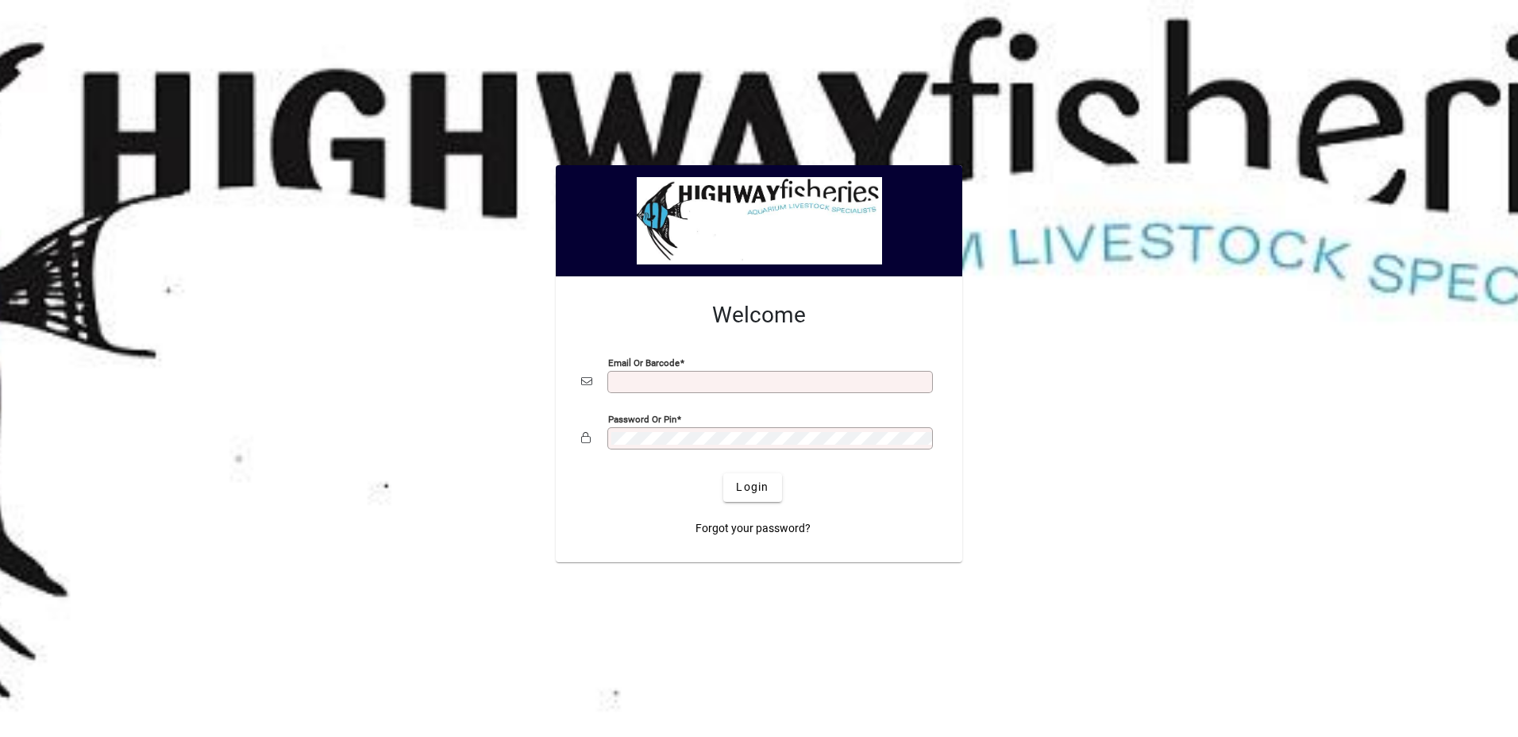
type input "**********"
drag, startPoint x: 0, startPoint y: 0, endPoint x: 753, endPoint y: 477, distance: 891.3
click at [753, 477] on span "submit" at bounding box center [752, 488] width 58 height 38
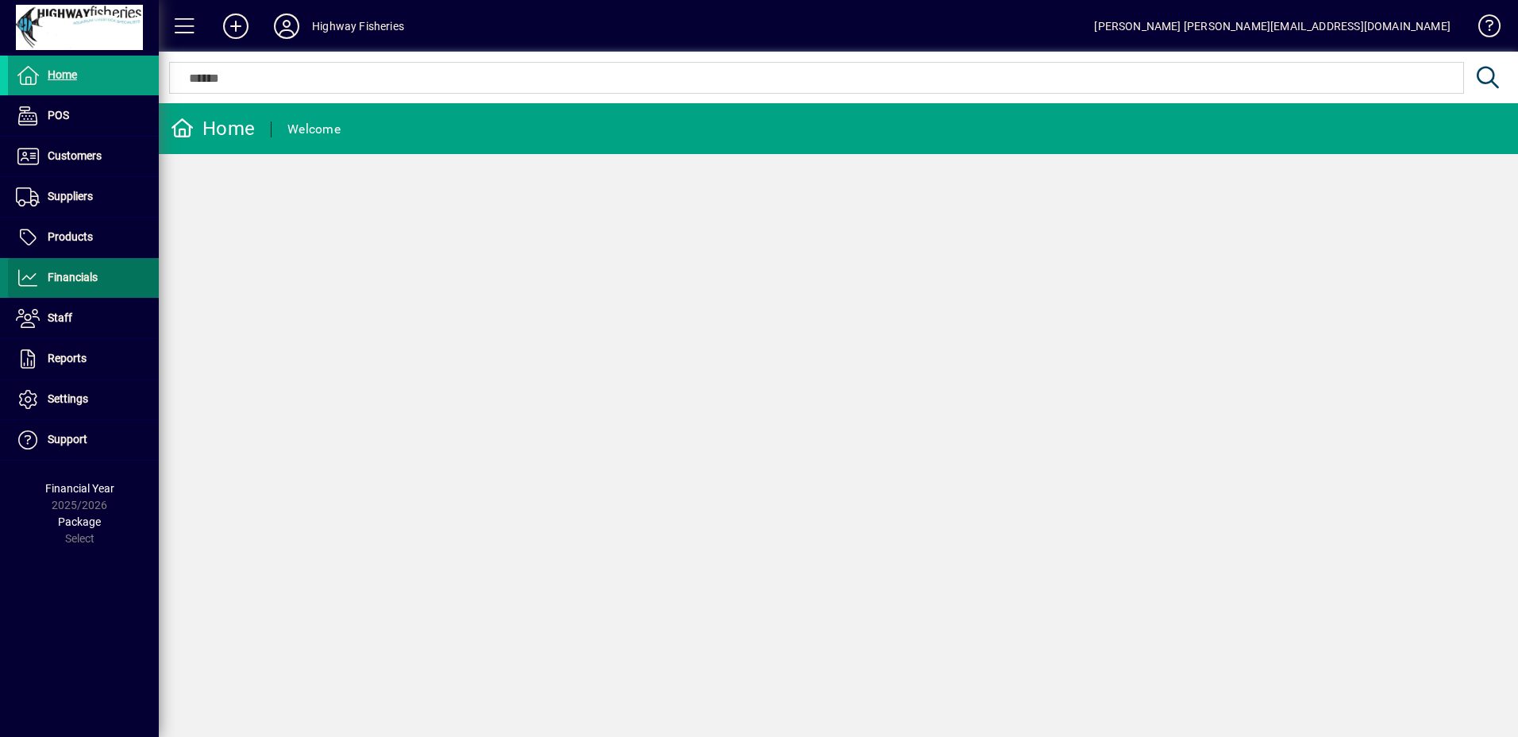
click at [56, 286] on span "Financials" at bounding box center [53, 277] width 90 height 19
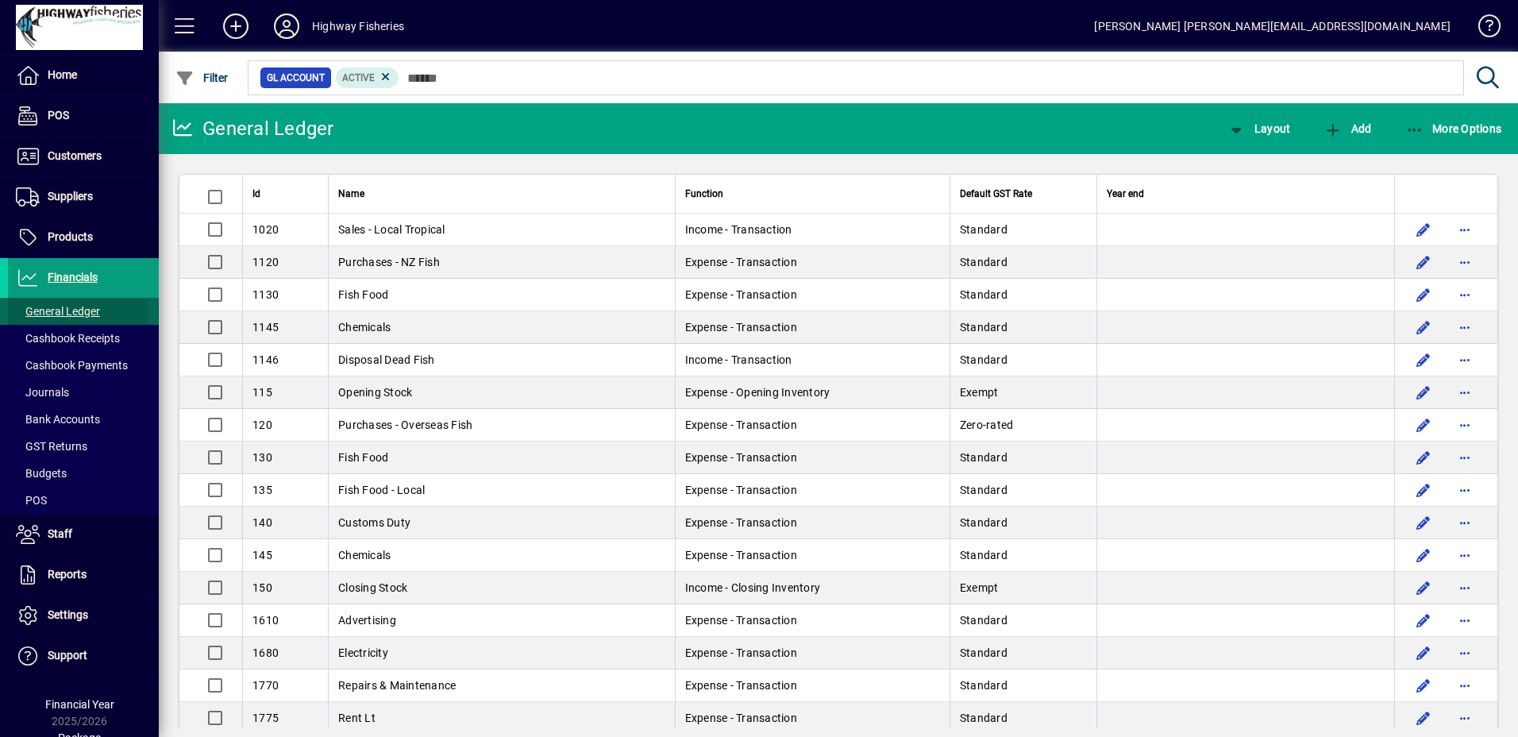
click at [37, 310] on span "General Ledger" at bounding box center [58, 311] width 84 height 13
drag, startPoint x: 64, startPoint y: 418, endPoint x: 54, endPoint y: 478, distance: 61.2
click at [64, 418] on span "Bank Accounts" at bounding box center [58, 419] width 84 height 13
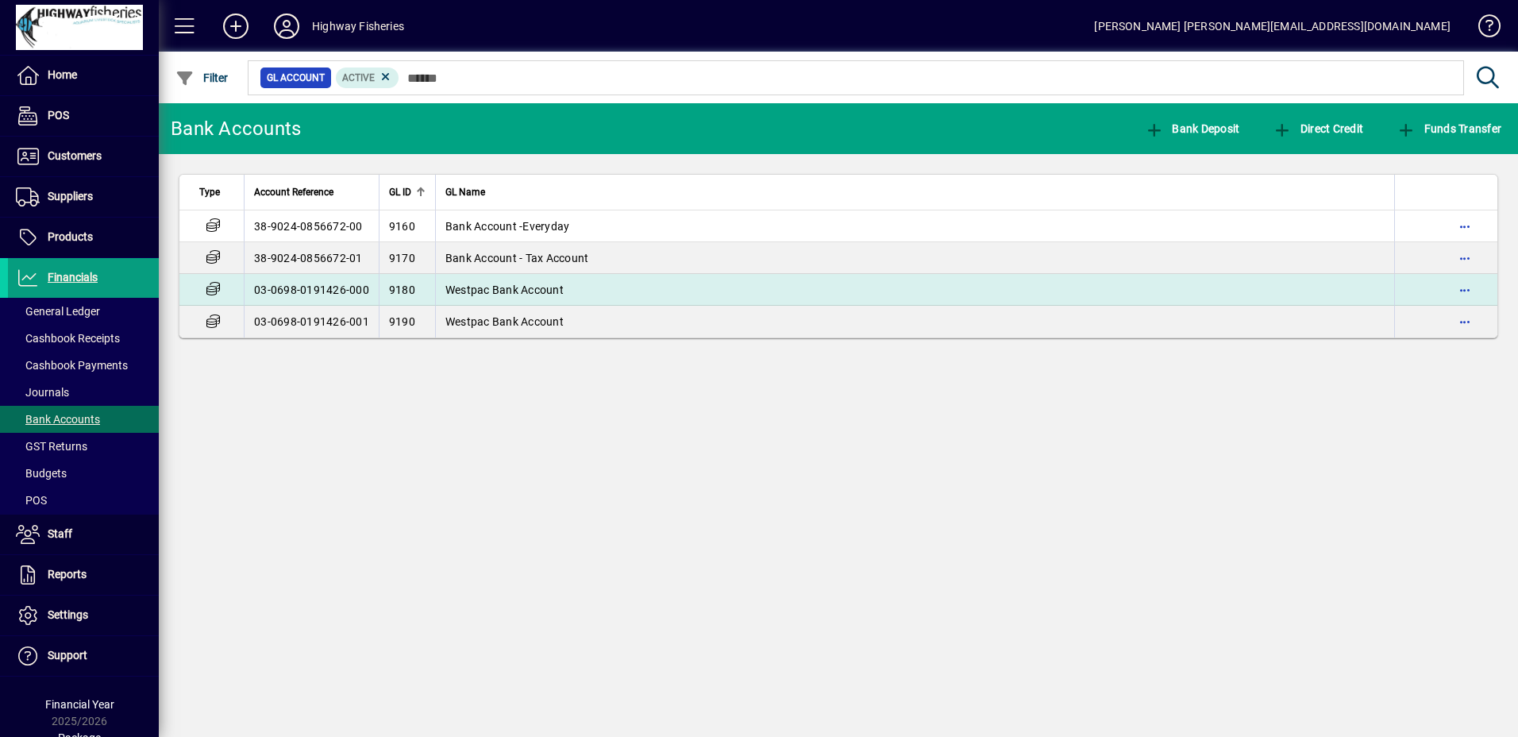
click at [514, 291] on span "Westpac Bank Account" at bounding box center [504, 289] width 118 height 13
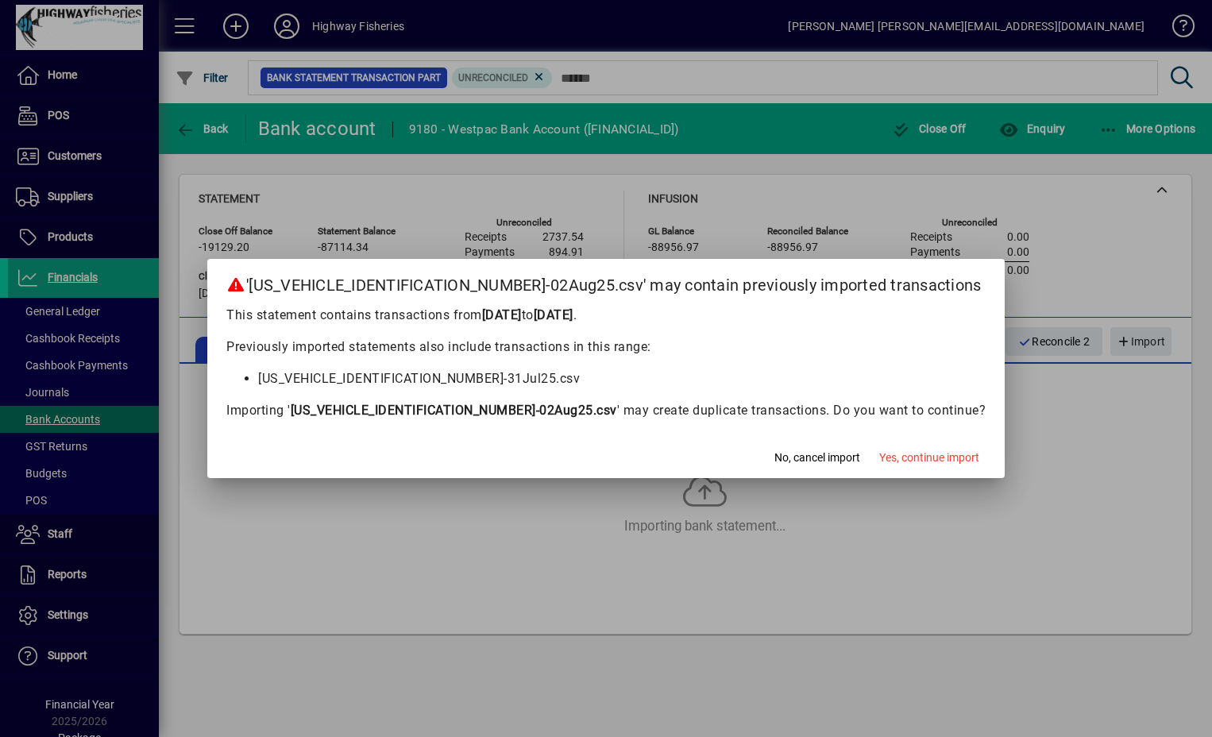
drag, startPoint x: 853, startPoint y: 465, endPoint x: 474, endPoint y: 339, distance: 399.3
click at [0, 0] on app-bank-statement-import-confirm-dialog "'[US_VEHICLE_IDENTIFICATION_NUMBER]-02Aug25.csv' may contain previously importe…" at bounding box center [0, 0] width 0 height 0
click at [774, 460] on span "No, cancel import" at bounding box center [817, 457] width 86 height 17
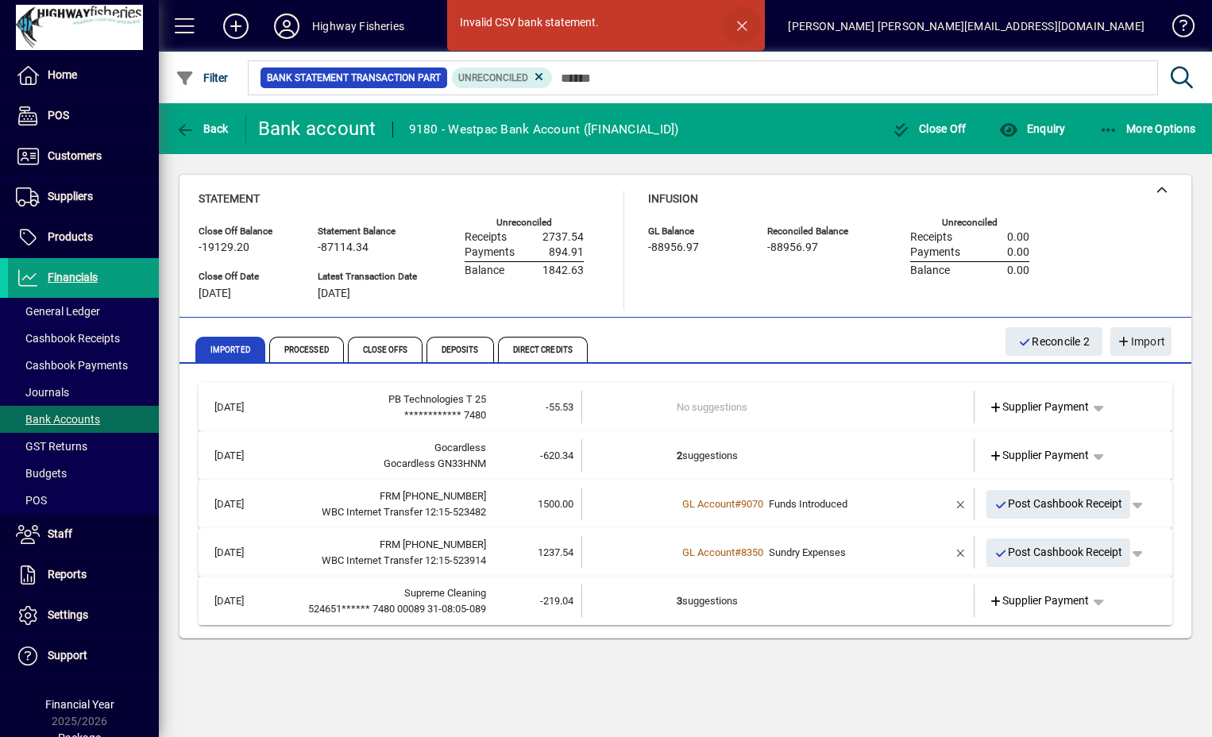
click at [746, 28] on span "button" at bounding box center [742, 25] width 38 height 38
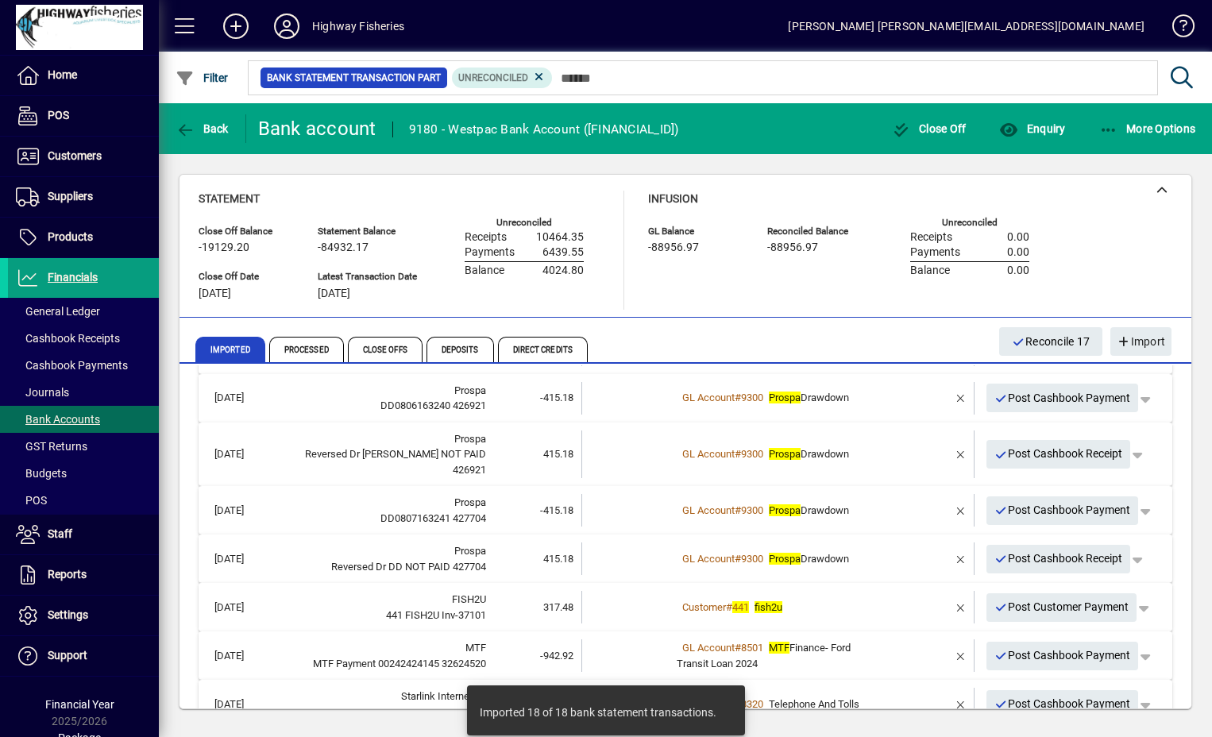
scroll to position [699, 0]
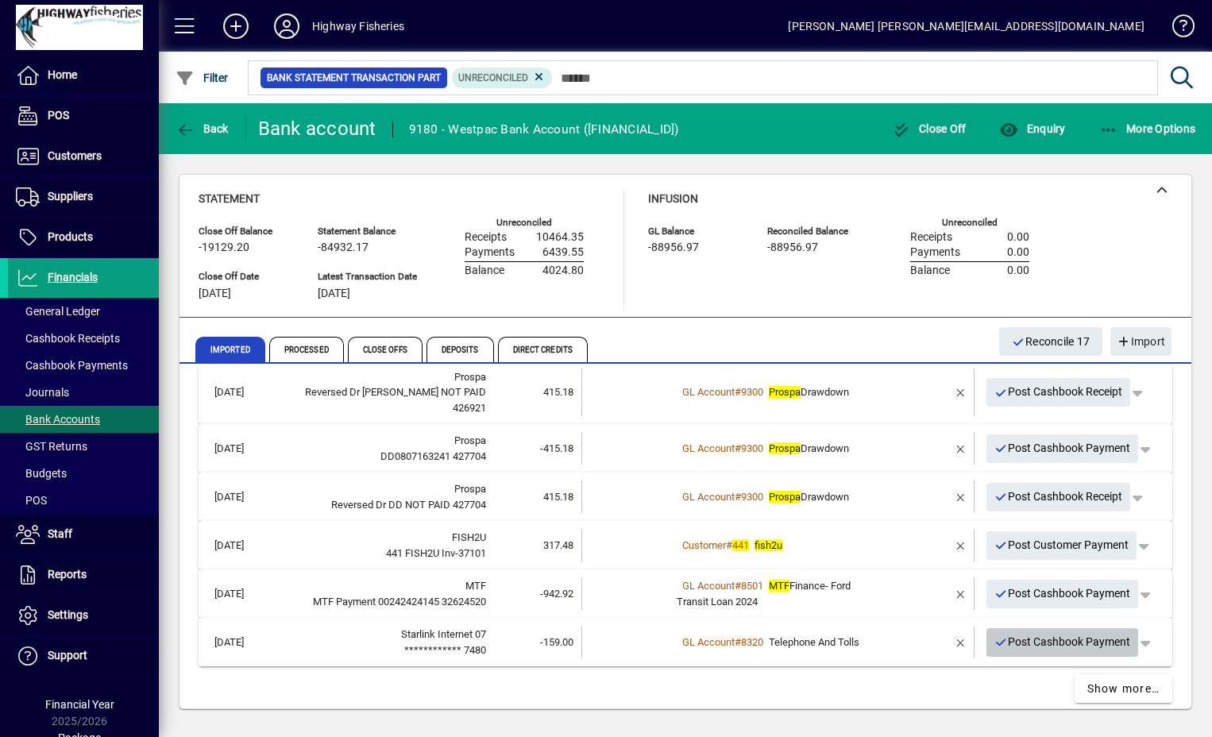
click at [1039, 634] on span "Post Cashbook Payment" at bounding box center [1062, 642] width 137 height 26
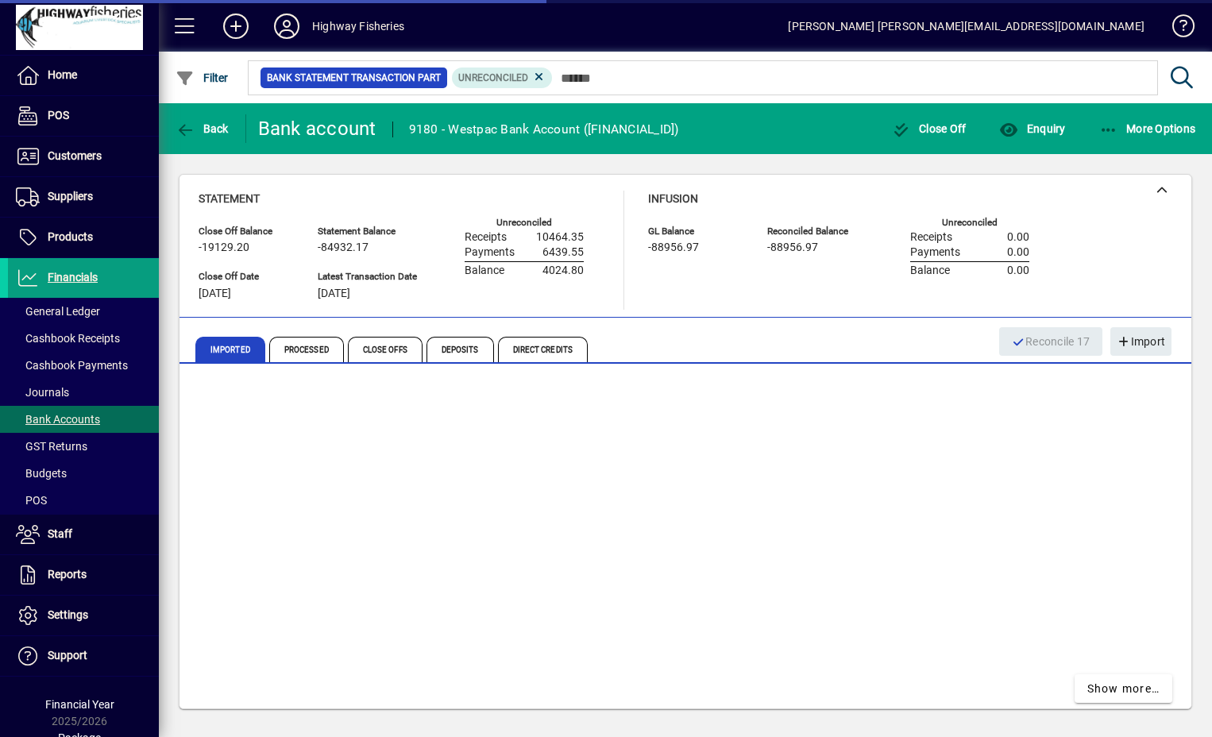
scroll to position [650, 0]
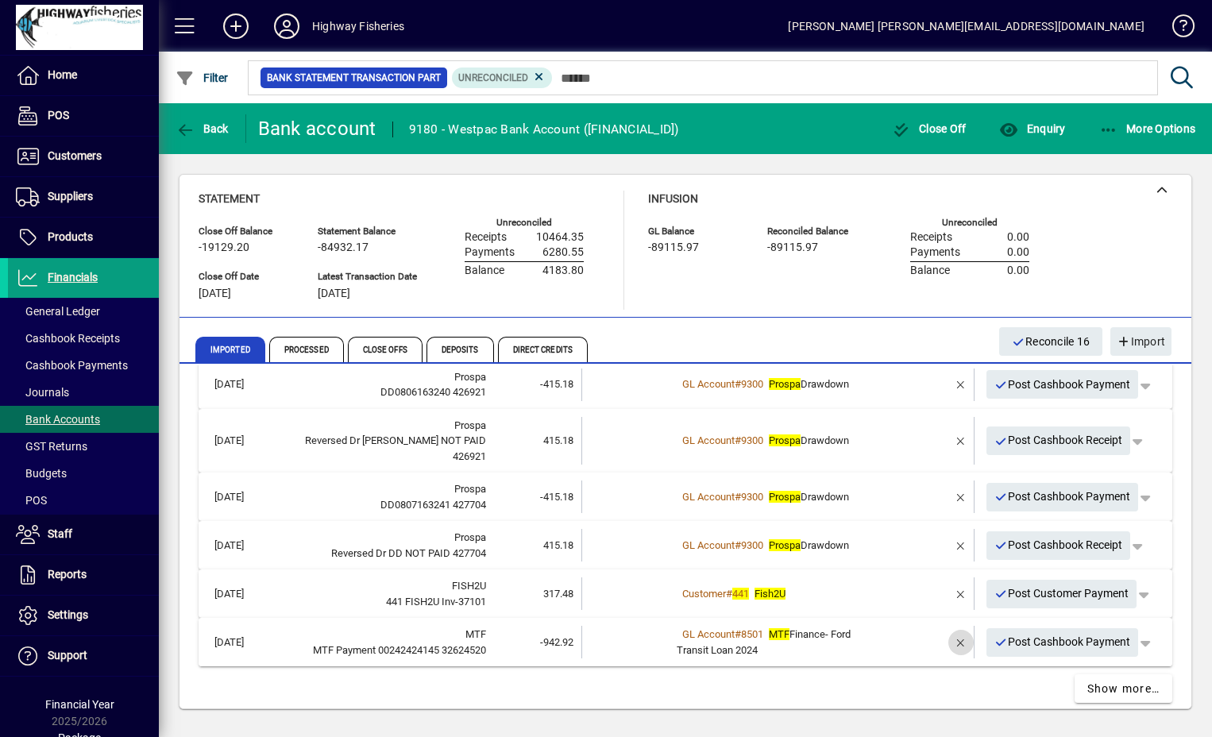
click at [950, 636] on span "button" at bounding box center [961, 642] width 38 height 38
click at [887, 629] on td at bounding box center [914, 642] width 67 height 33
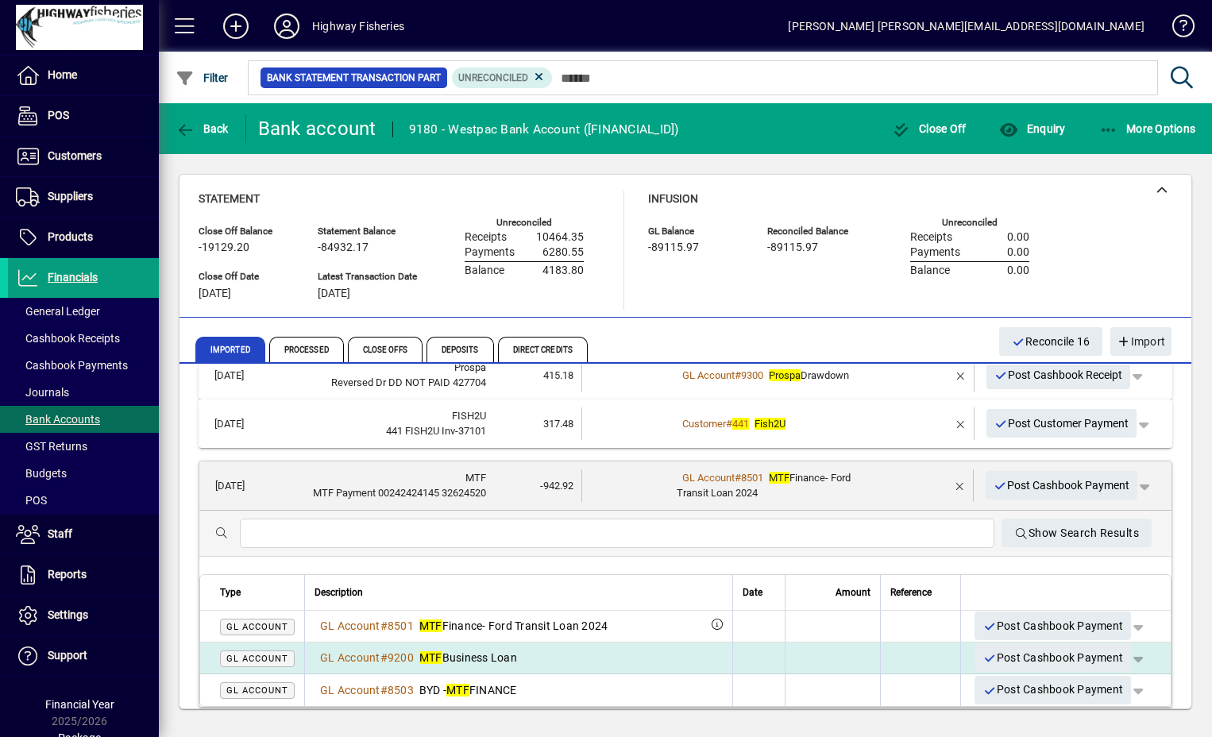
scroll to position [873, 0]
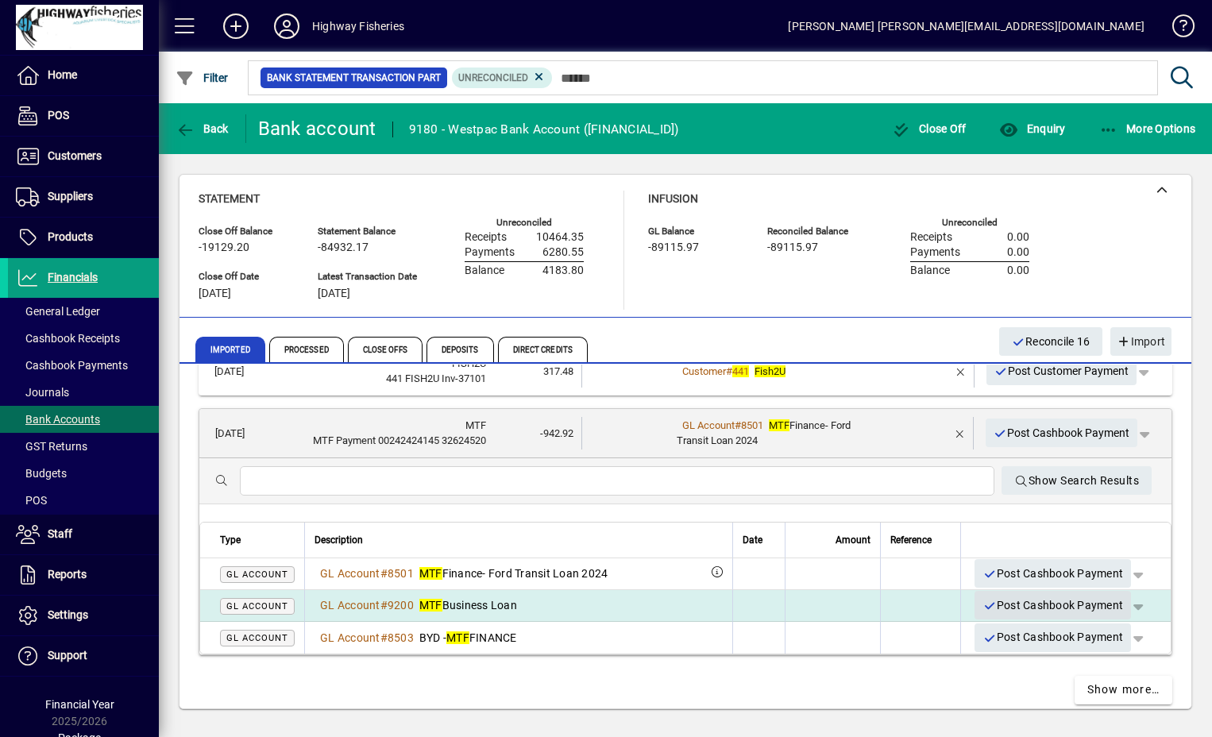
click at [985, 592] on span "Post Cashbook Payment" at bounding box center [1052, 605] width 141 height 26
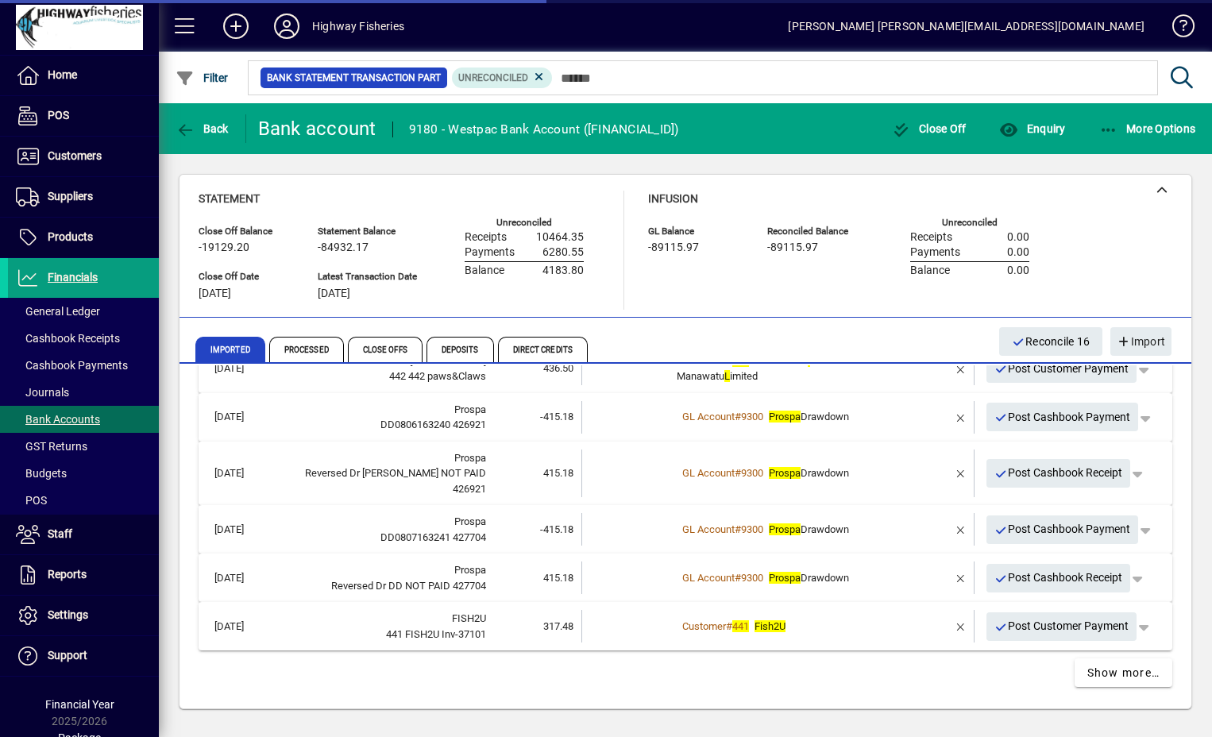
scroll to position [602, 0]
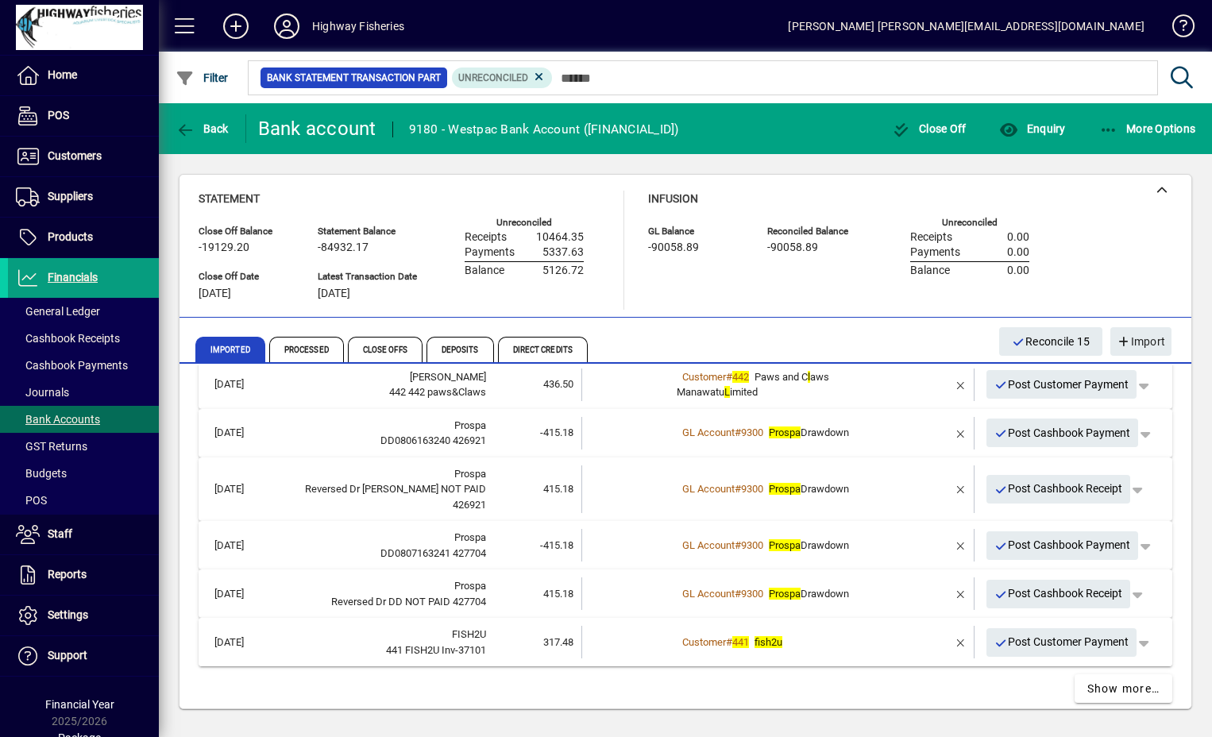
click at [831, 636] on td "Customer # 441 fish2u" at bounding box center [779, 642] width 205 height 33
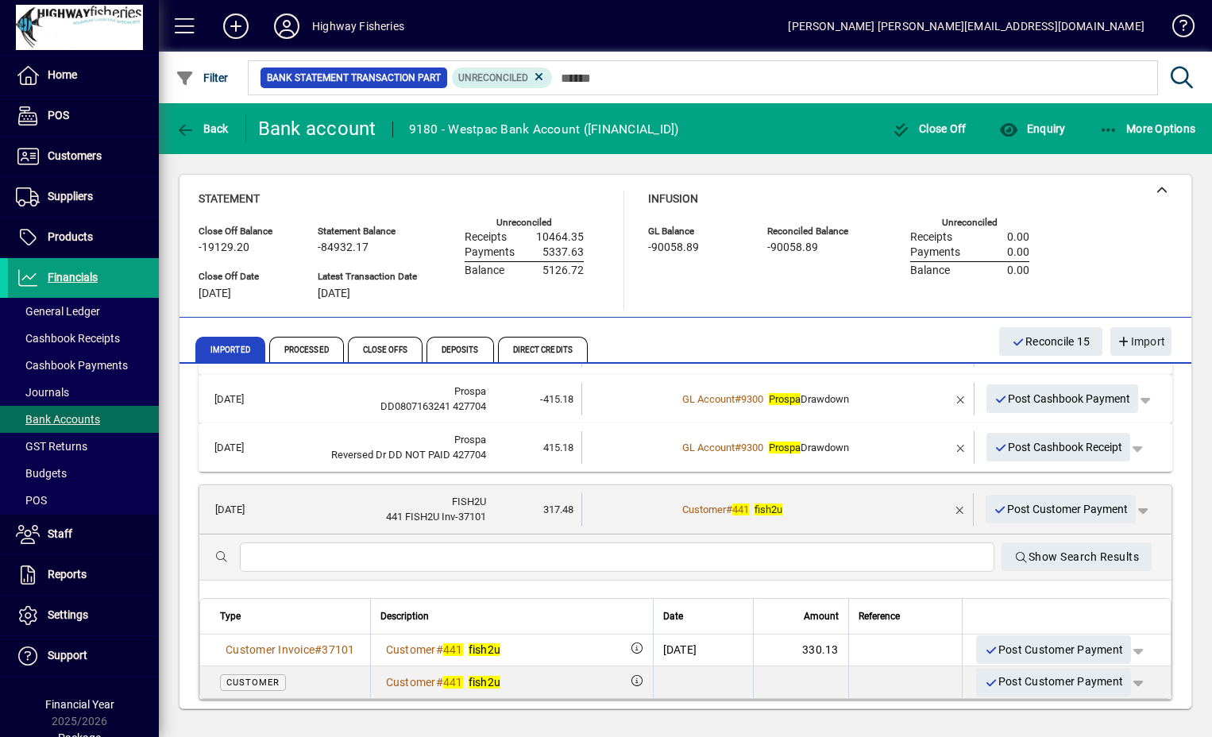
scroll to position [761, 0]
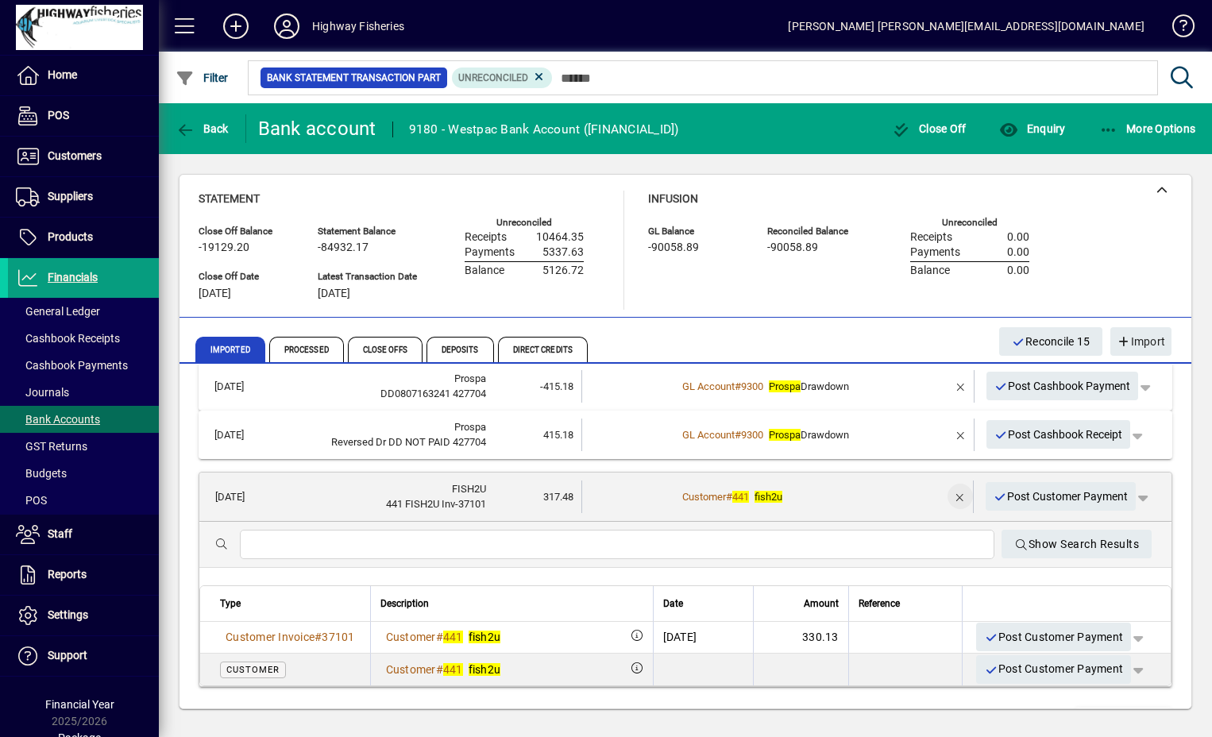
click at [942, 478] on span "button" at bounding box center [960, 496] width 38 height 38
click at [1049, 422] on span "Post Cashbook Receipt" at bounding box center [1058, 435] width 129 height 26
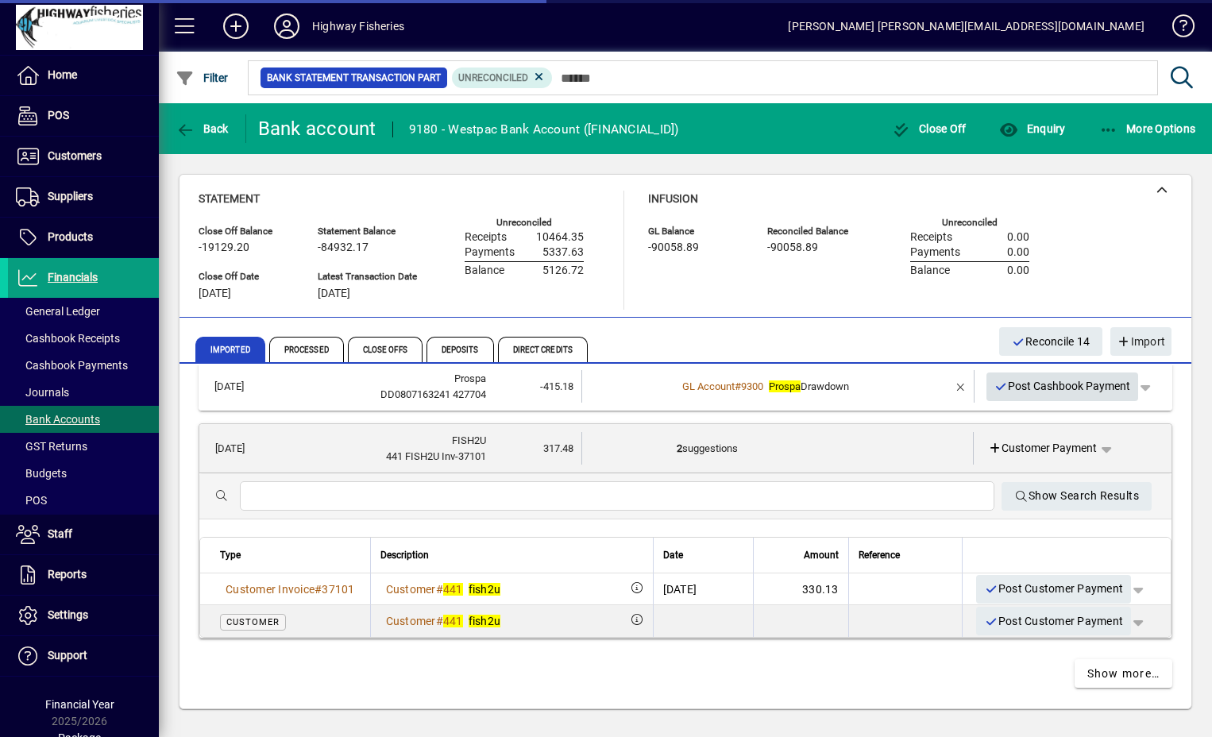
scroll to position [745, 0]
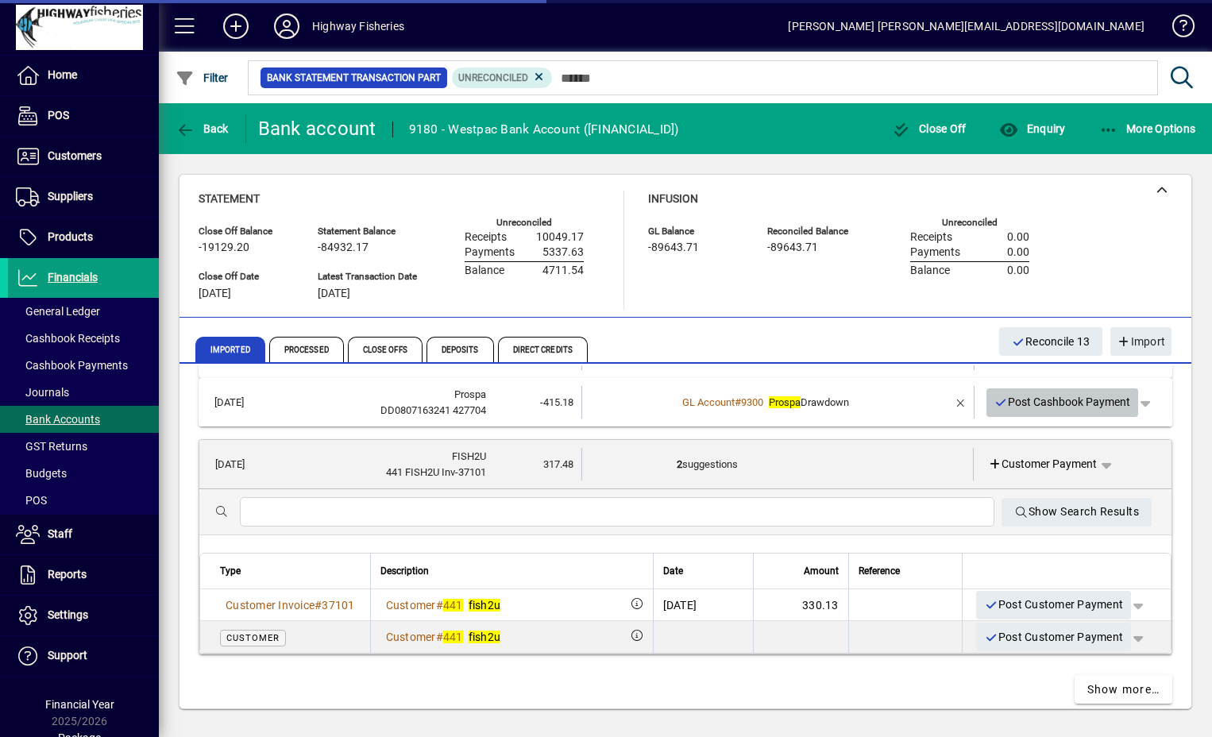
click at [1019, 389] on span "Post Cashbook Payment" at bounding box center [1062, 402] width 137 height 26
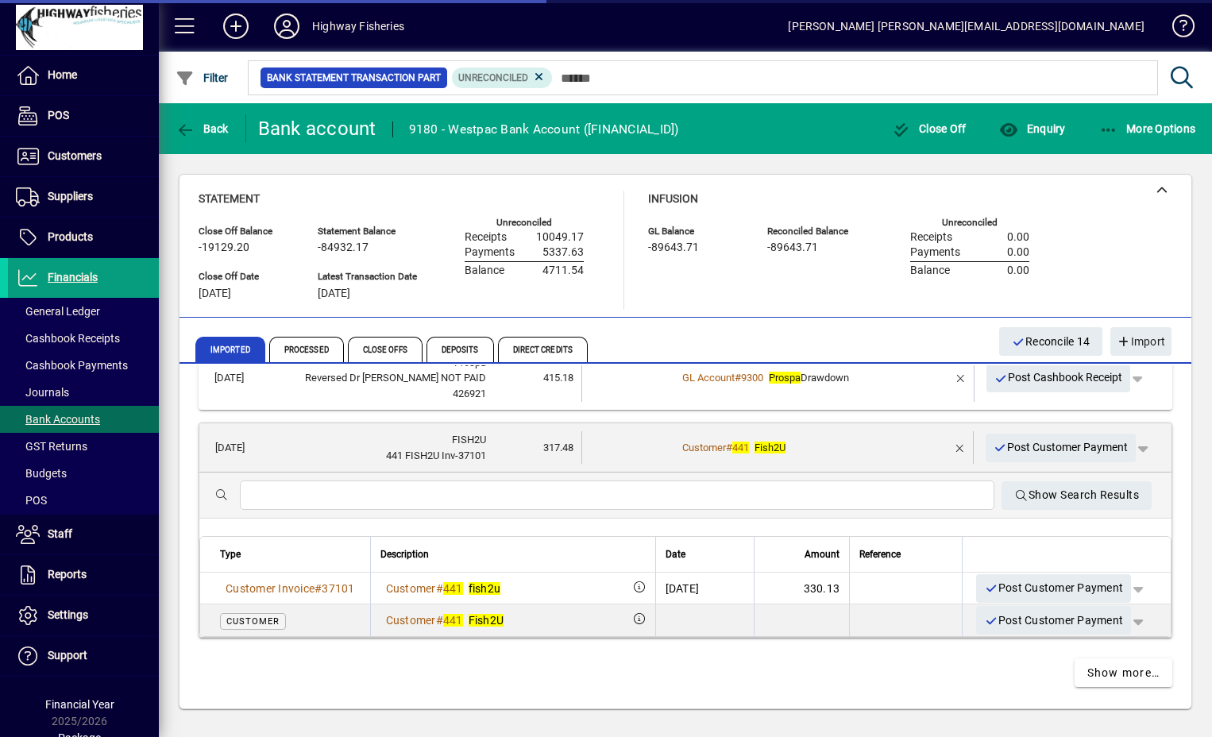
scroll to position [696, 0]
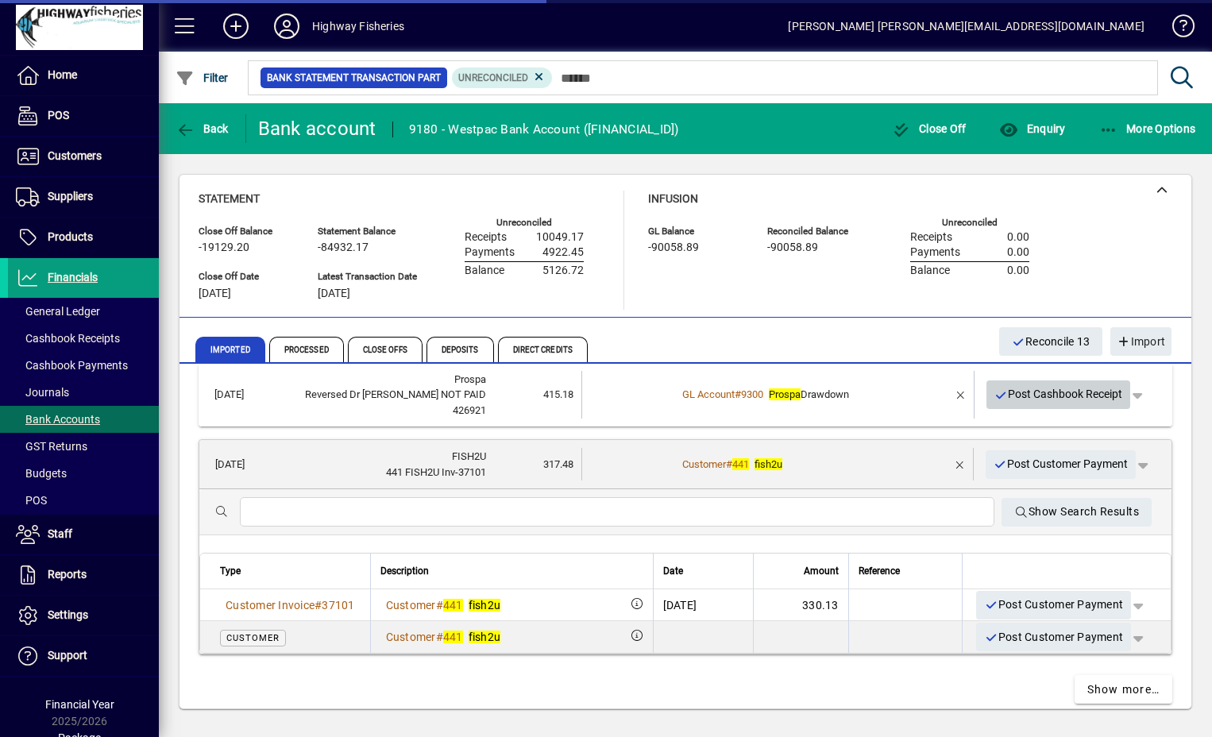
drag, startPoint x: 1014, startPoint y: 384, endPoint x: 988, endPoint y: 398, distance: 29.5
click at [1013, 384] on span "Post Cashbook Receipt" at bounding box center [1058, 394] width 129 height 26
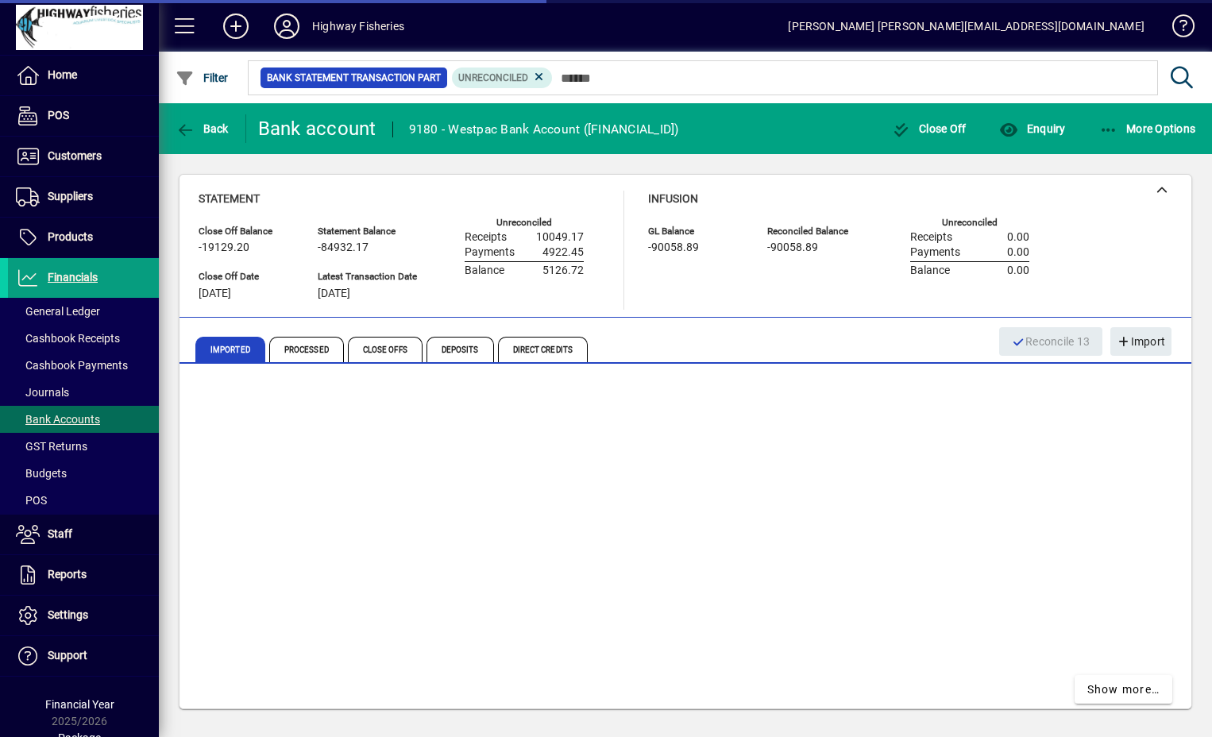
scroll to position [648, 0]
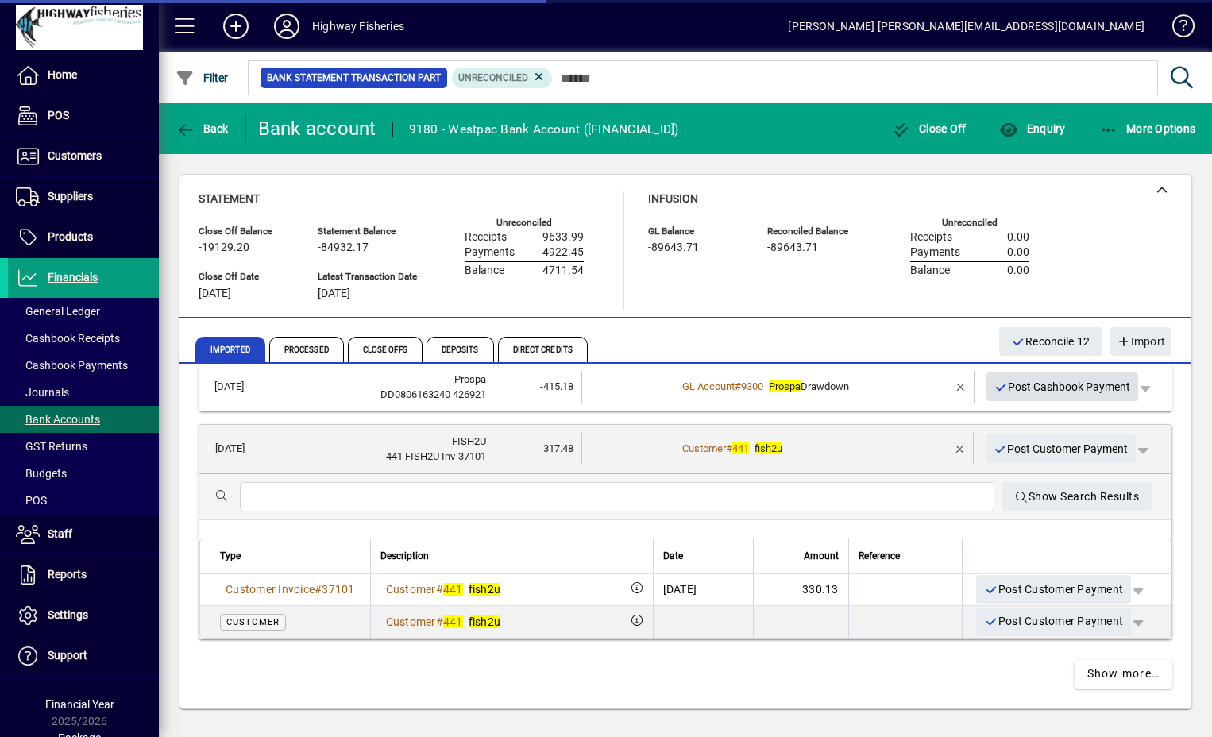
click at [994, 384] on icon "button" at bounding box center [1001, 387] width 14 height 11
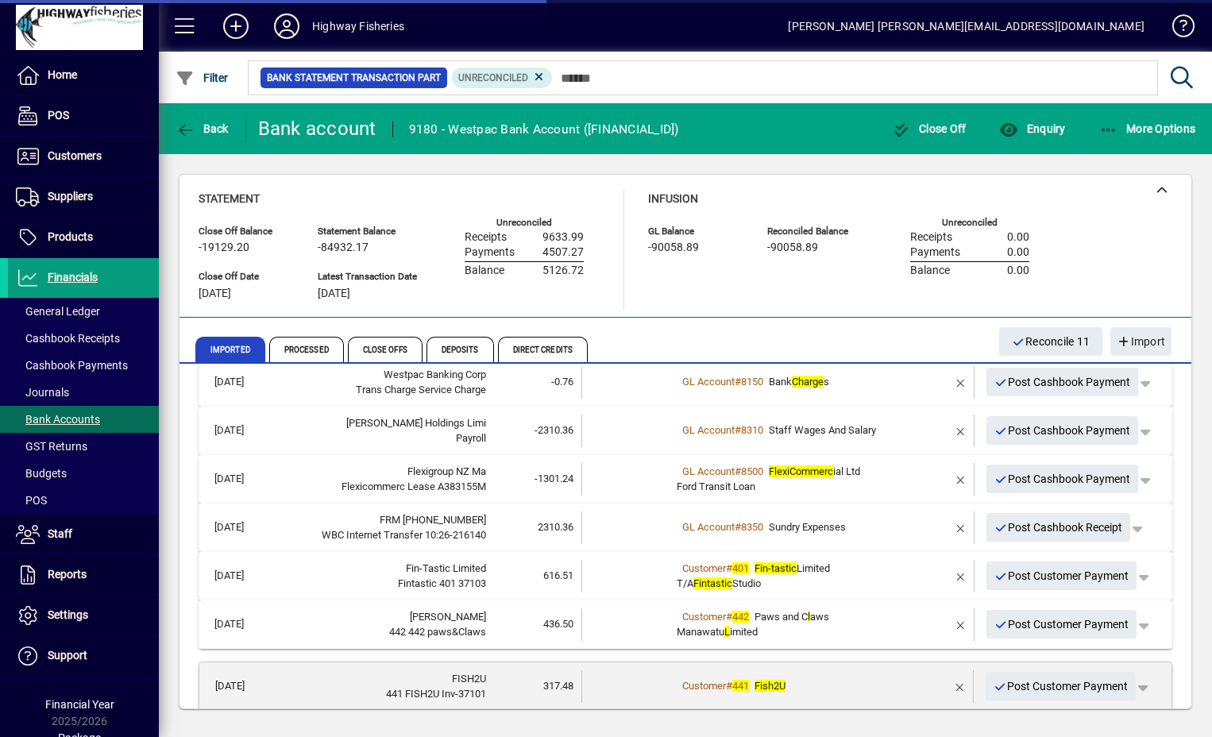
scroll to position [361, 0]
click at [844, 639] on div "Customer # 442 Paws and C l aws Manawatu L imited" at bounding box center [779, 625] width 205 height 31
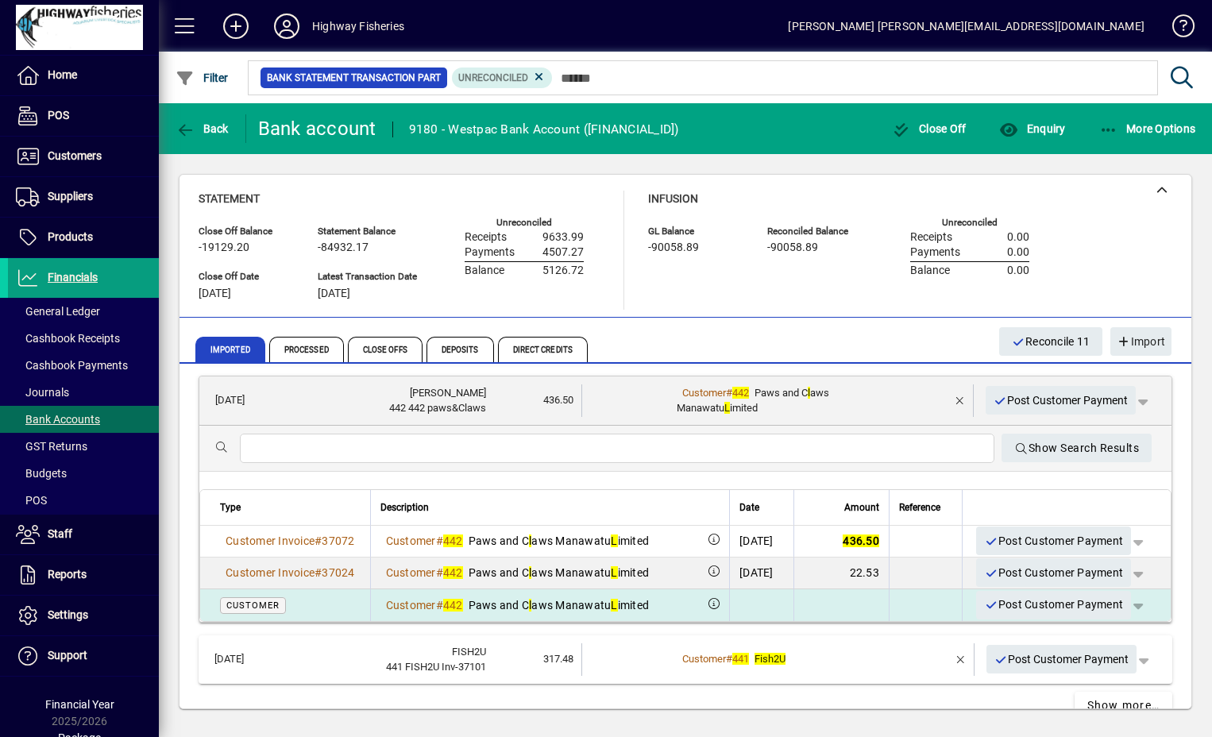
scroll to position [520, 0]
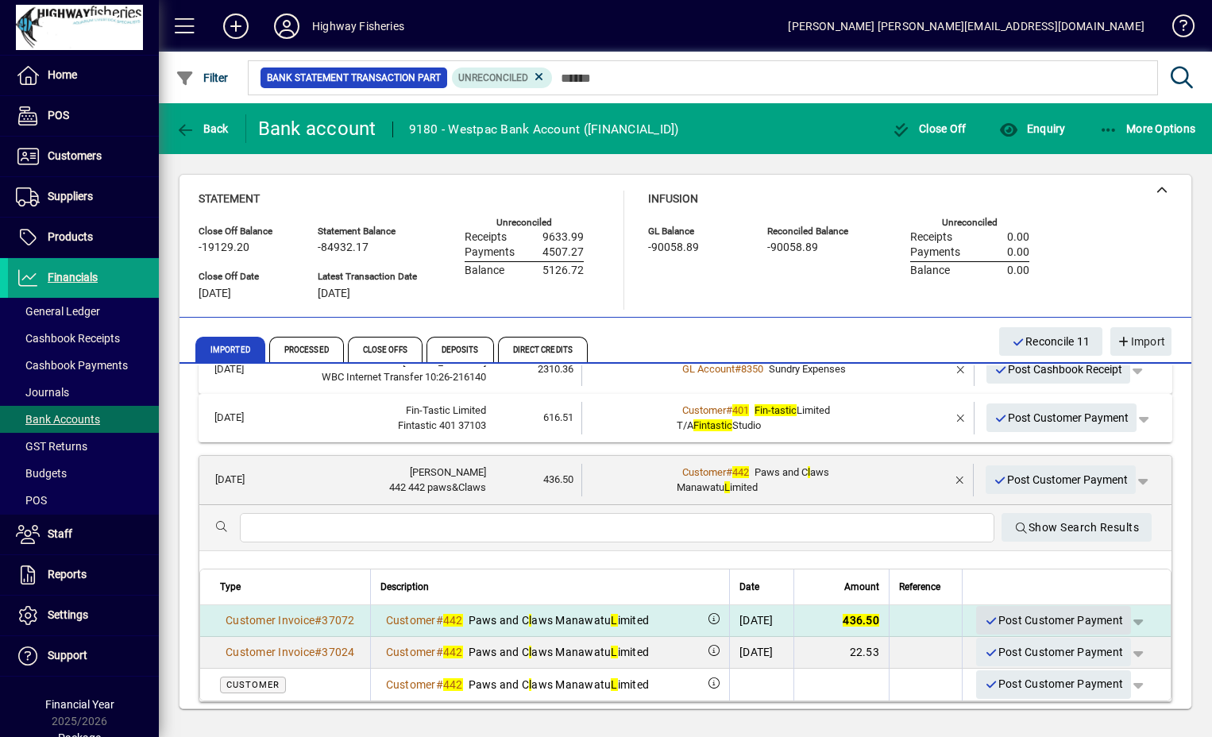
click at [997, 620] on span "Post Customer Payment" at bounding box center [1053, 620] width 139 height 26
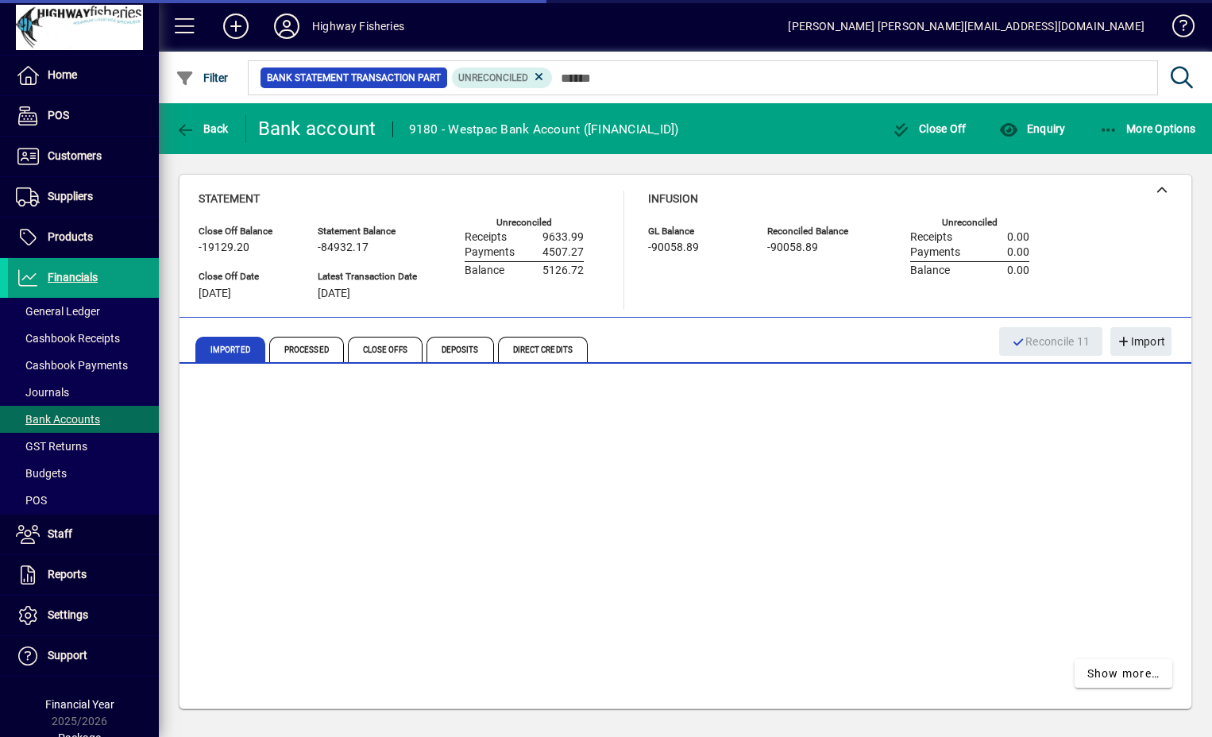
scroll to position [360, 0]
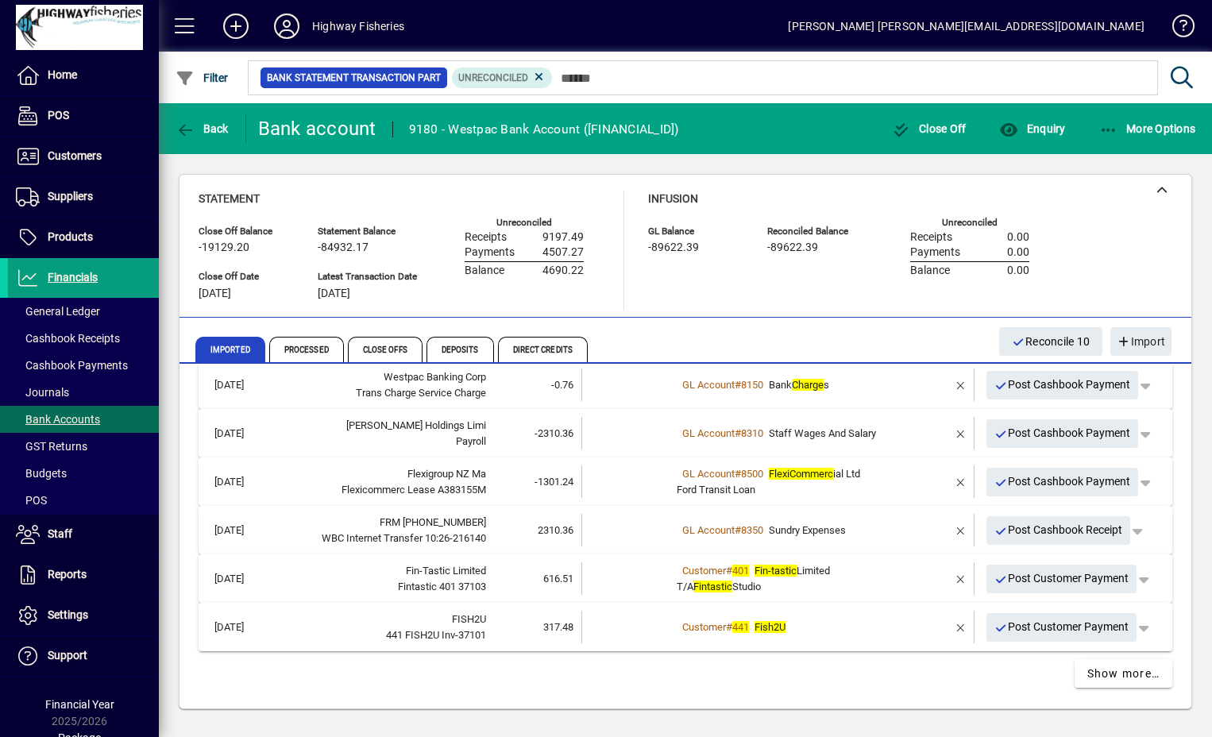
drag, startPoint x: 968, startPoint y: 472, endPoint x: 650, endPoint y: 475, distance: 317.6
click at [658, 469] on tr "[DATE] Flexigroup NZ Ma Flexicommerc Lease A383155M -1301.24 GL Account # 8500 …" at bounding box center [685, 481] width 958 height 33
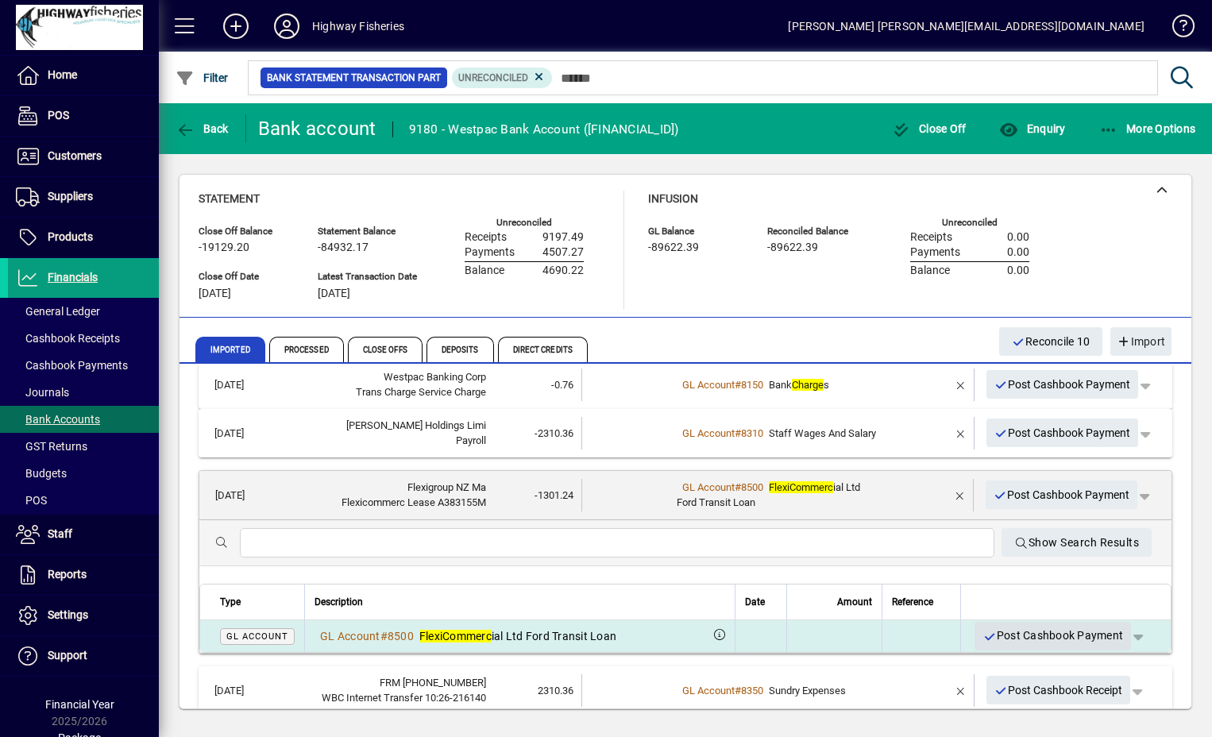
click at [1004, 632] on span "Post Cashbook Payment" at bounding box center [1052, 636] width 141 height 26
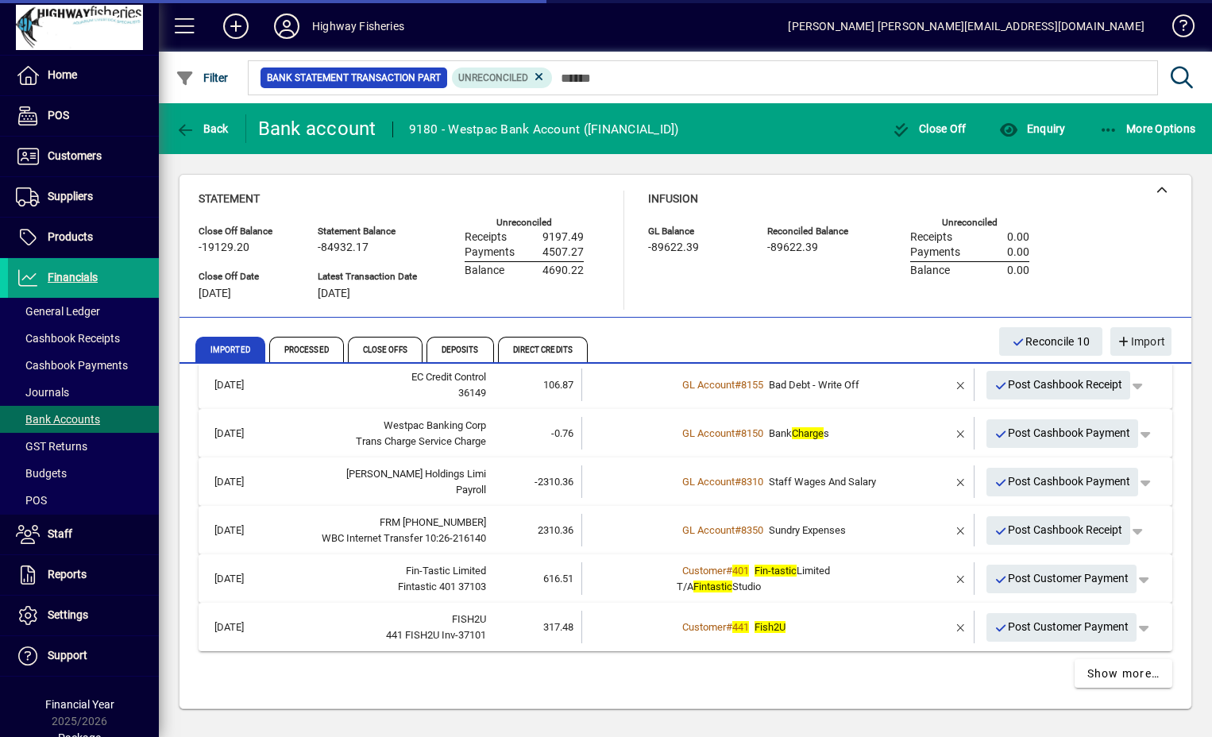
scroll to position [311, 0]
click at [1004, 482] on span "Post Cashbook Payment" at bounding box center [1062, 482] width 137 height 26
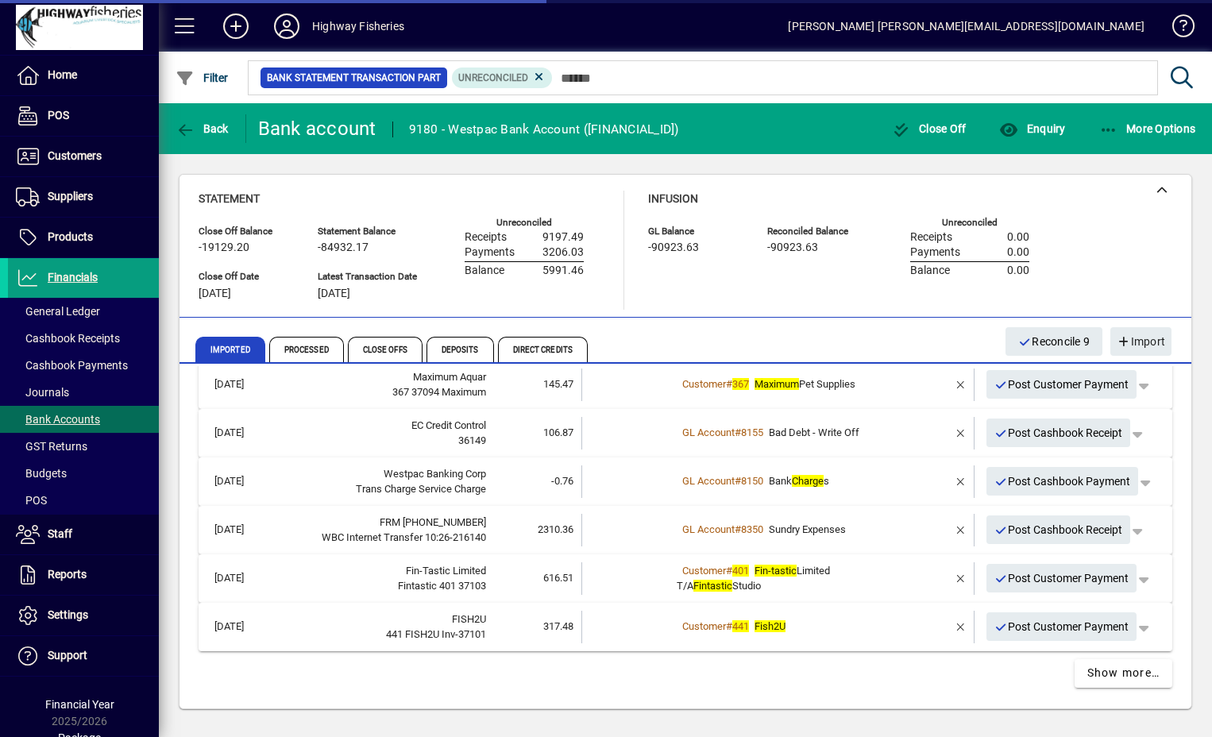
scroll to position [264, 0]
click at [1029, 486] on span "Post Cashbook Payment" at bounding box center [1062, 482] width 137 height 26
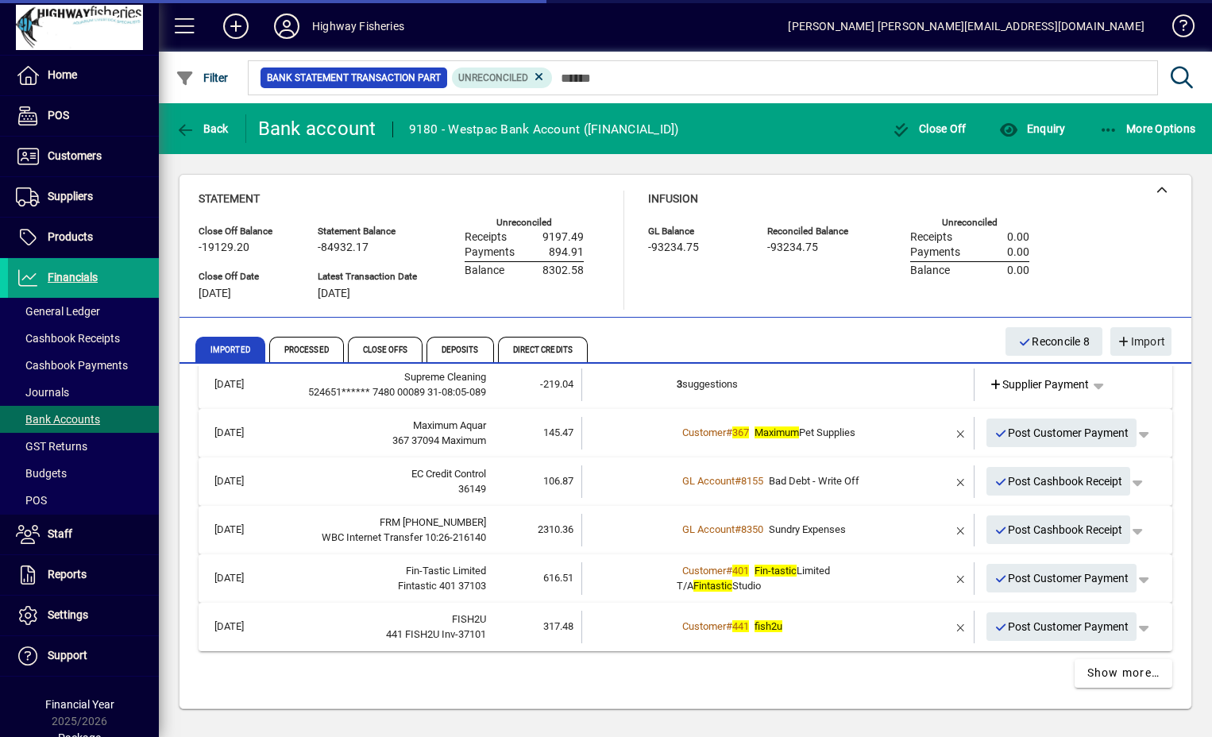
scroll to position [215, 0]
click at [826, 446] on td "Customer # 367 Maximum Pet Supplies" at bounding box center [779, 433] width 205 height 33
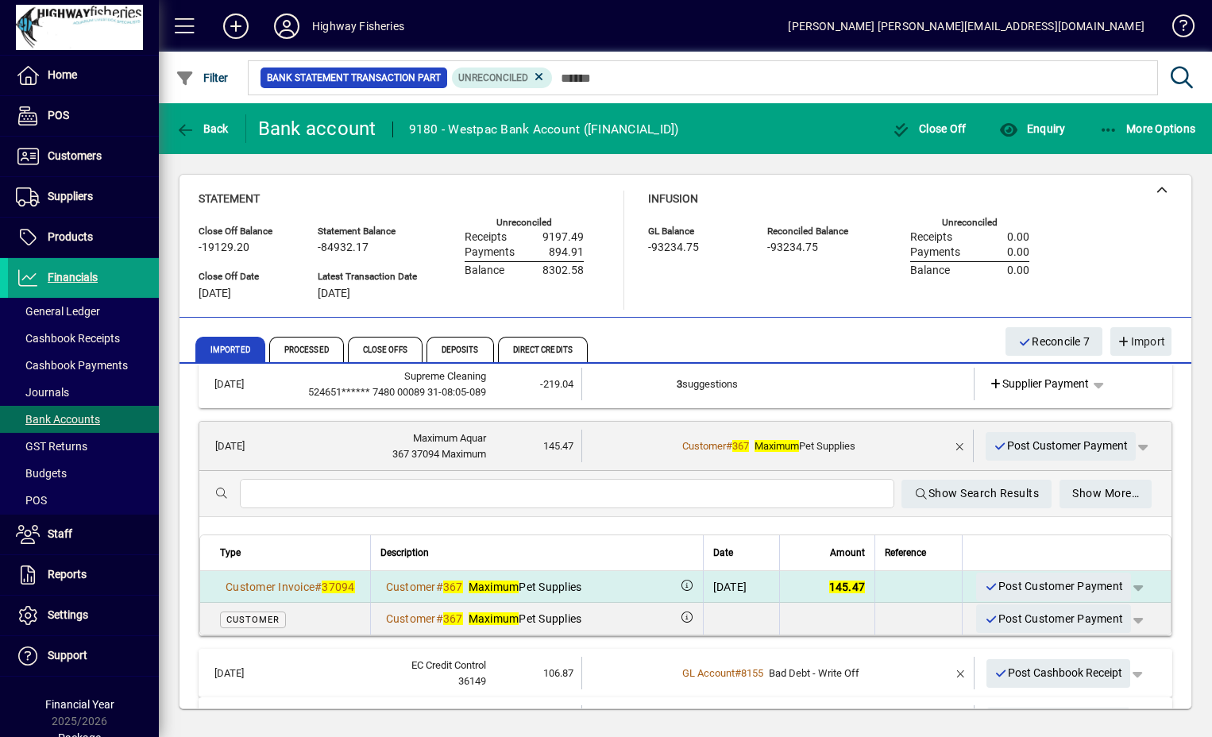
click at [1011, 591] on span "Post Customer Payment" at bounding box center [1053, 586] width 139 height 26
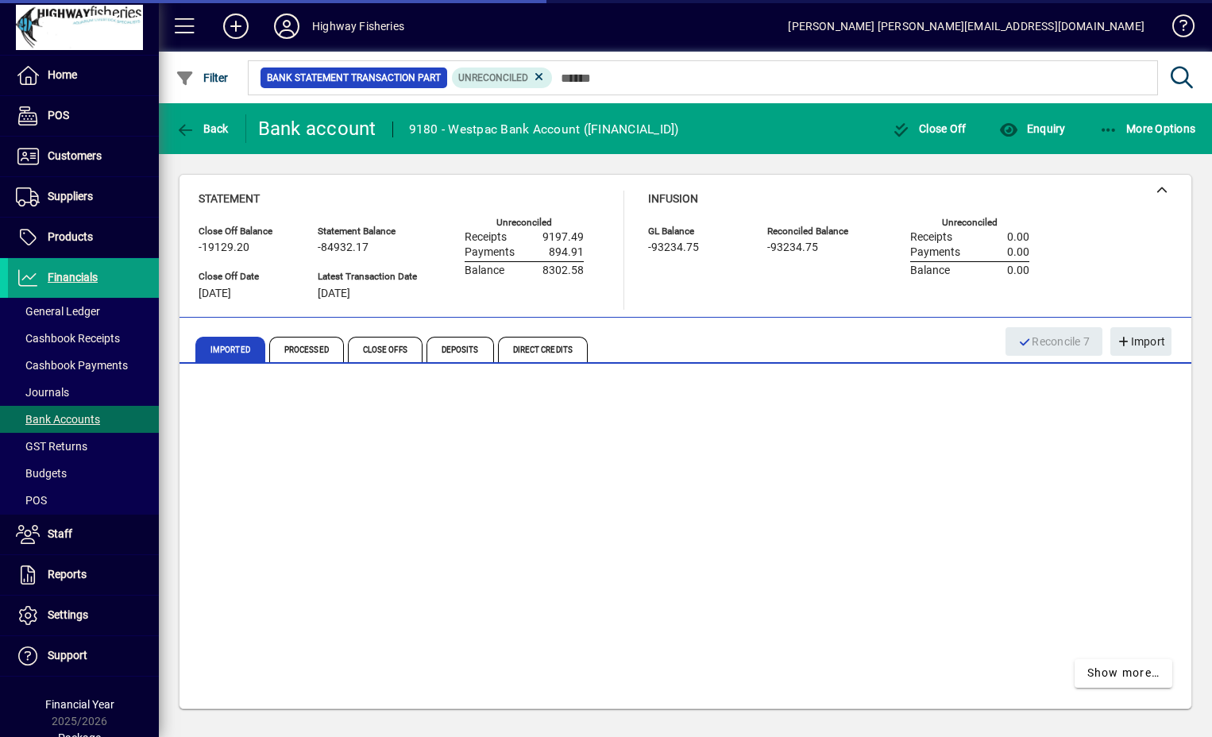
scroll to position [167, 0]
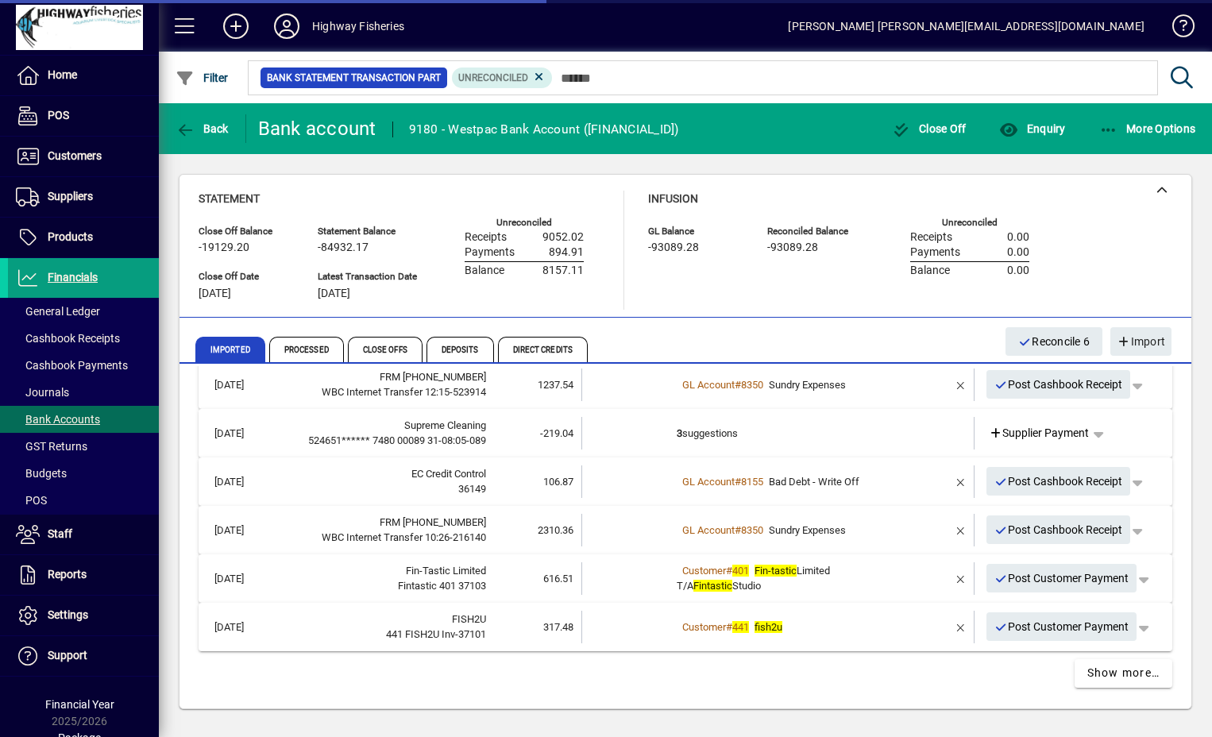
click at [687, 445] on td "3 suggestions" at bounding box center [779, 433] width 205 height 33
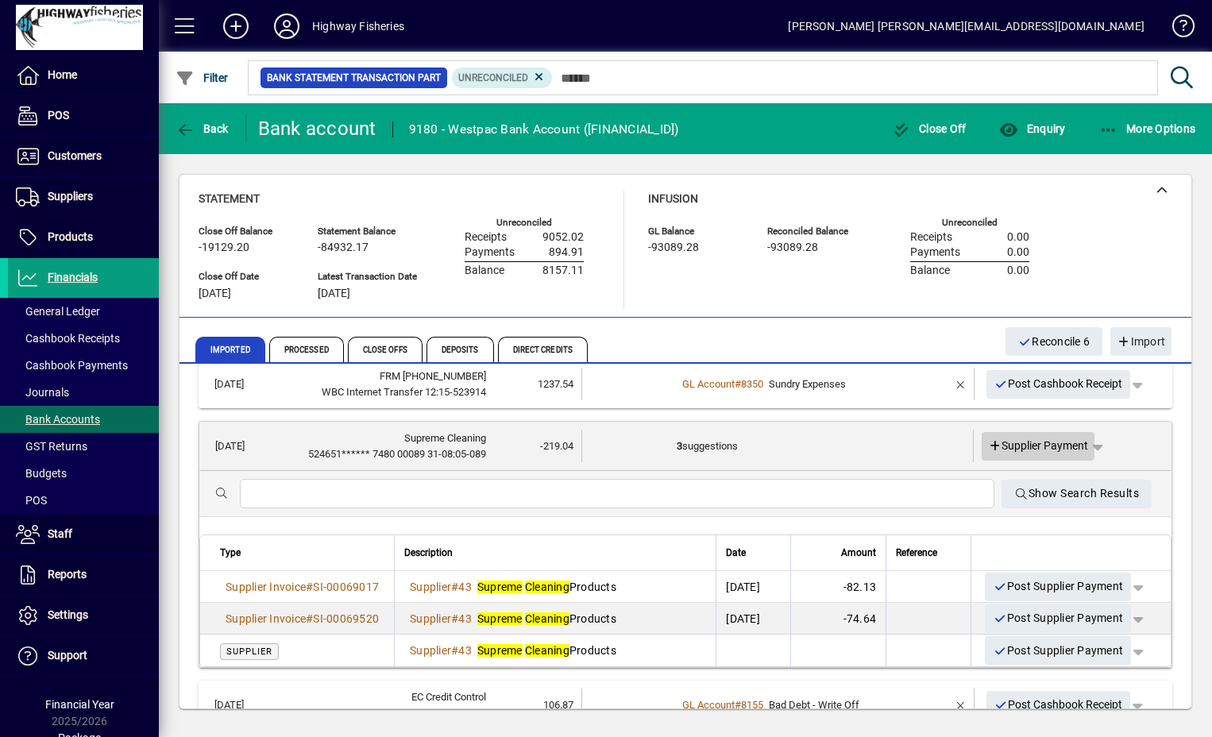
click at [995, 443] on span "Supplier Payment" at bounding box center [1038, 446] width 101 height 17
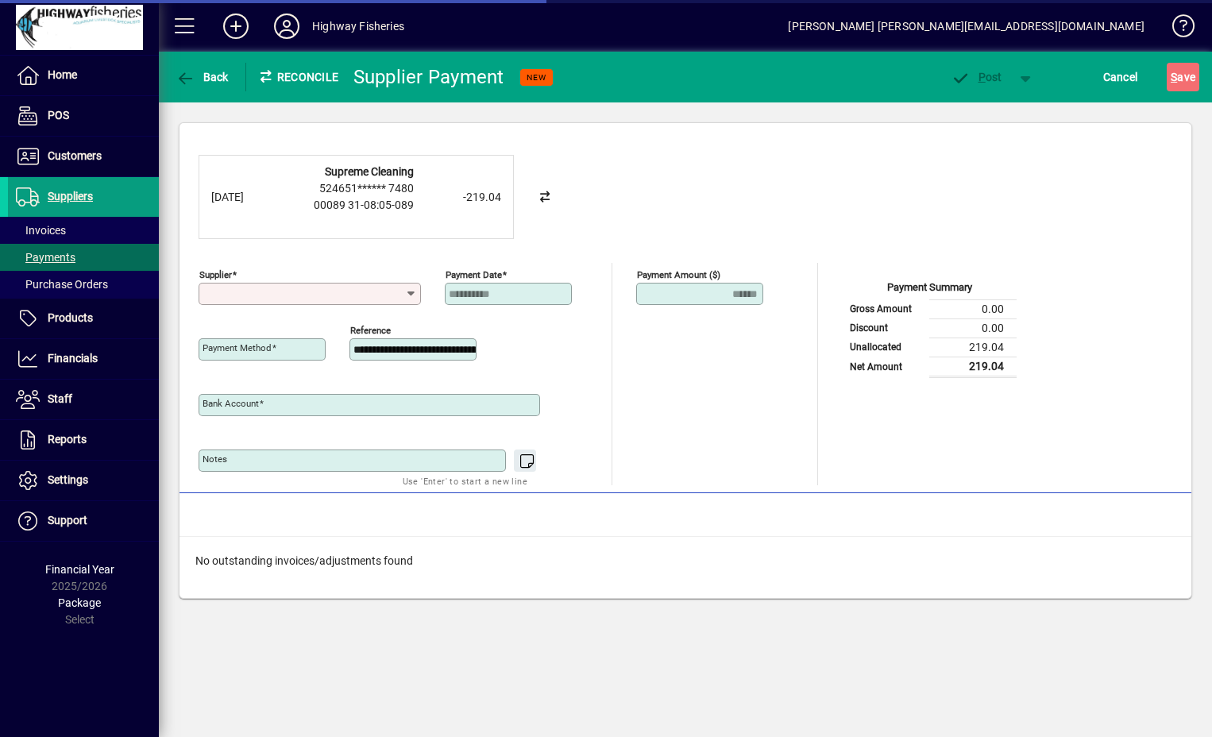
type input "**********"
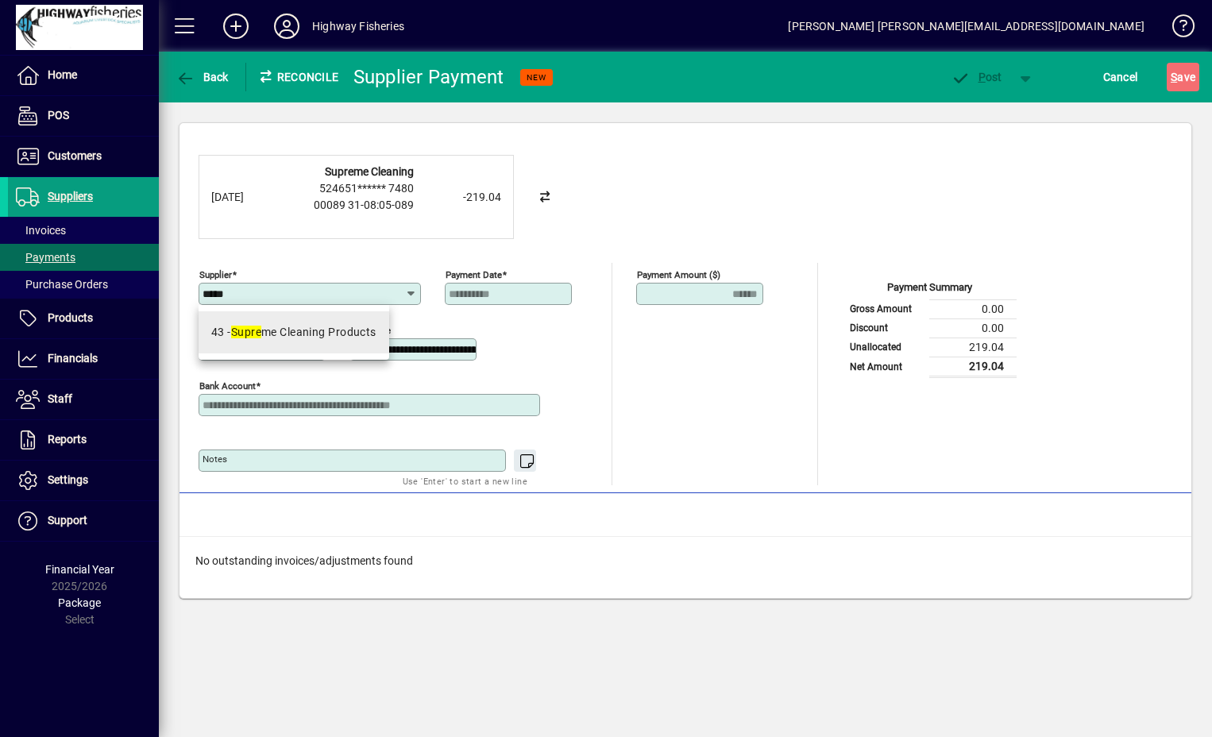
click at [338, 337] on div "43 - Supre me Cleaning Products" at bounding box center [293, 332] width 165 height 17
type input "**********"
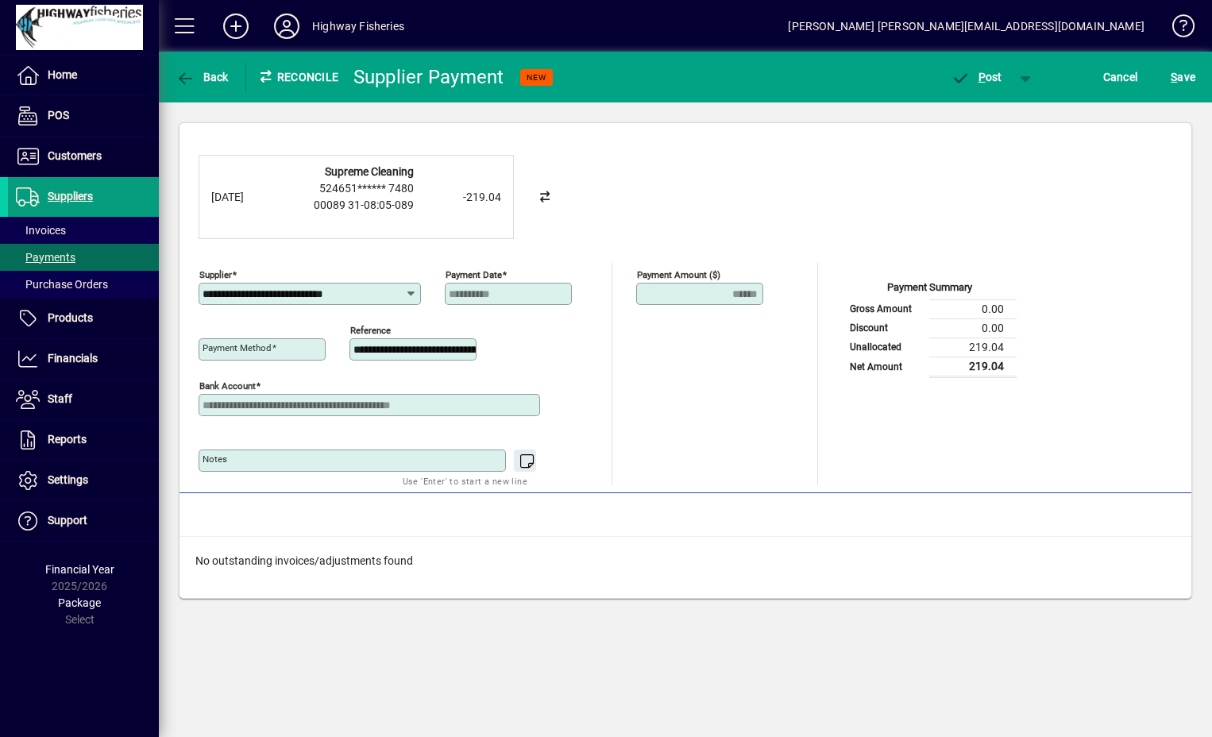
type input "**********"
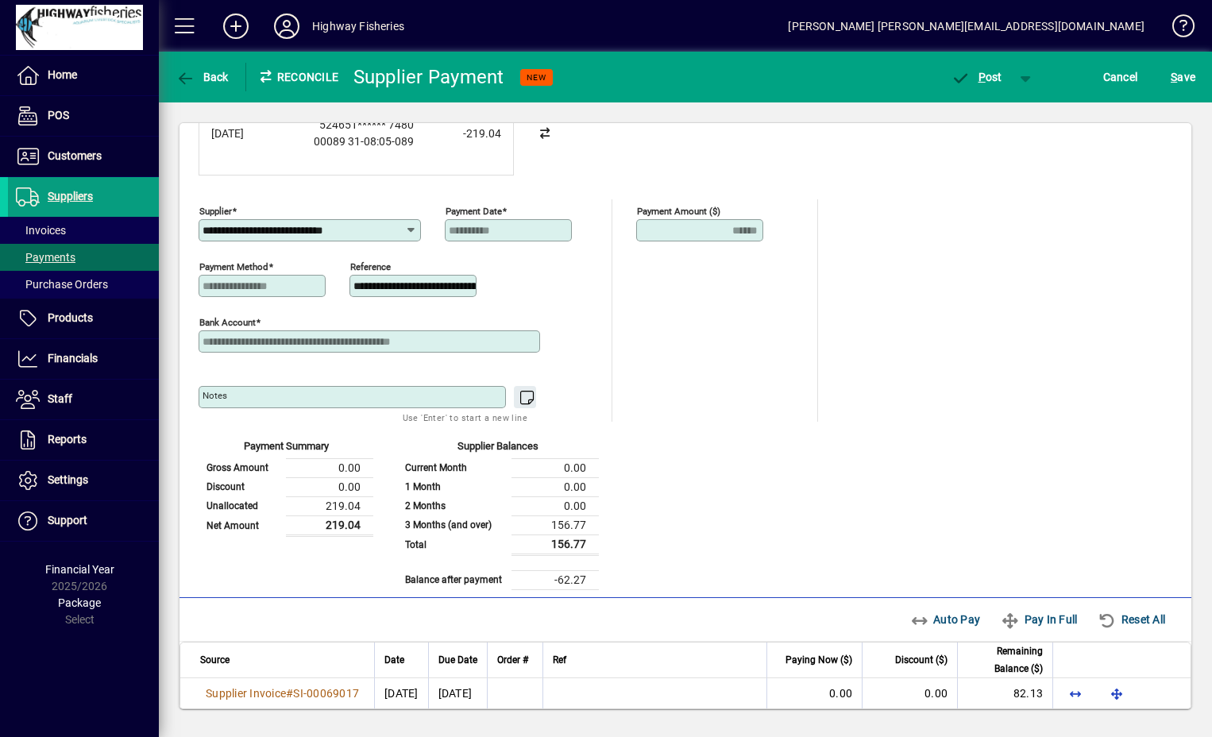
scroll to position [110, 0]
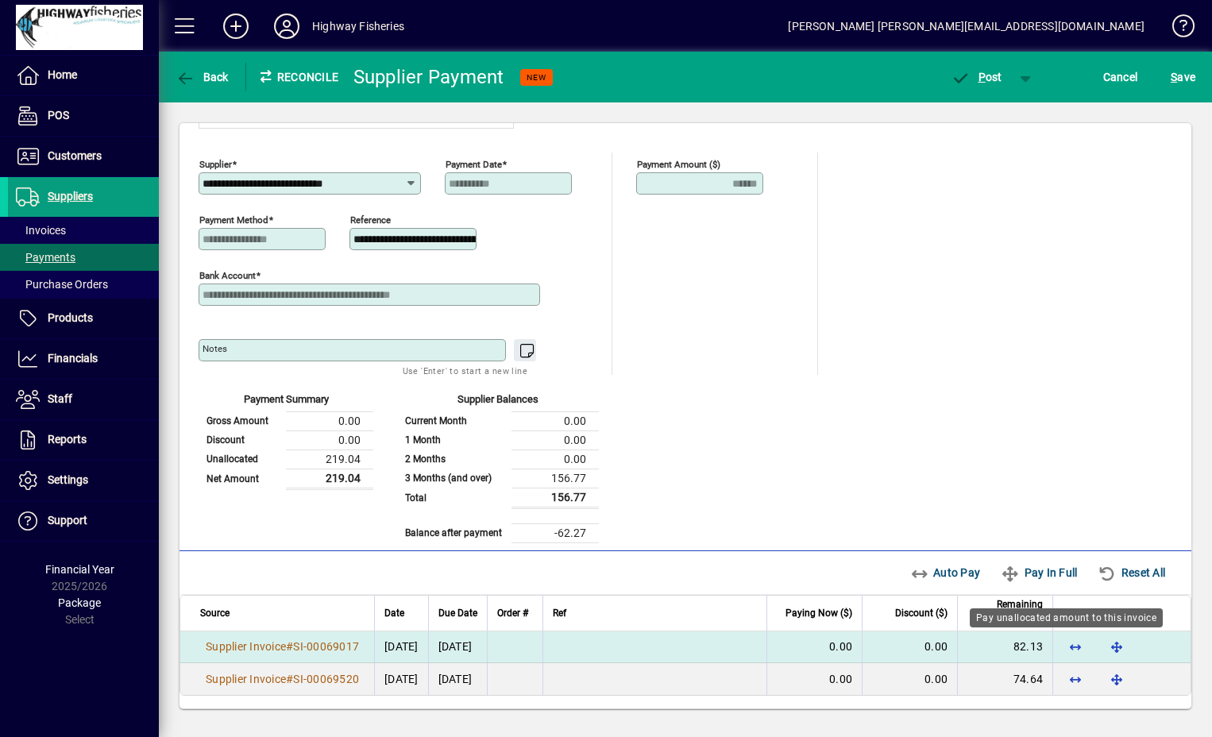
click at [1058, 641] on span "button" at bounding box center [1075, 646] width 38 height 38
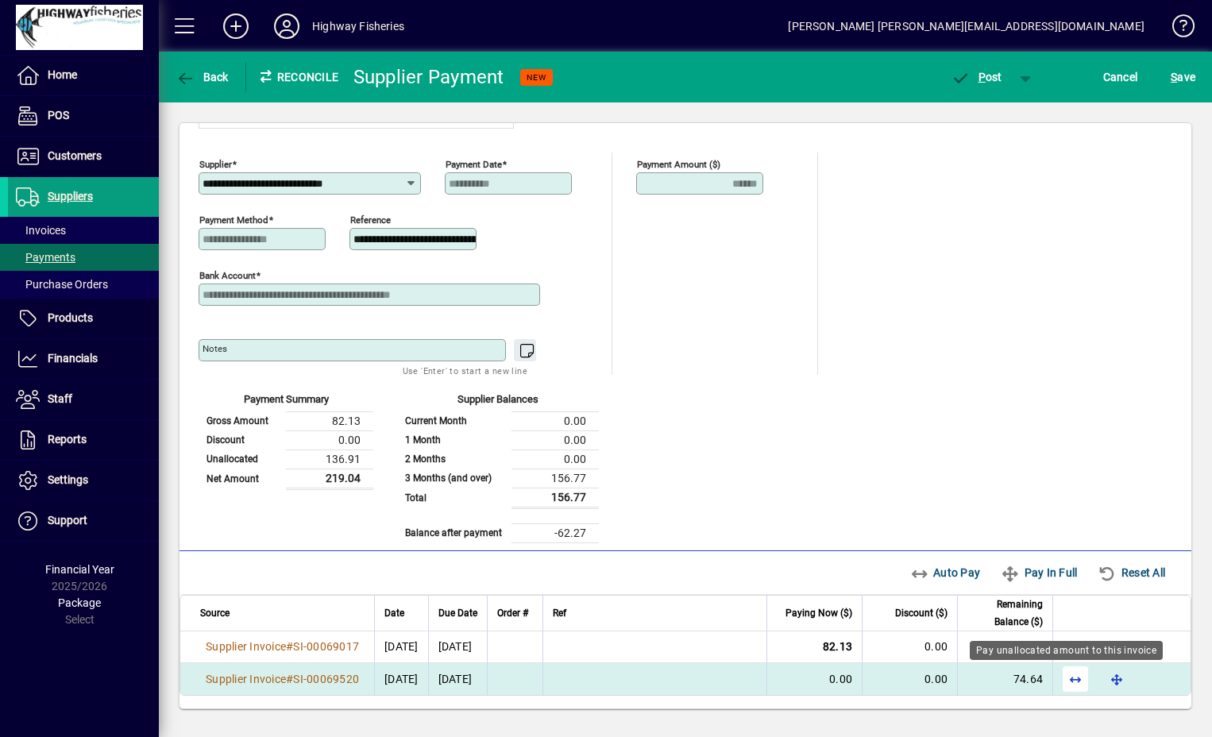
click at [1058, 682] on span "button" at bounding box center [1075, 679] width 38 height 38
drag, startPoint x: 1119, startPoint y: 67, endPoint x: 1056, endPoint y: 379, distance: 317.5
click at [1056, 379] on app-page-header "**********" at bounding box center [685, 390] width 1053 height 677
click at [978, 81] on span "P" at bounding box center [981, 77] width 7 height 13
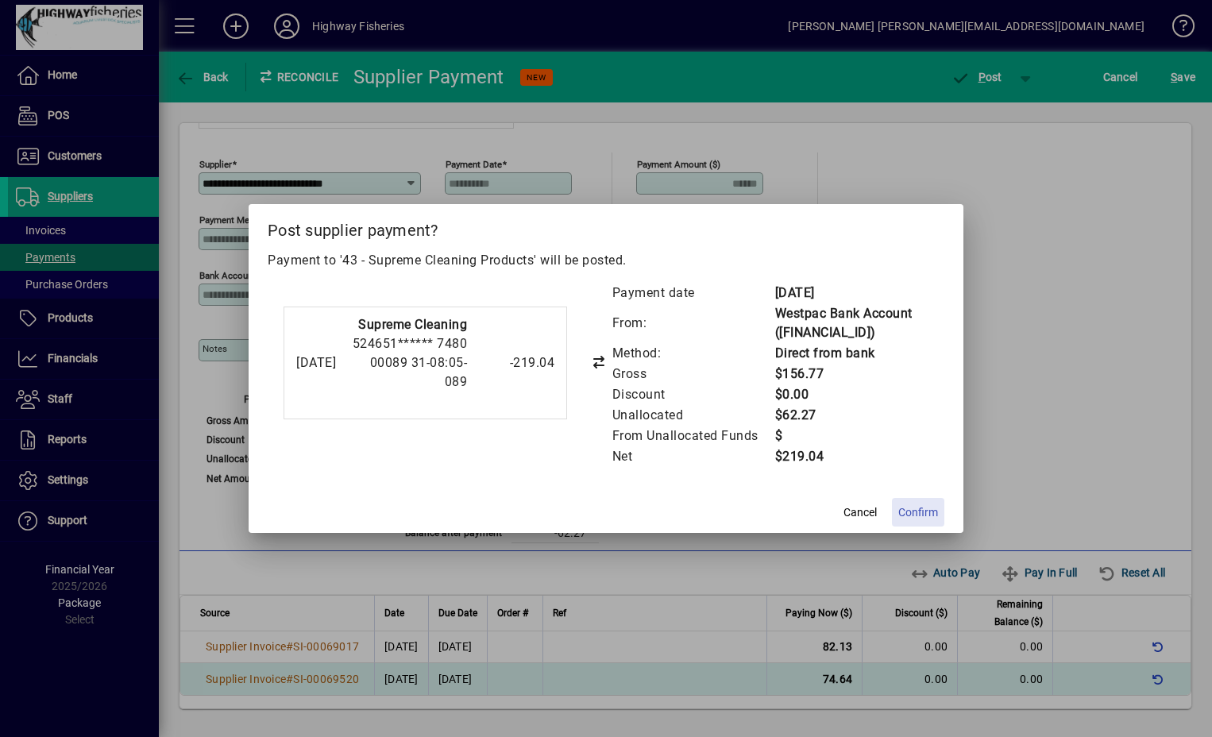
click at [921, 521] on span at bounding box center [918, 512] width 52 height 38
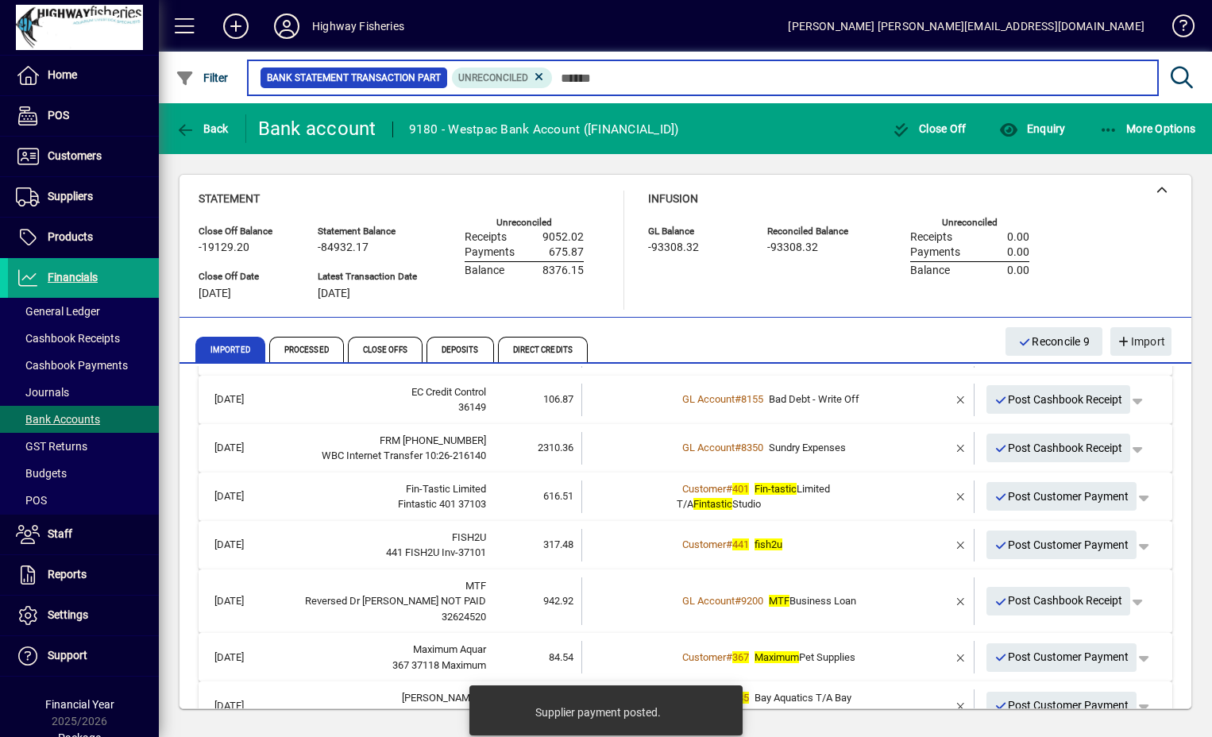
scroll to position [219, 0]
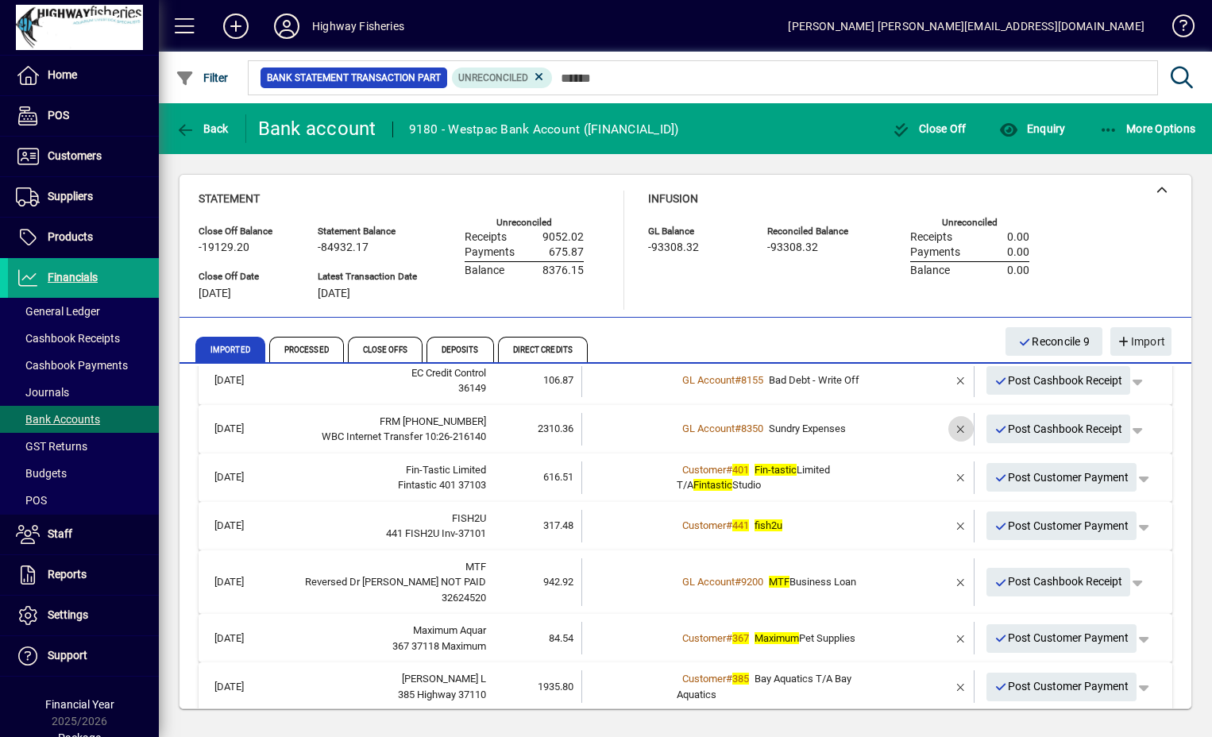
click at [950, 434] on span "button" at bounding box center [961, 429] width 38 height 38
click at [853, 472] on div "Customer # 401 Fin-tastic Limited T/A Fintastic Studio" at bounding box center [779, 477] width 205 height 31
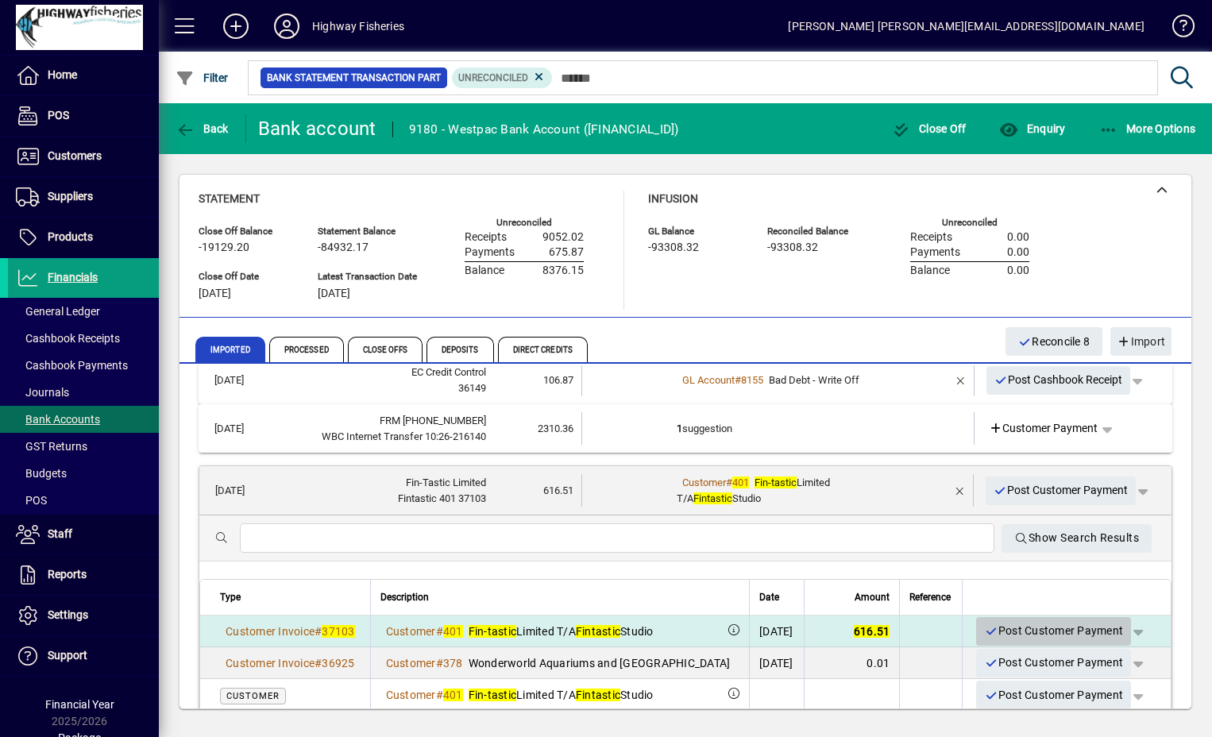
click at [989, 636] on span "Post Customer Payment" at bounding box center [1053, 631] width 139 height 26
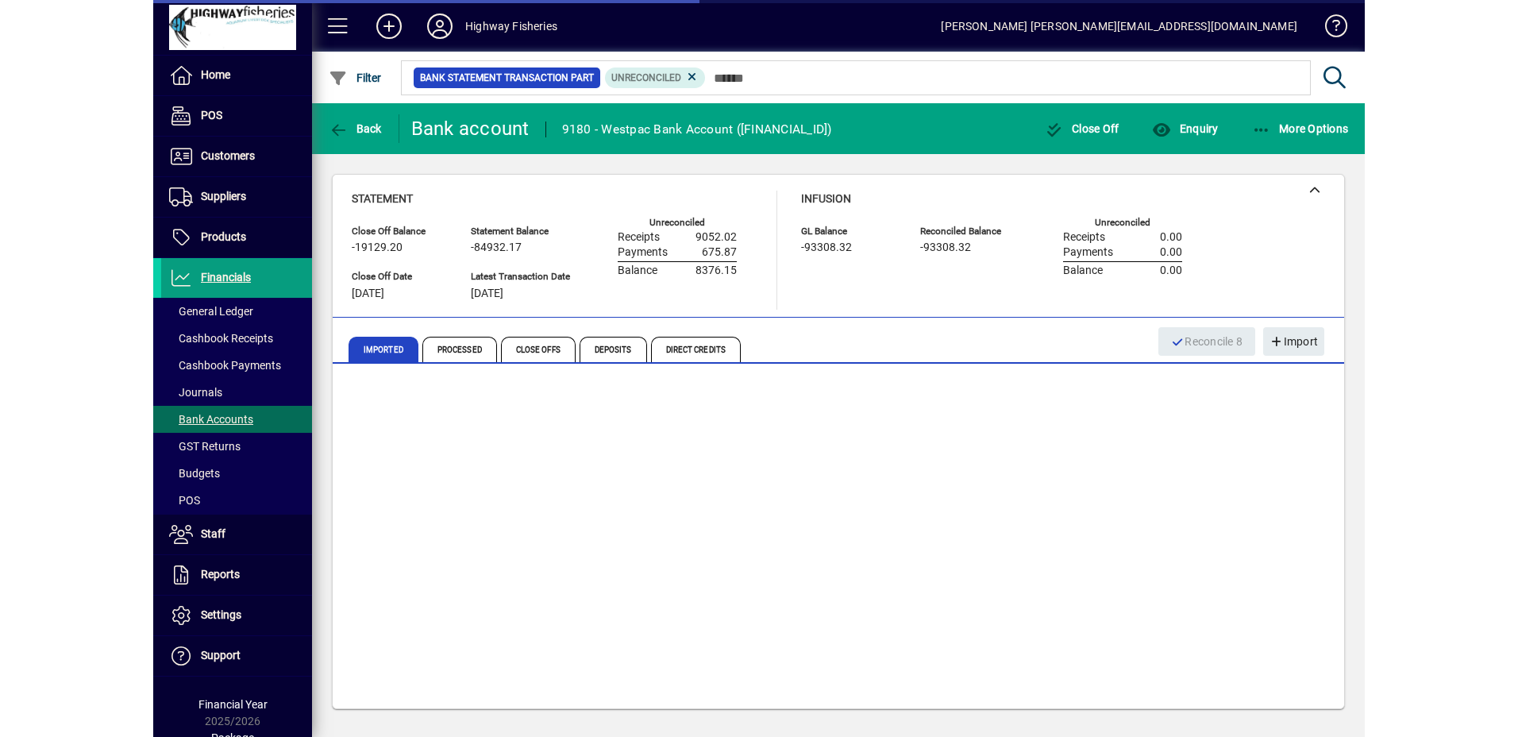
scroll to position [171, 0]
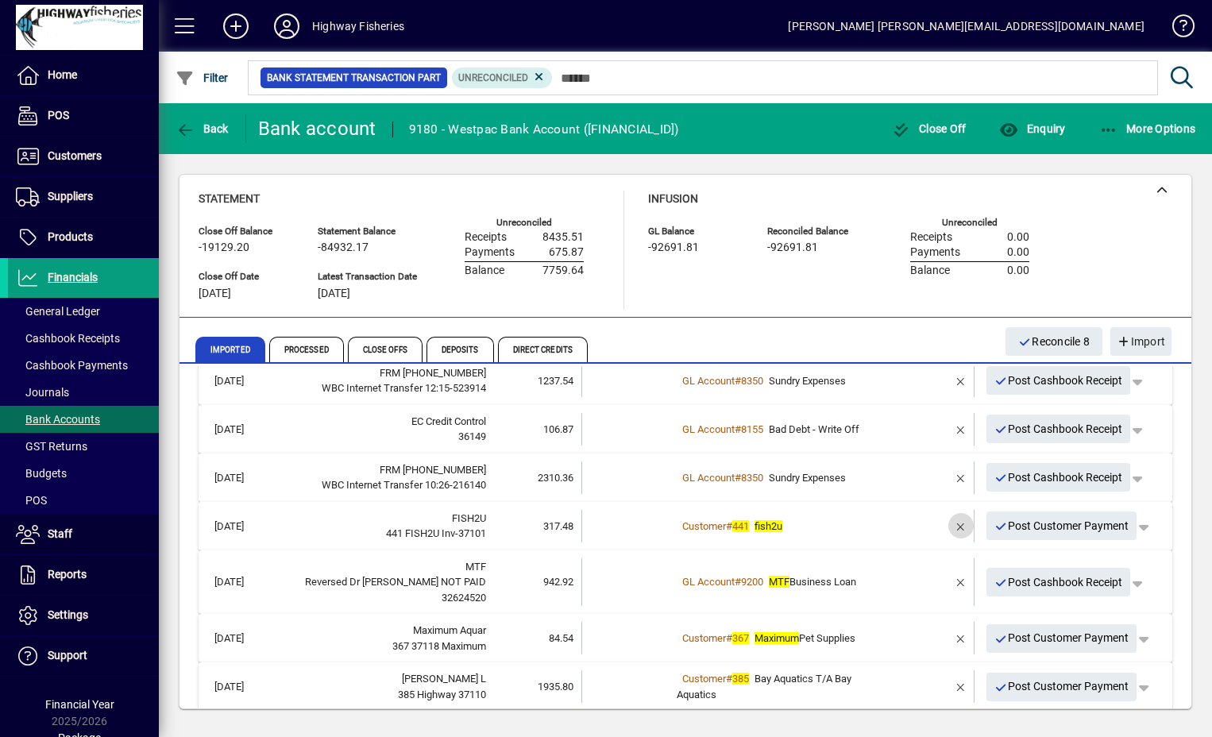
click at [953, 530] on span "button" at bounding box center [961, 526] width 38 height 38
click at [1001, 531] on span "Customer Payment" at bounding box center [1044, 526] width 110 height 17
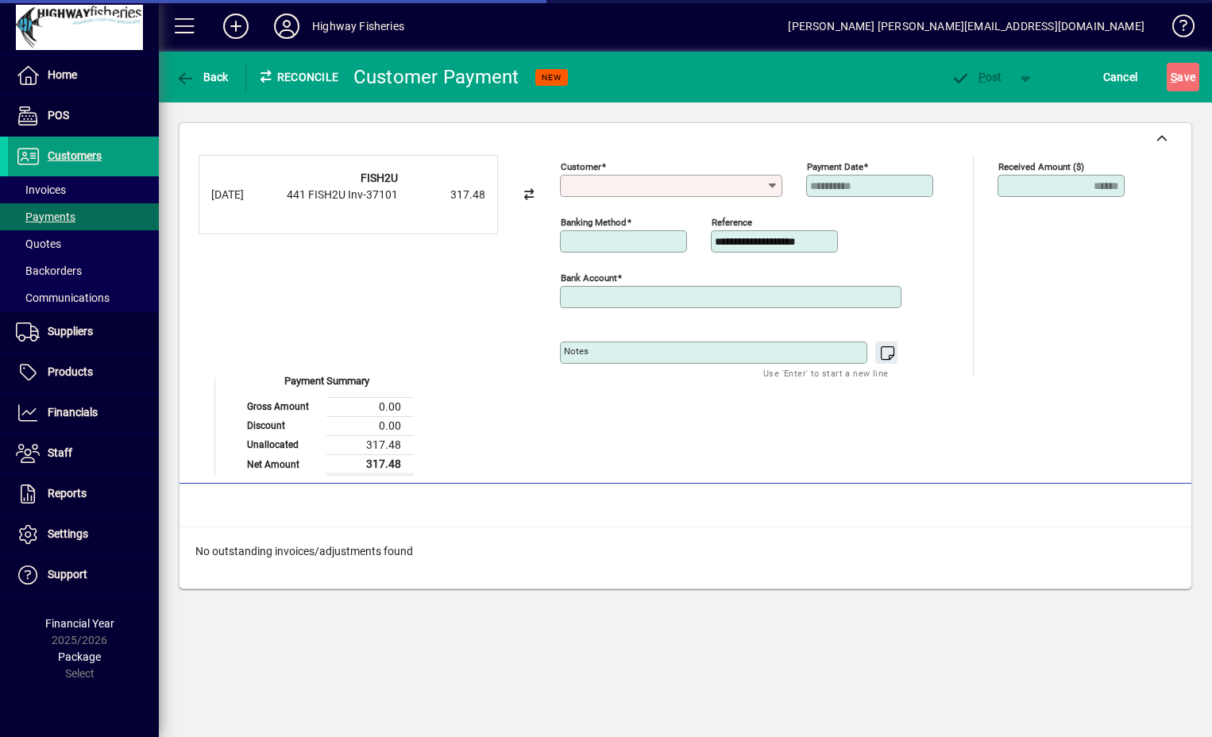
type input "**********"
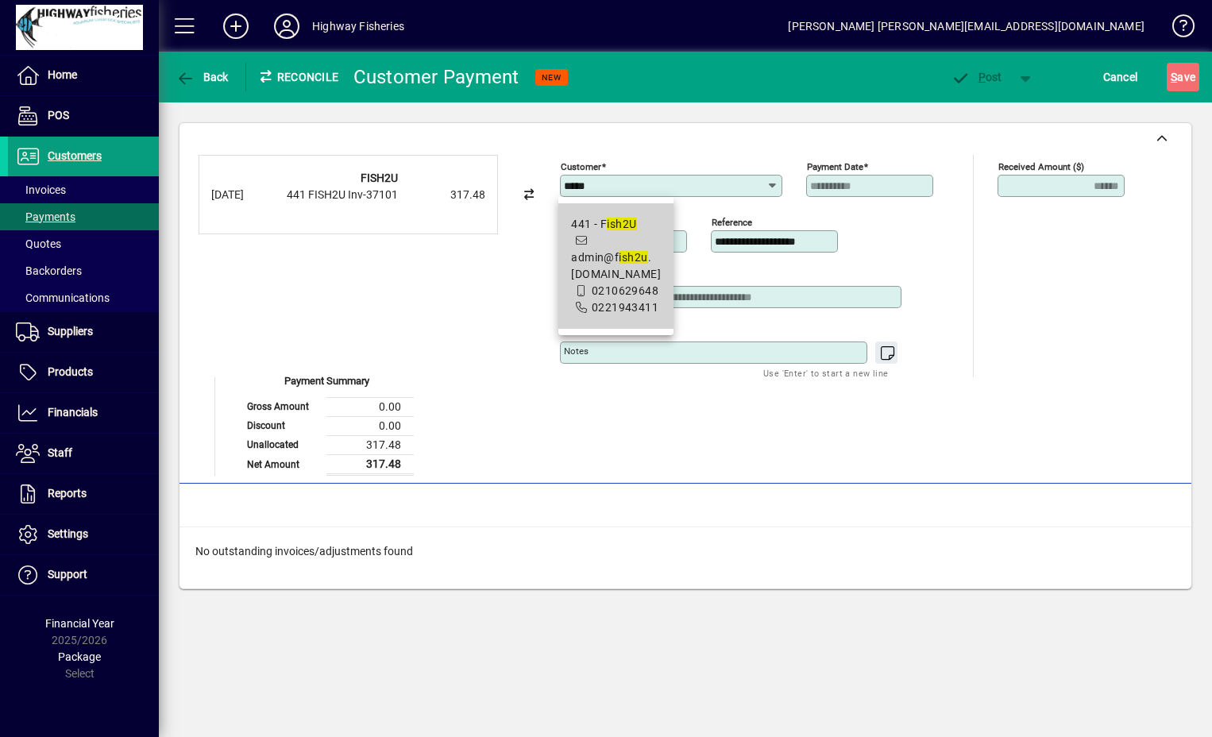
click at [567, 236] on mat-option "441 - F ish2U admin@f ish2u .[DOMAIN_NAME] 0210629648 0221943411" at bounding box center [615, 265] width 115 height 125
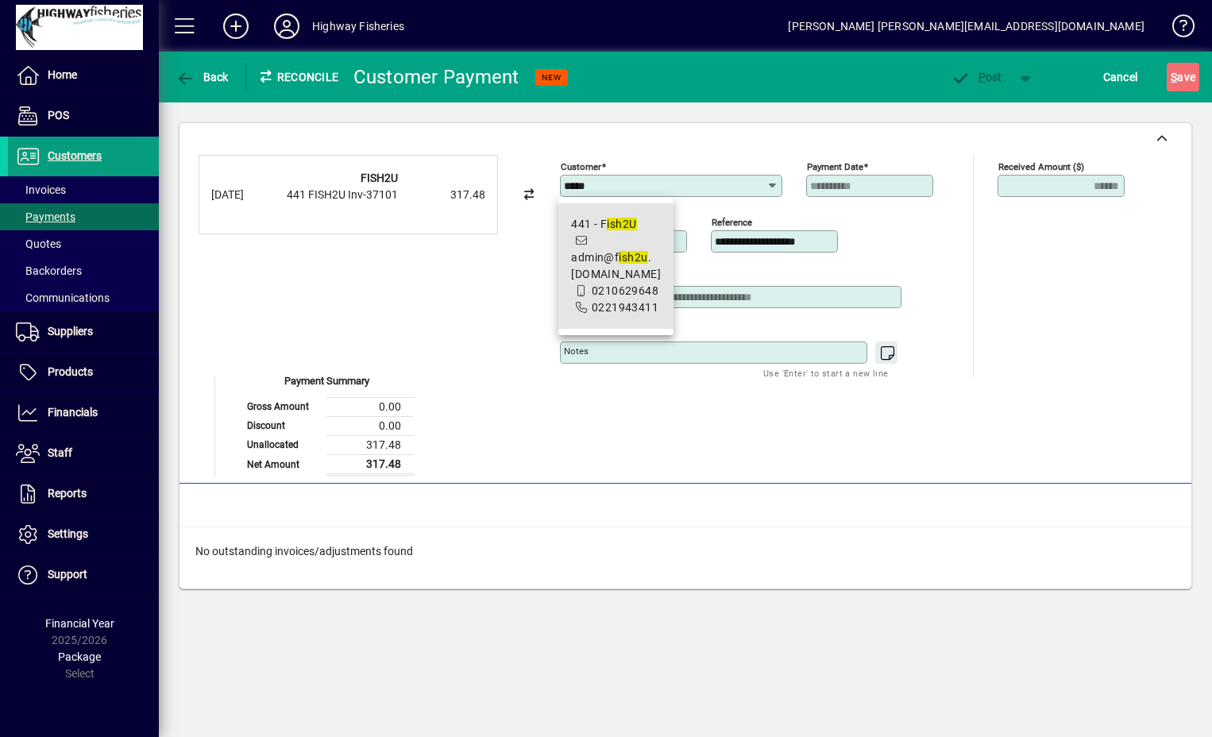
type input "**********"
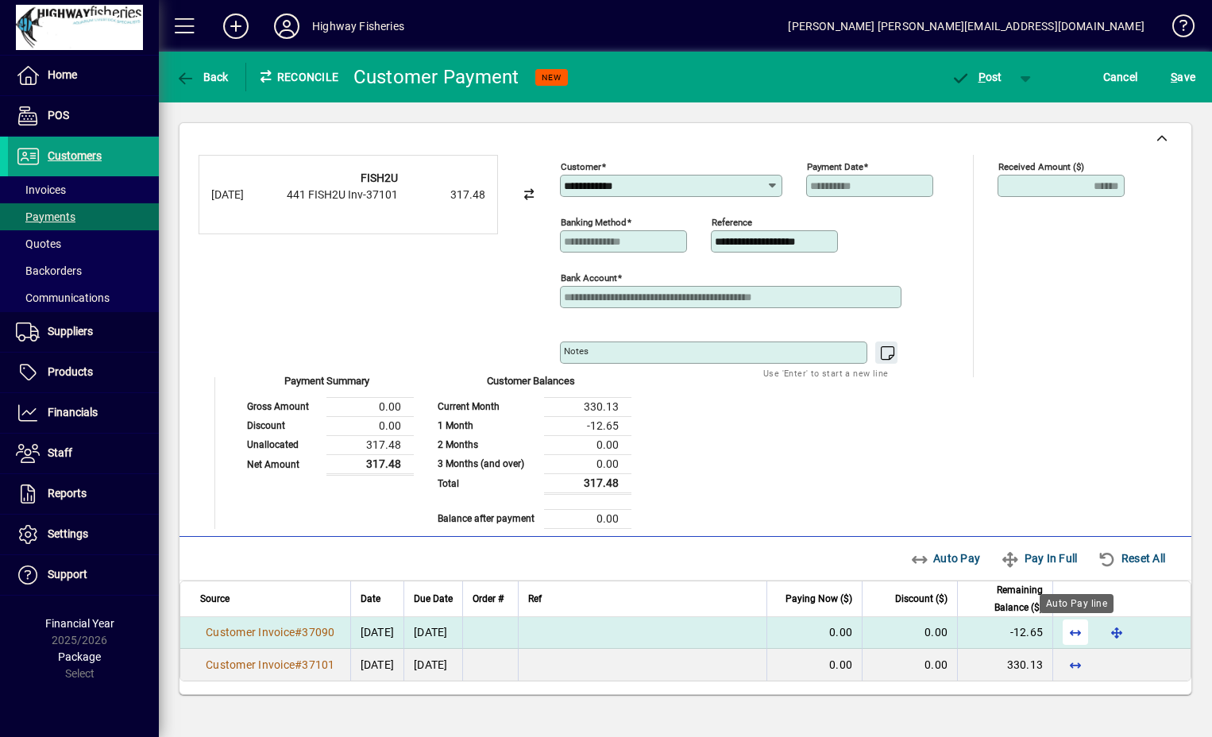
click at [1074, 631] on span "button" at bounding box center [1075, 632] width 38 height 38
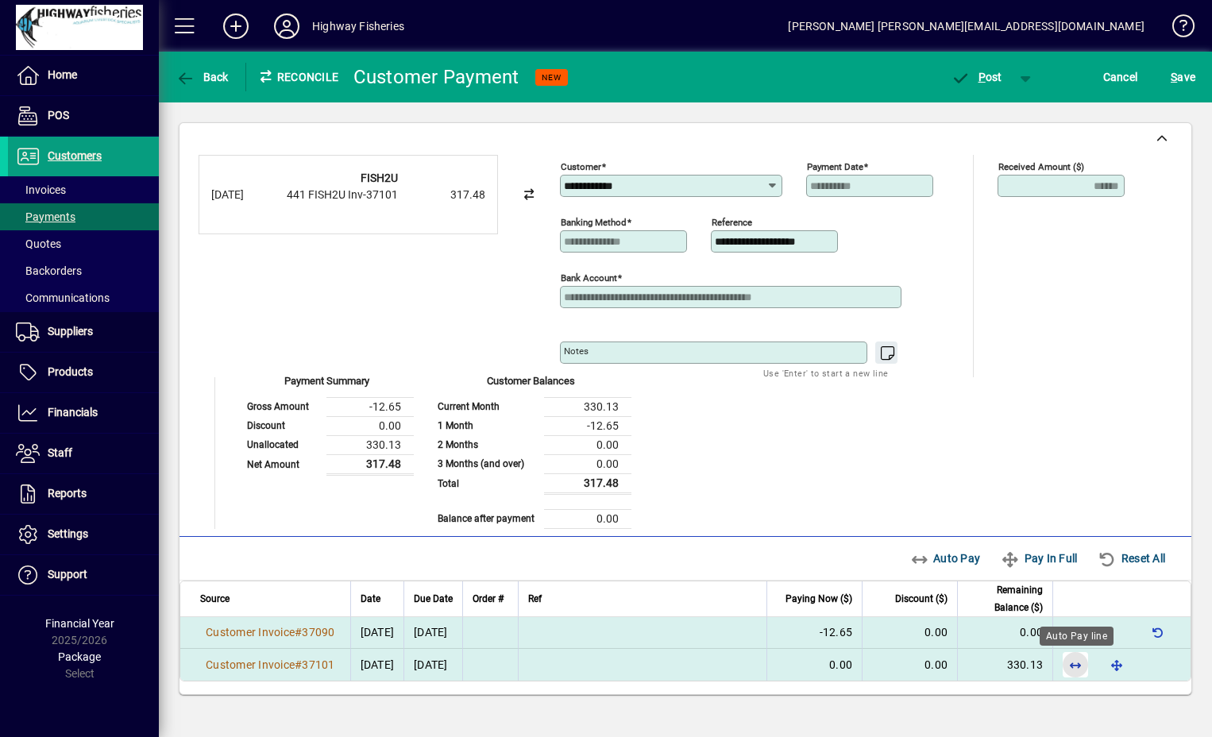
click at [1078, 665] on span "button" at bounding box center [1075, 665] width 38 height 38
click at [977, 68] on span "button" at bounding box center [976, 77] width 67 height 38
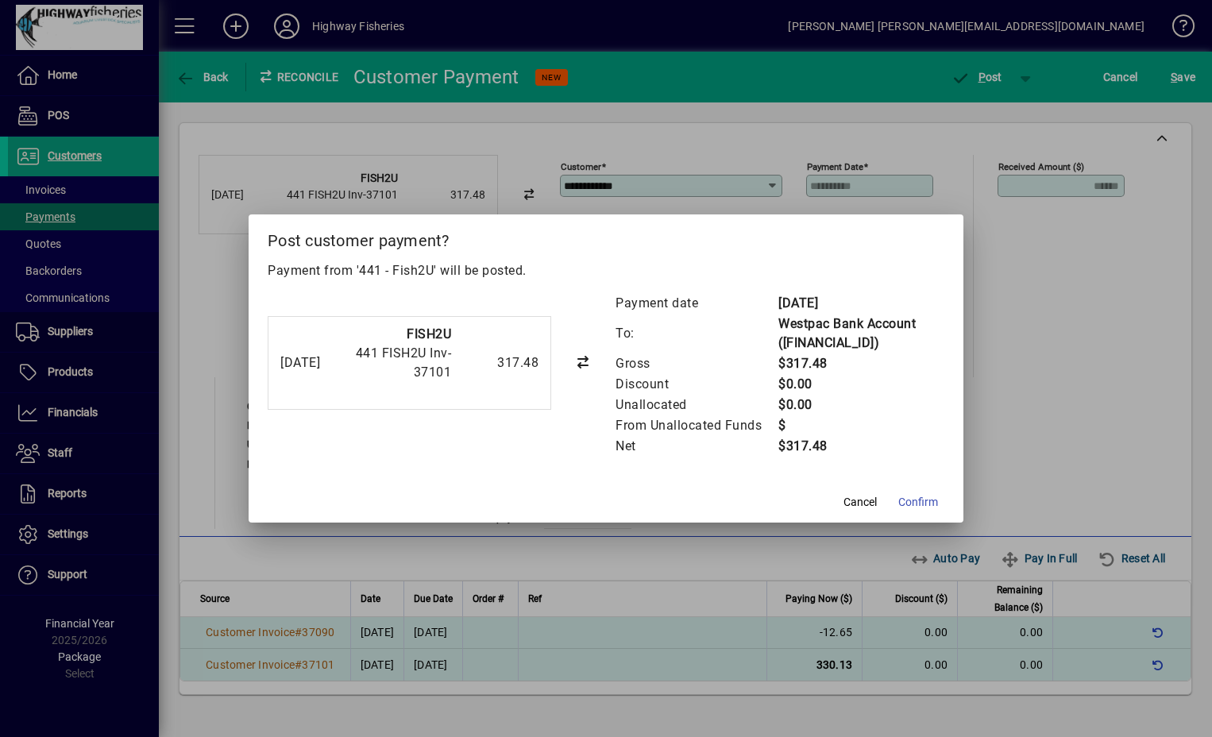
click at [912, 507] on button "Confirm" at bounding box center [918, 502] width 52 height 29
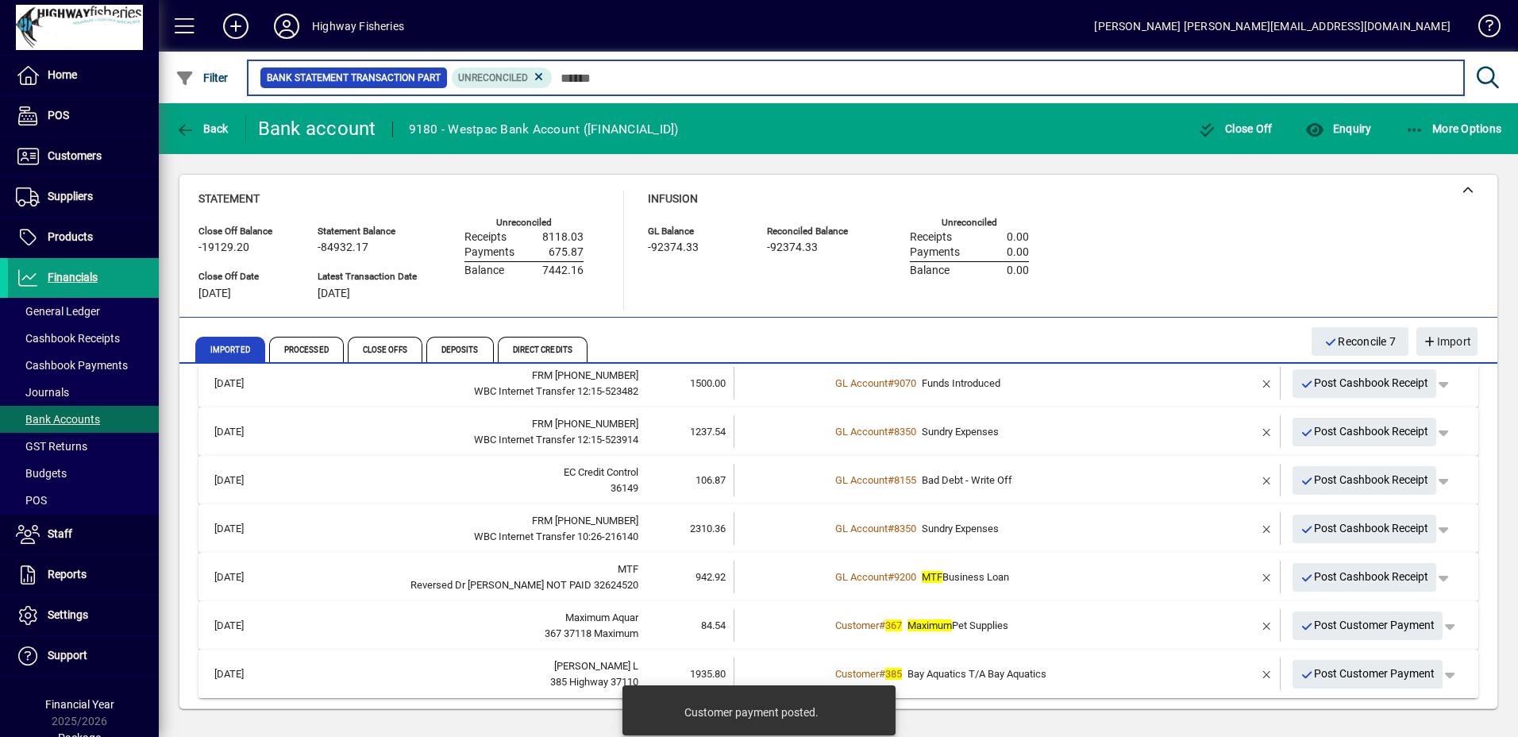
scroll to position [122, 0]
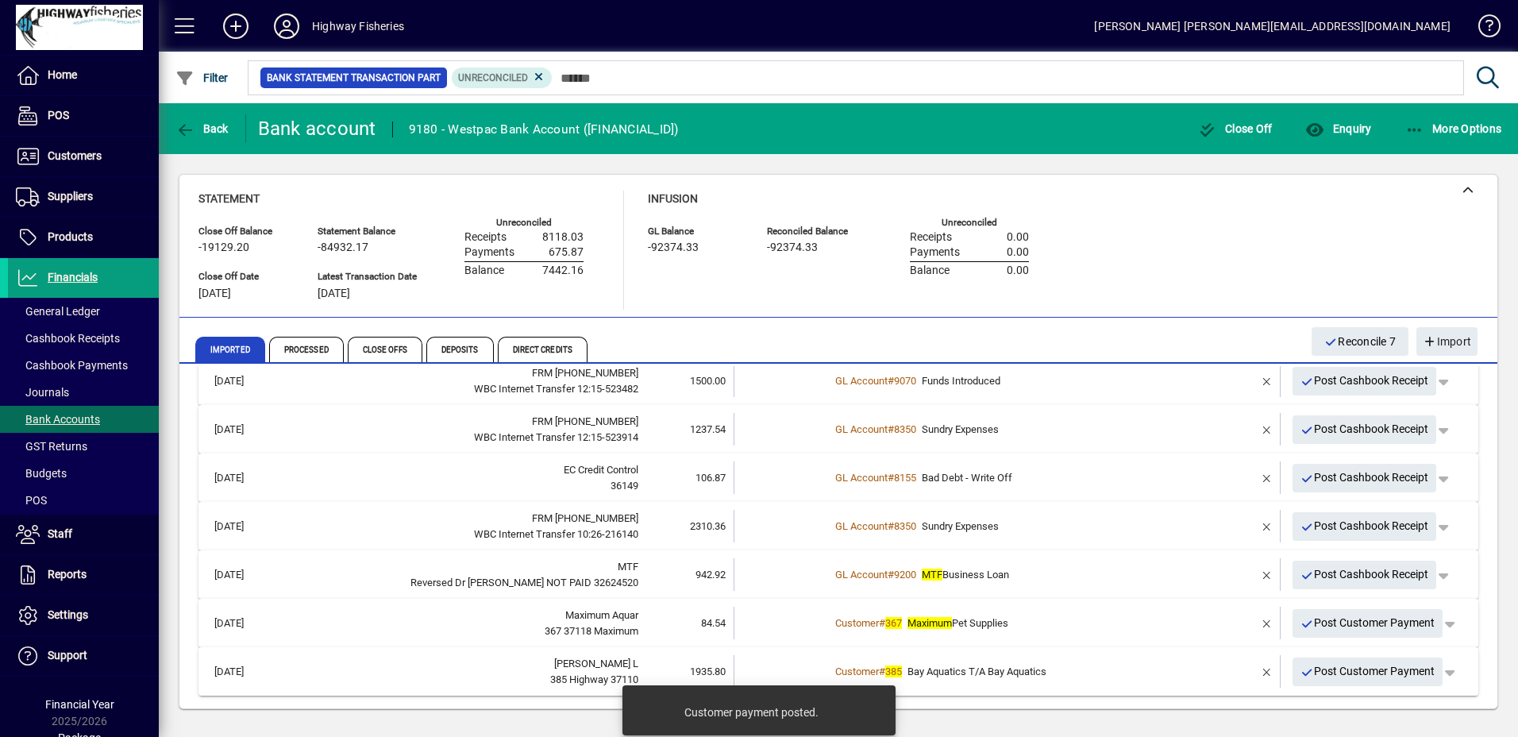
click at [927, 633] on td "Customer # 367 Maximum Pet Supplies" at bounding box center [1009, 623] width 358 height 33
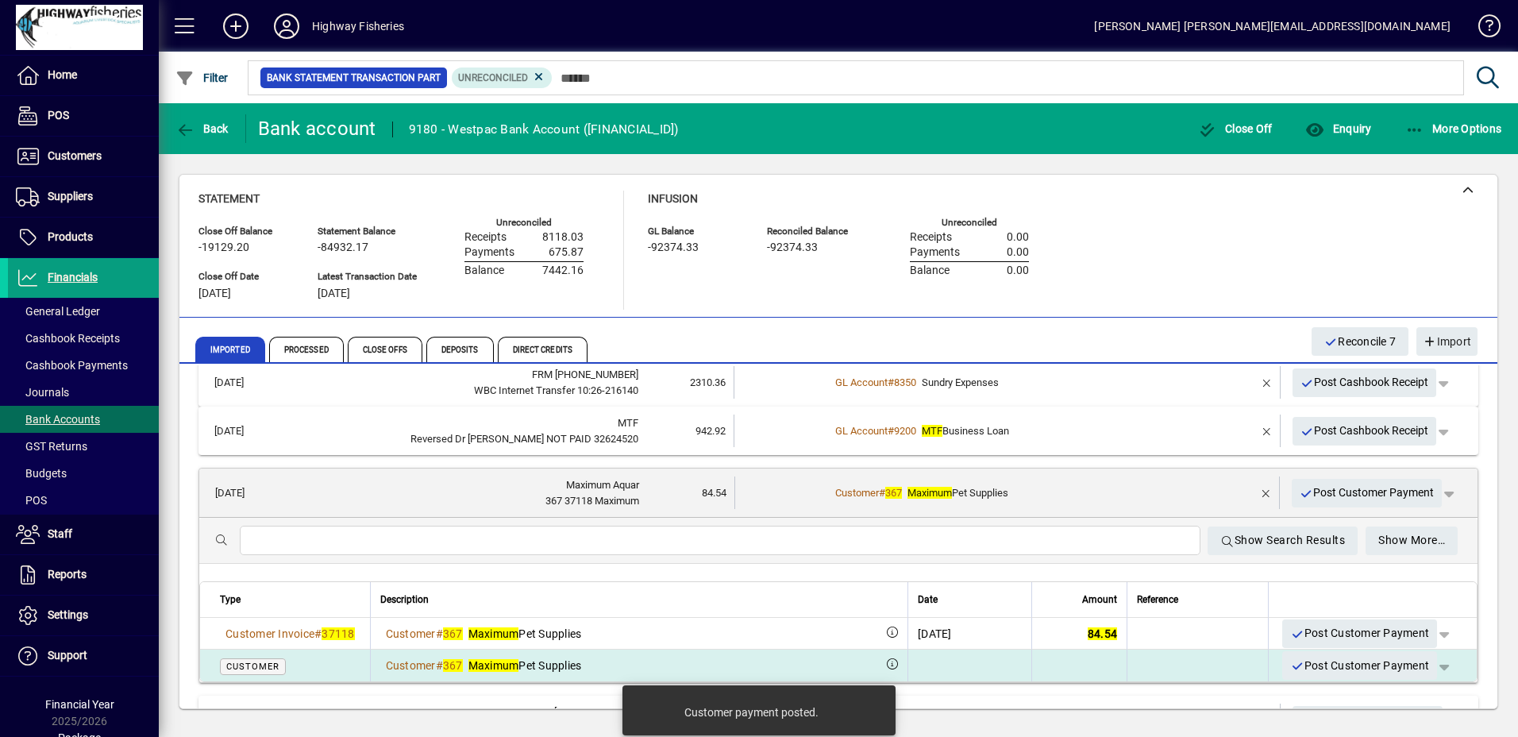
scroll to position [313, 0]
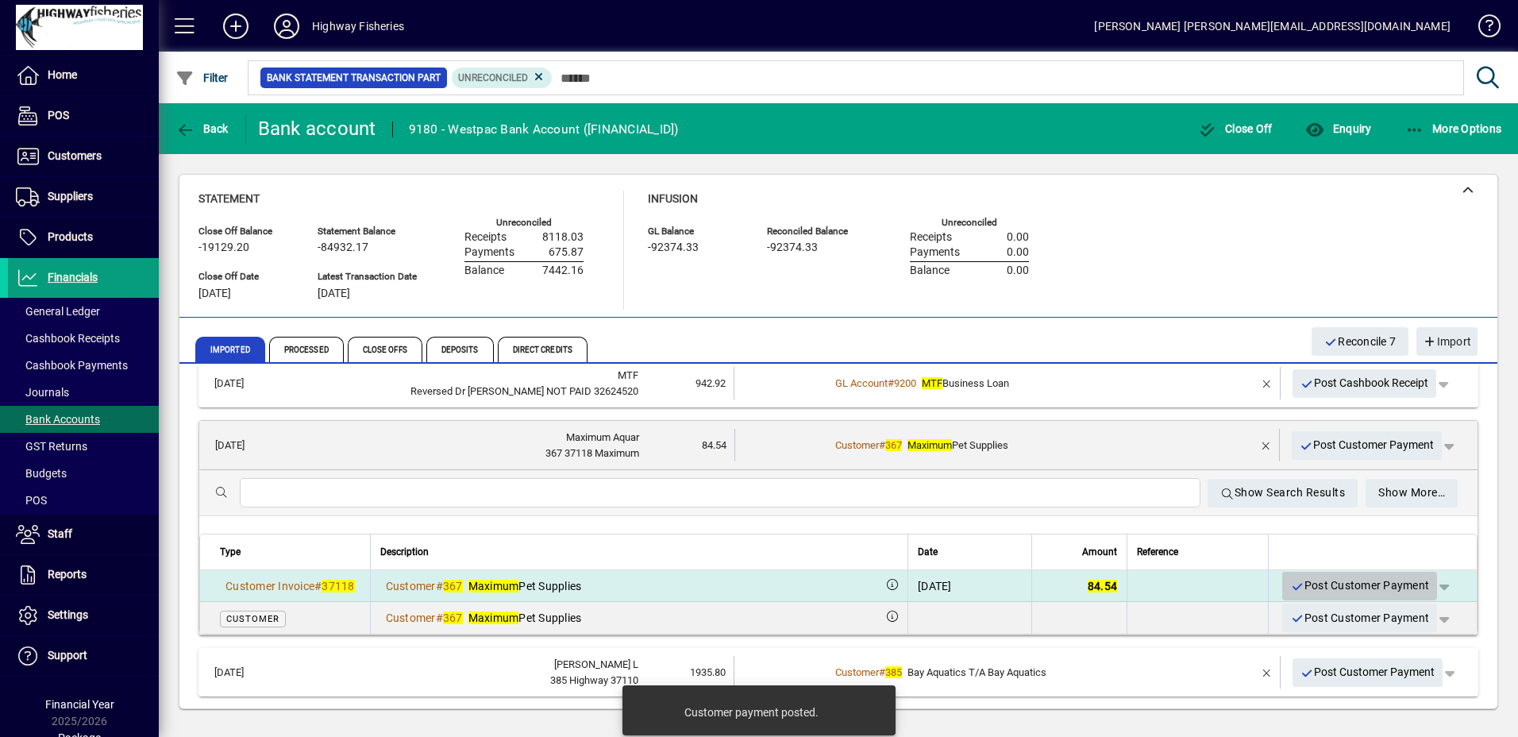
click at [1282, 578] on span "button" at bounding box center [1359, 586] width 155 height 38
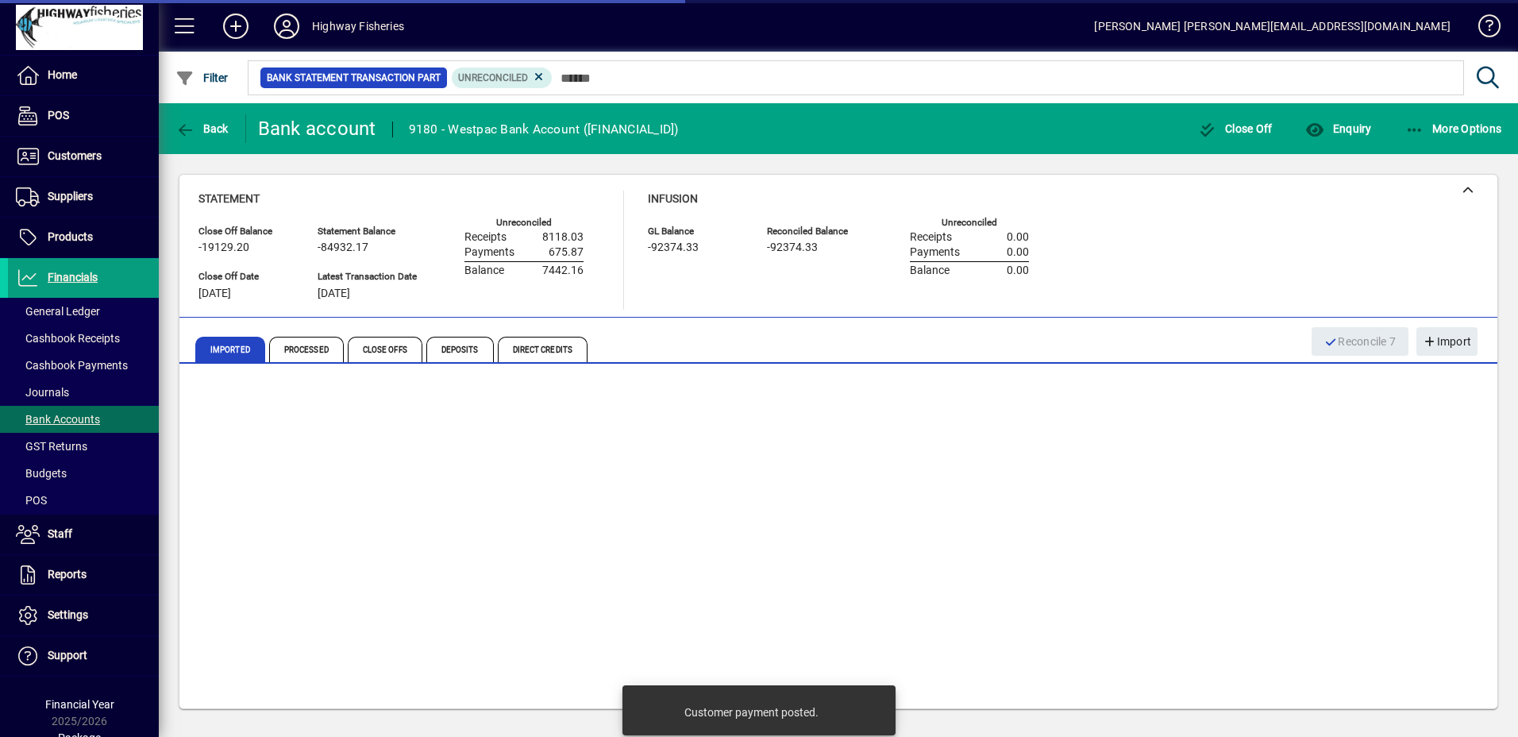
scroll to position [75, 0]
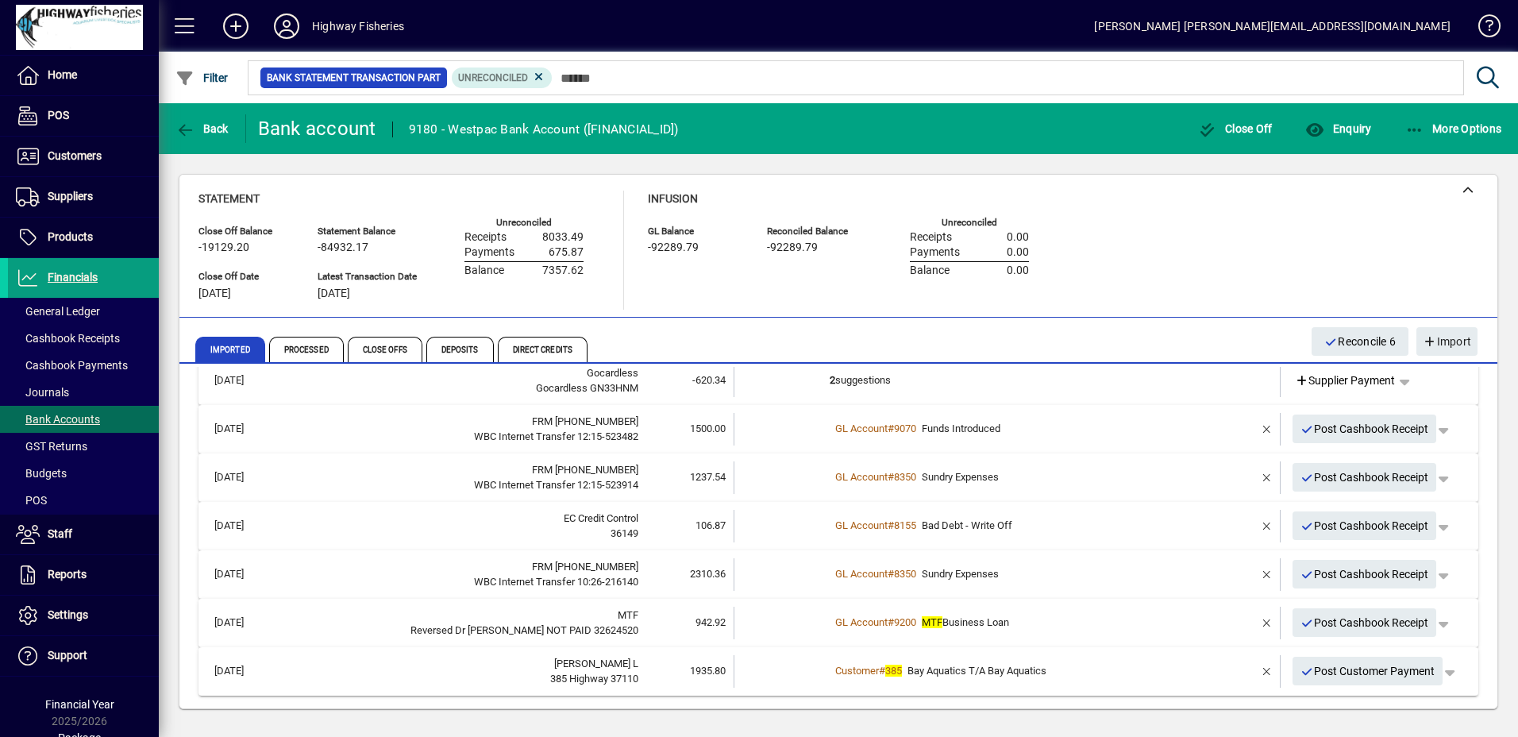
drag, startPoint x: 640, startPoint y: 615, endPoint x: 538, endPoint y: 607, distance: 102.7
click at [555, 611] on tr "[DATE] MTF Reversed Dr DD NOT PAID 32624520 942.92 GL Account # 9200 MTF Busine…" at bounding box center [838, 623] width 1264 height 33
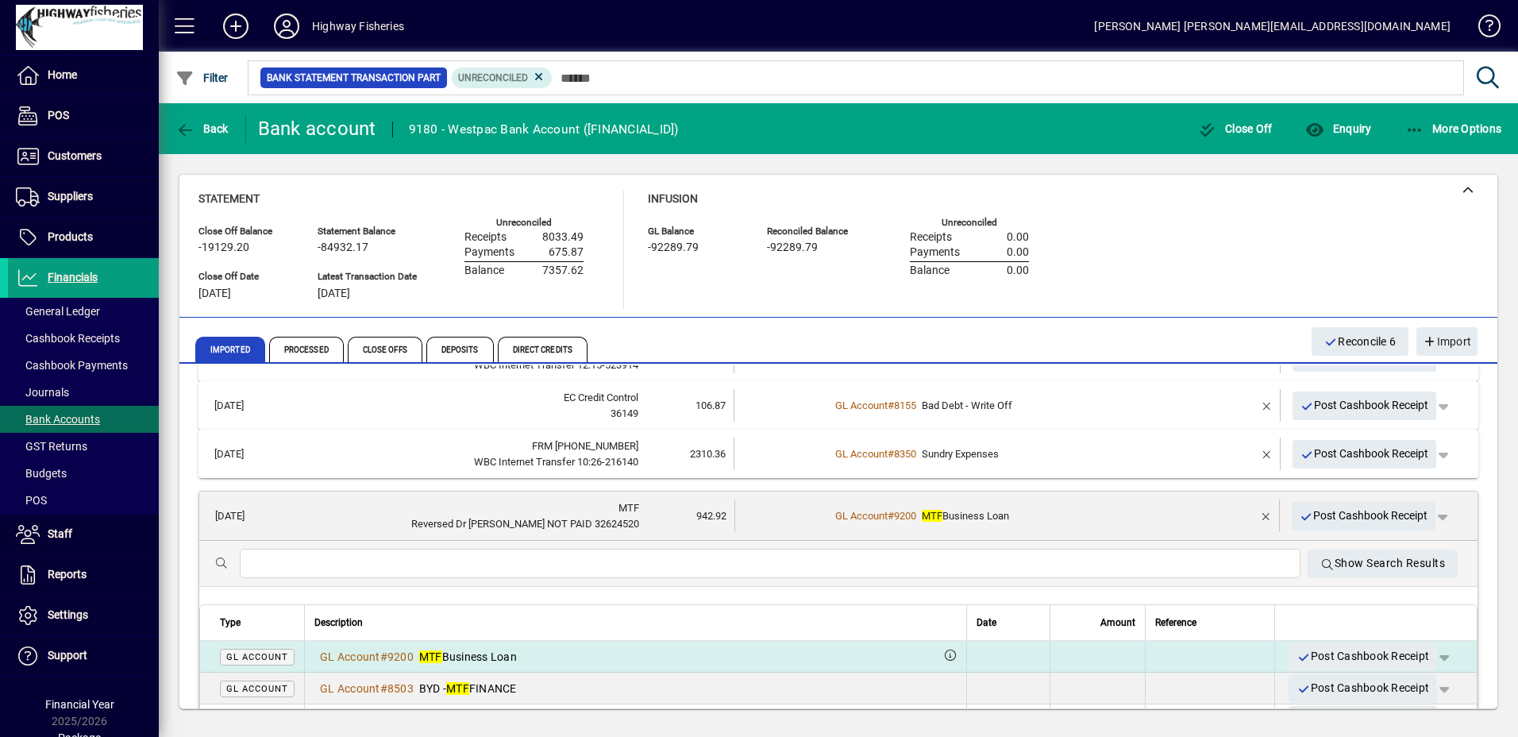
scroll to position [296, 0]
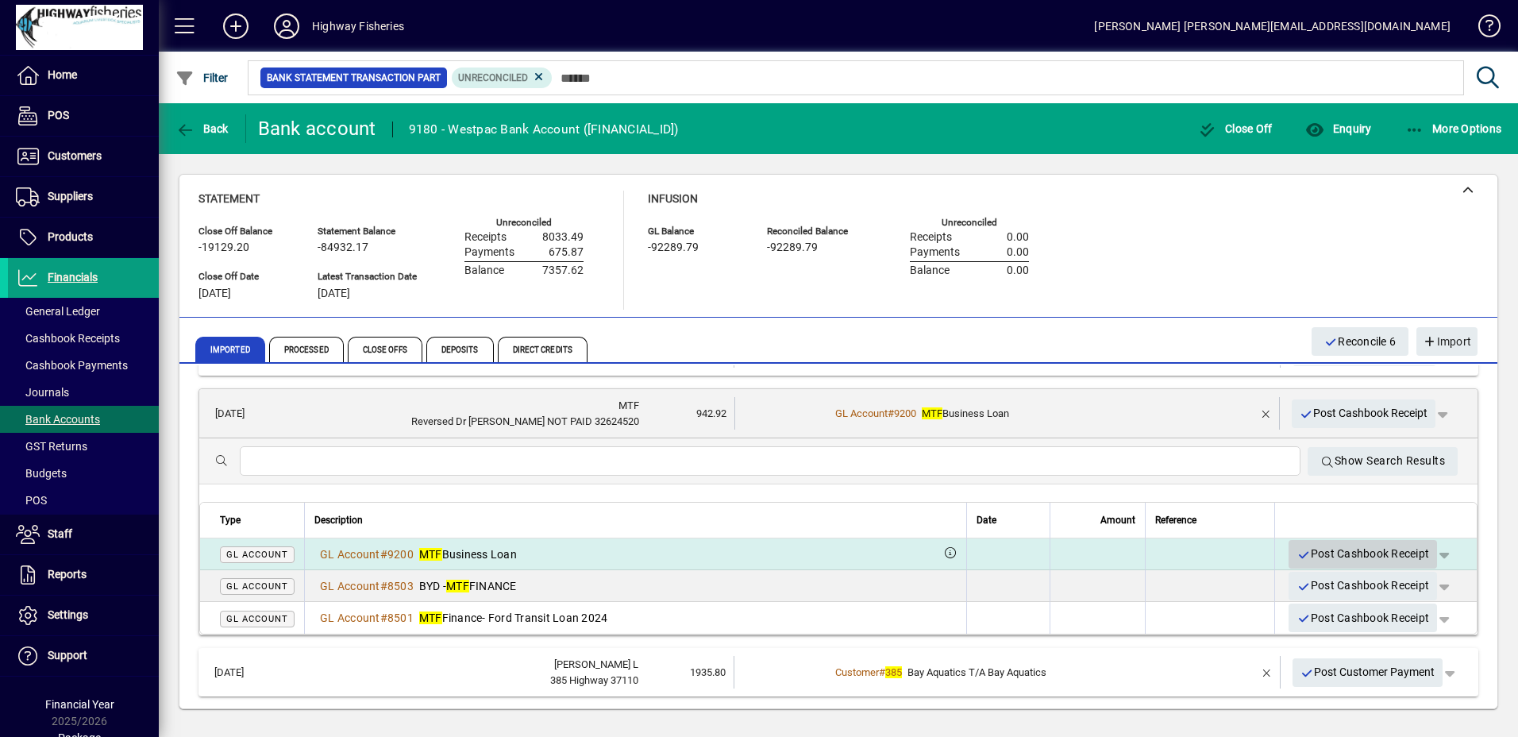
drag, startPoint x: 1309, startPoint y: 549, endPoint x: 1224, endPoint y: 559, distance: 85.5
click at [1309, 550] on span "Post Cashbook Receipt" at bounding box center [1363, 554] width 133 height 26
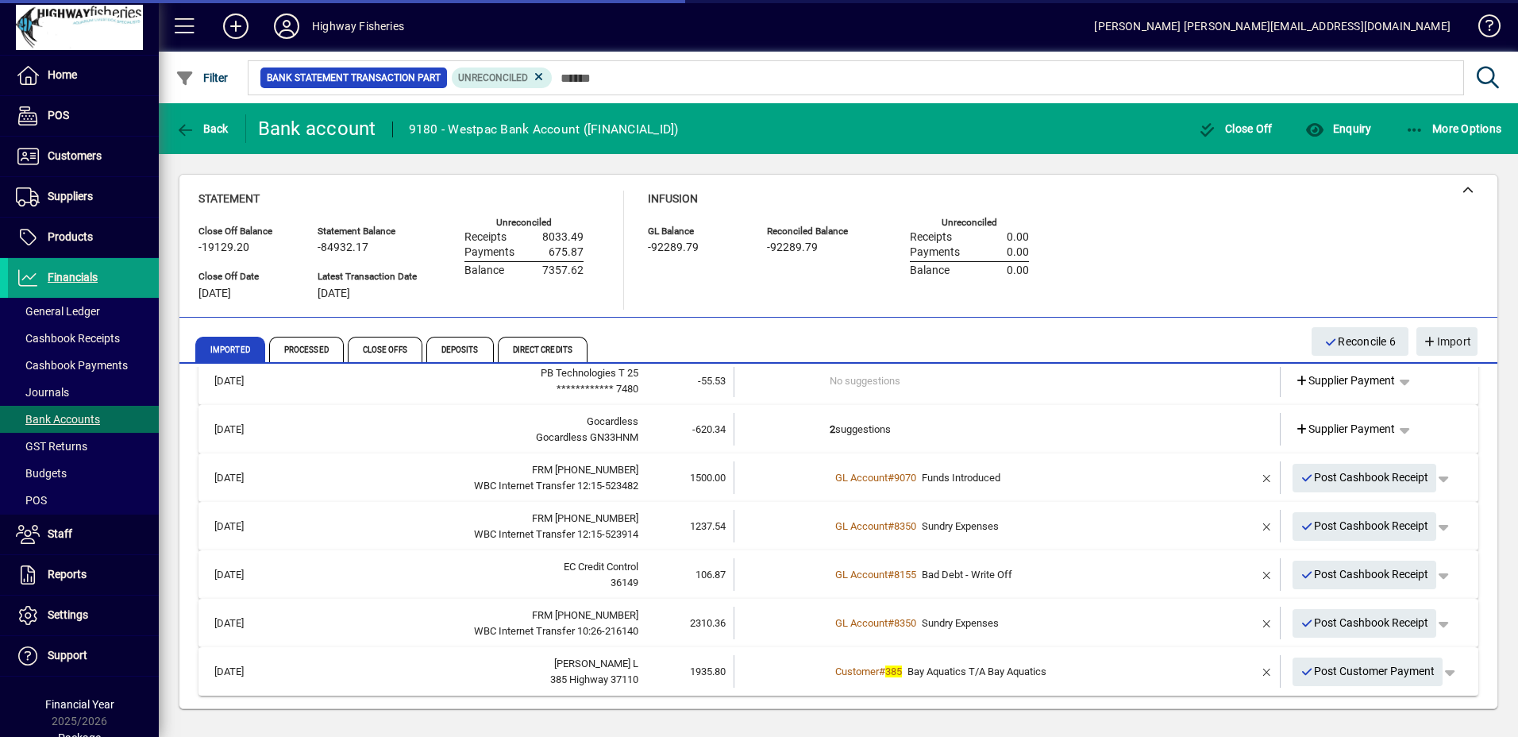
scroll to position [26, 0]
click at [982, 681] on td "Customer # 385 Bay Aquatics T/A Bay Aquatics" at bounding box center [1009, 671] width 358 height 33
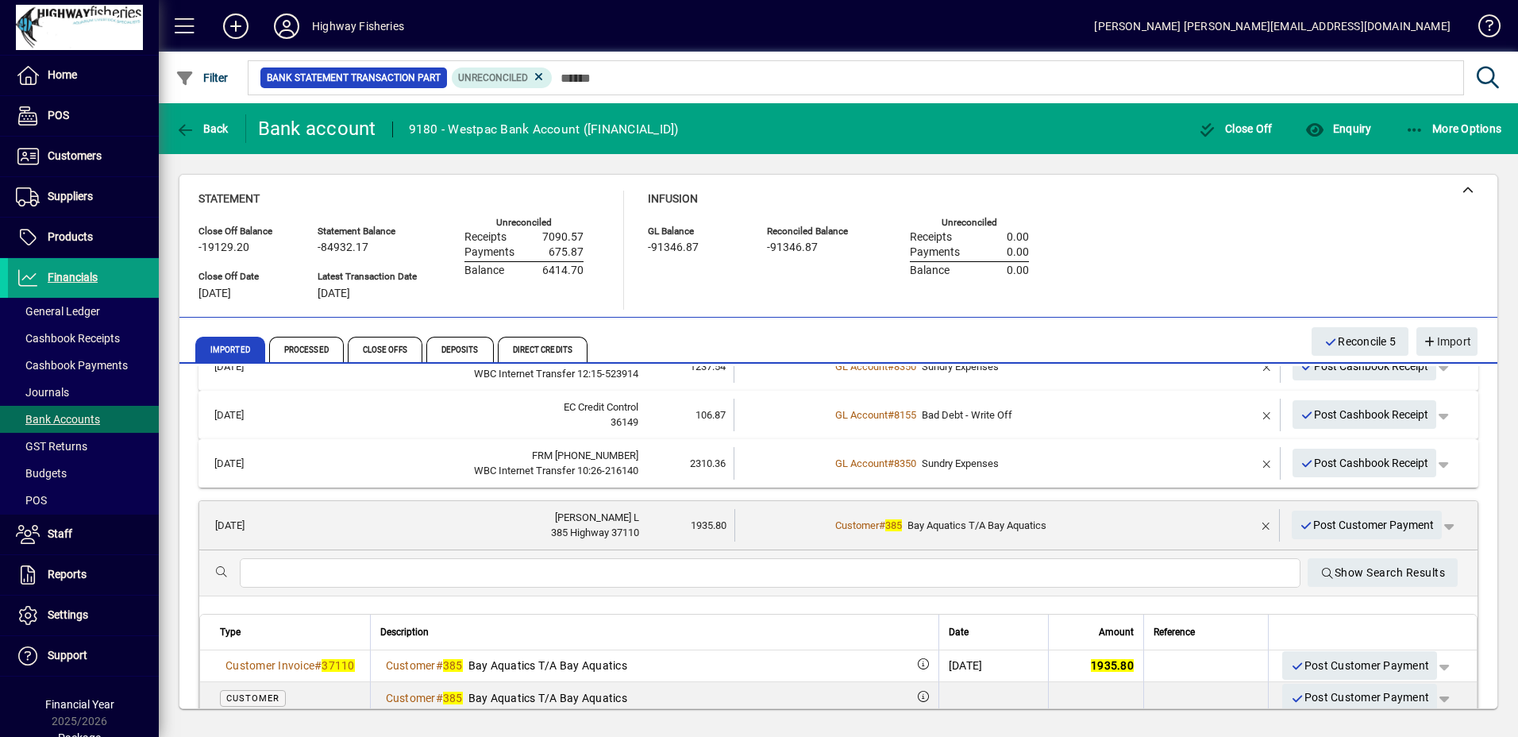
scroll to position [204, 0]
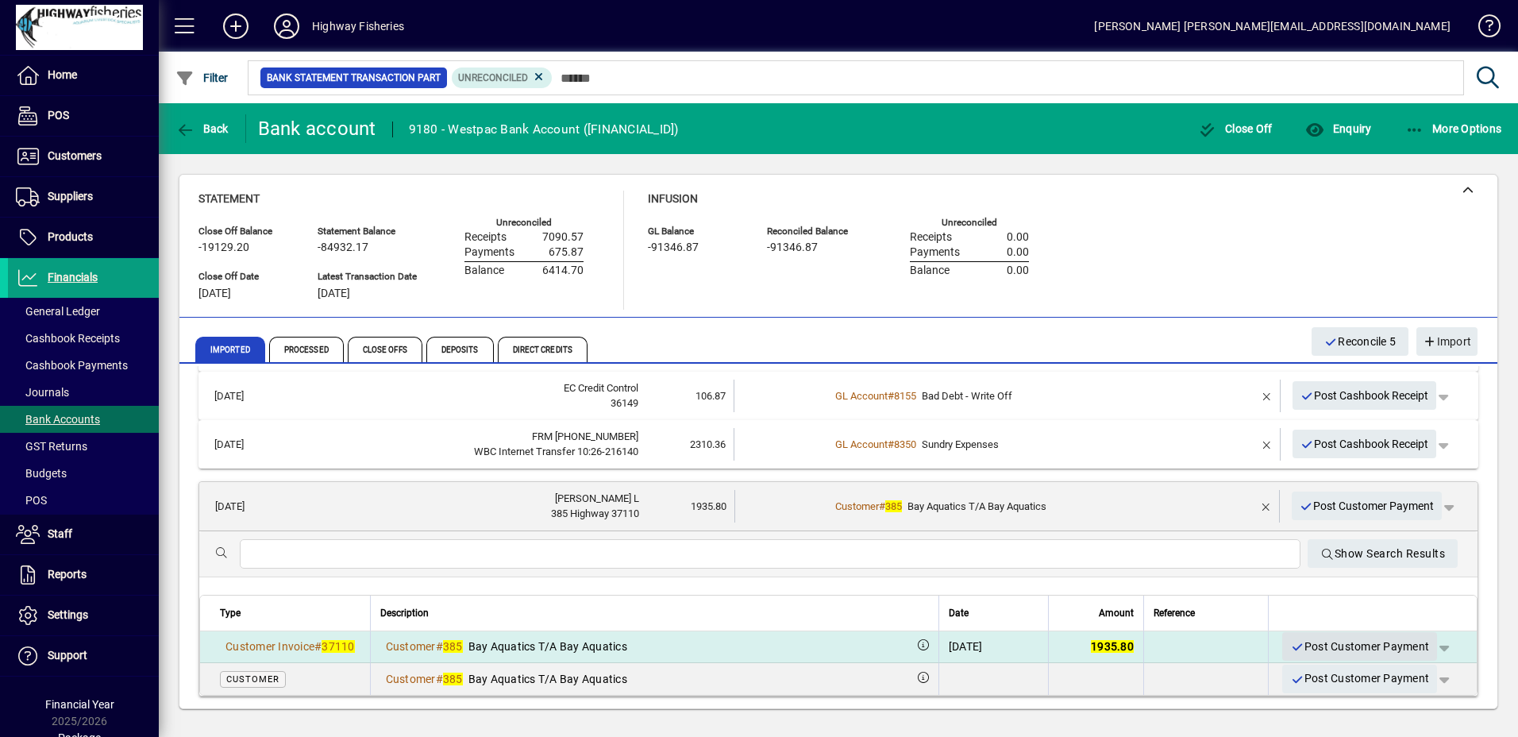
click at [1313, 647] on span "Post Customer Payment" at bounding box center [1359, 647] width 139 height 26
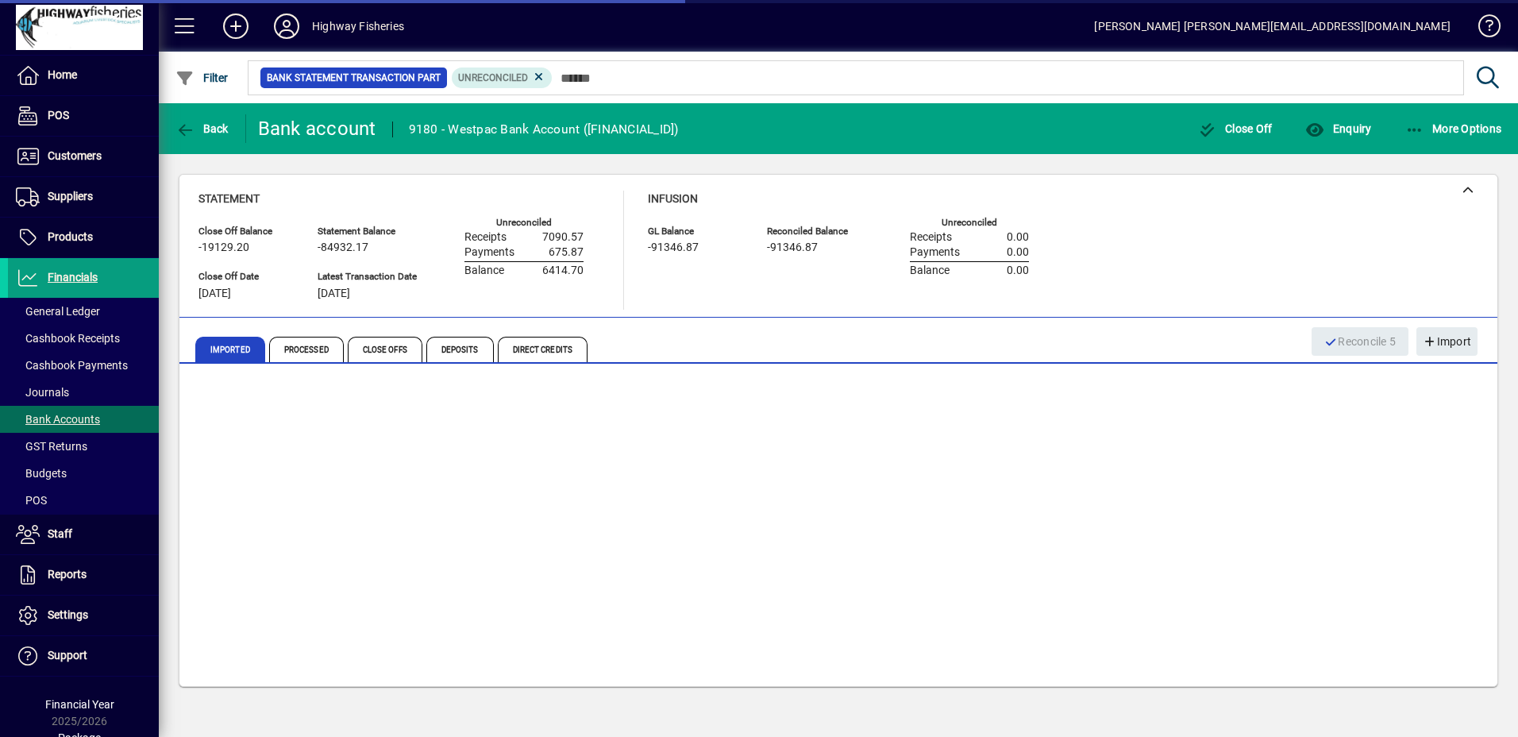
scroll to position [0, 0]
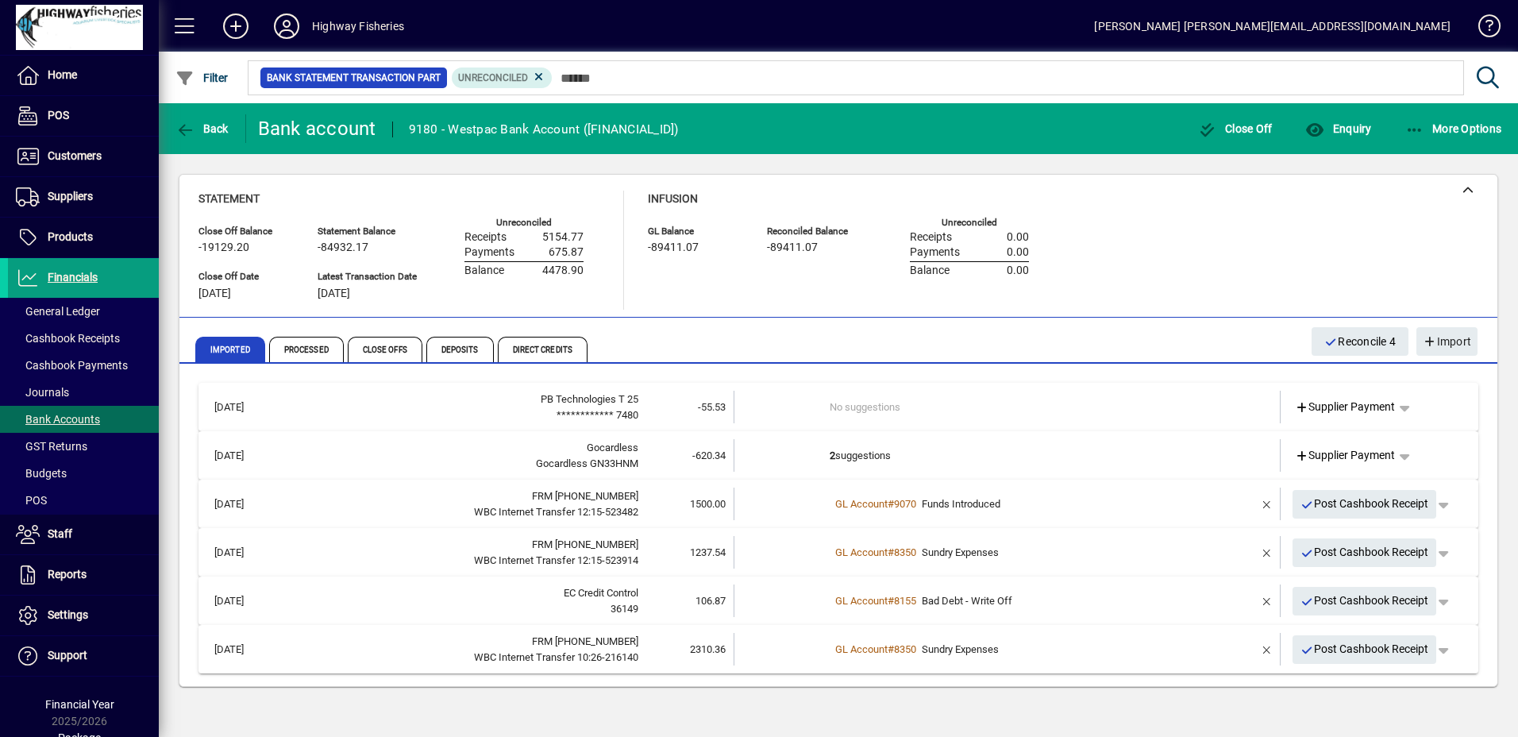
drag, startPoint x: 735, startPoint y: 721, endPoint x: 738, endPoint y: 712, distance: 9.1
click at [735, 720] on div "**********" at bounding box center [838, 420] width 1359 height 634
click at [71, 148] on span "Customers" at bounding box center [55, 156] width 94 height 19
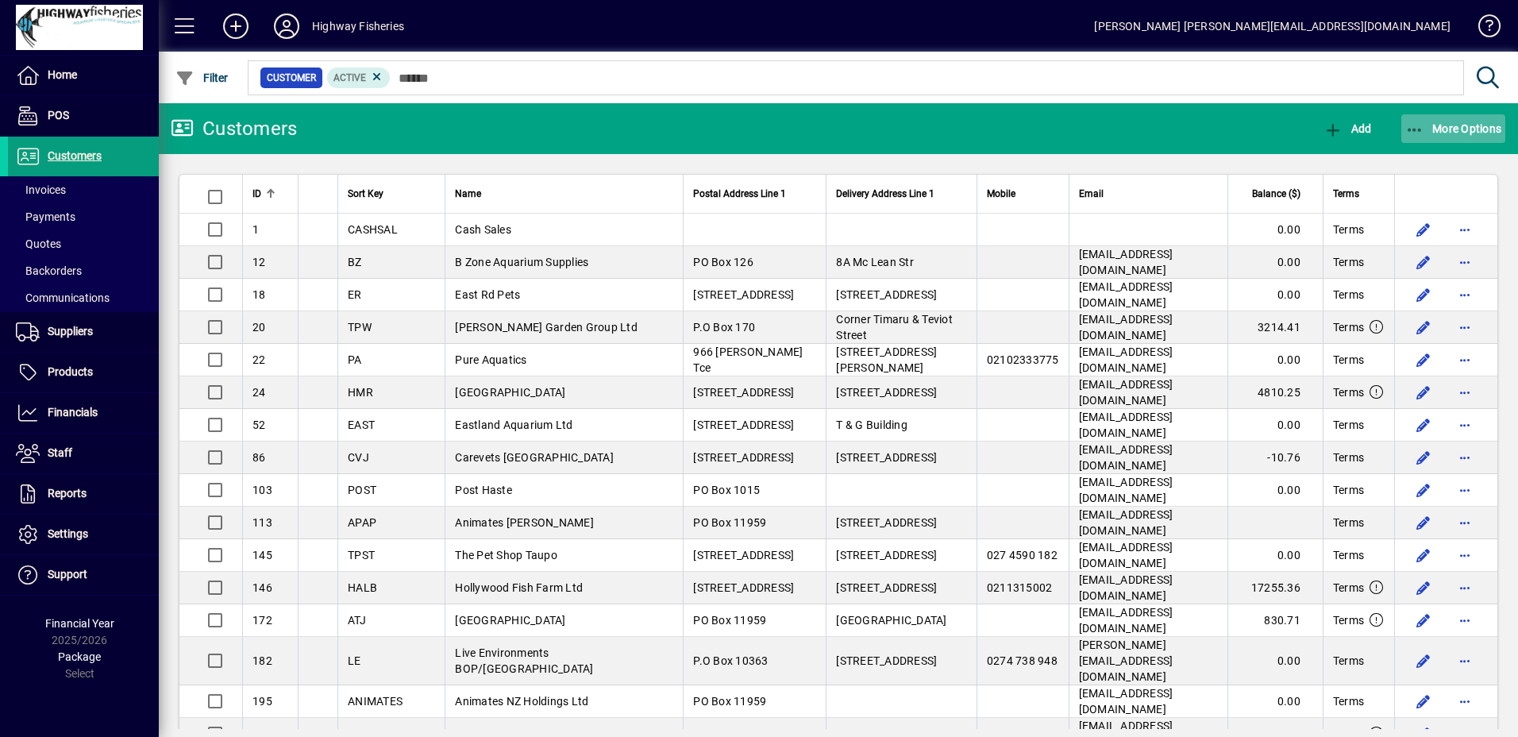
click at [1442, 128] on span "More Options" at bounding box center [1454, 128] width 97 height 13
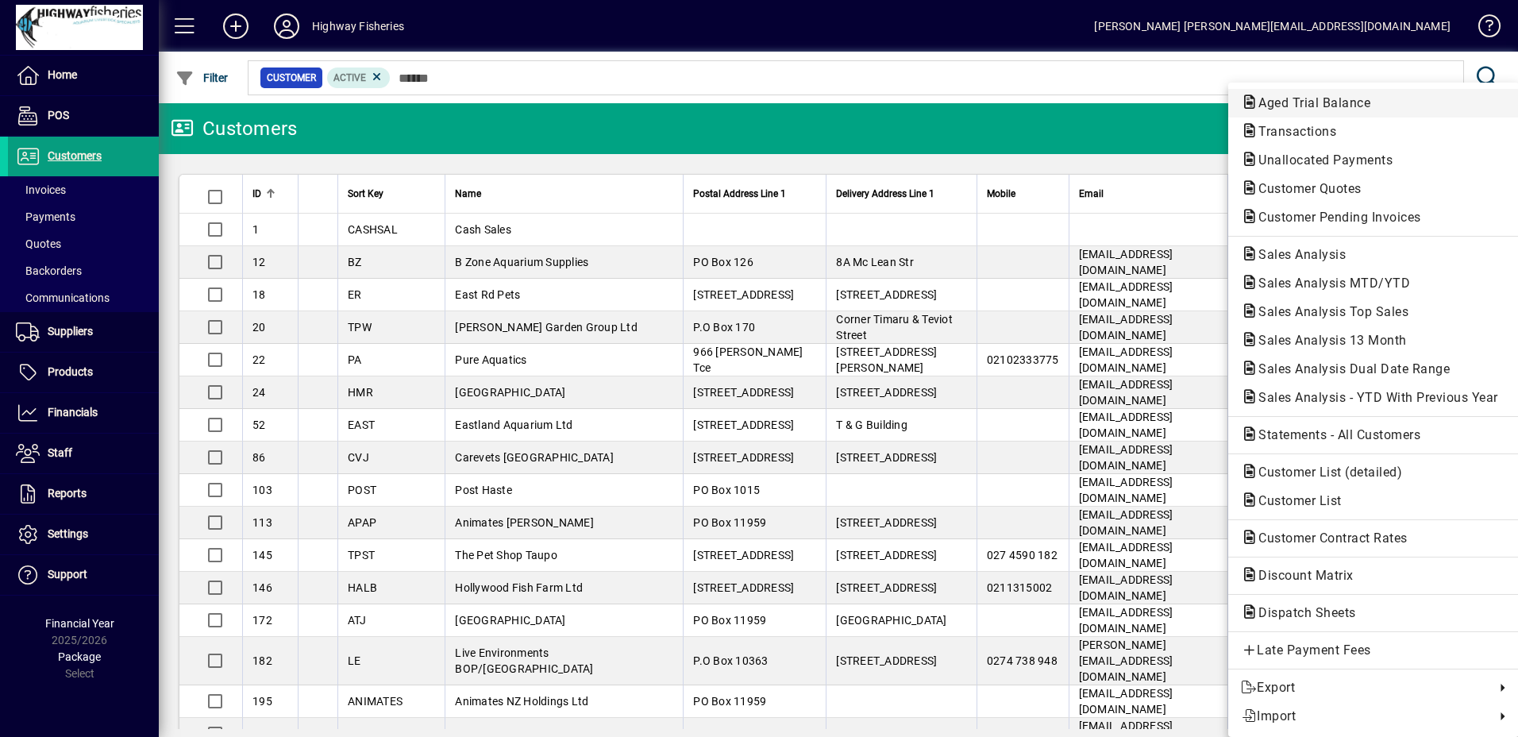
click at [1244, 104] on icon "button" at bounding box center [1249, 102] width 17 height 14
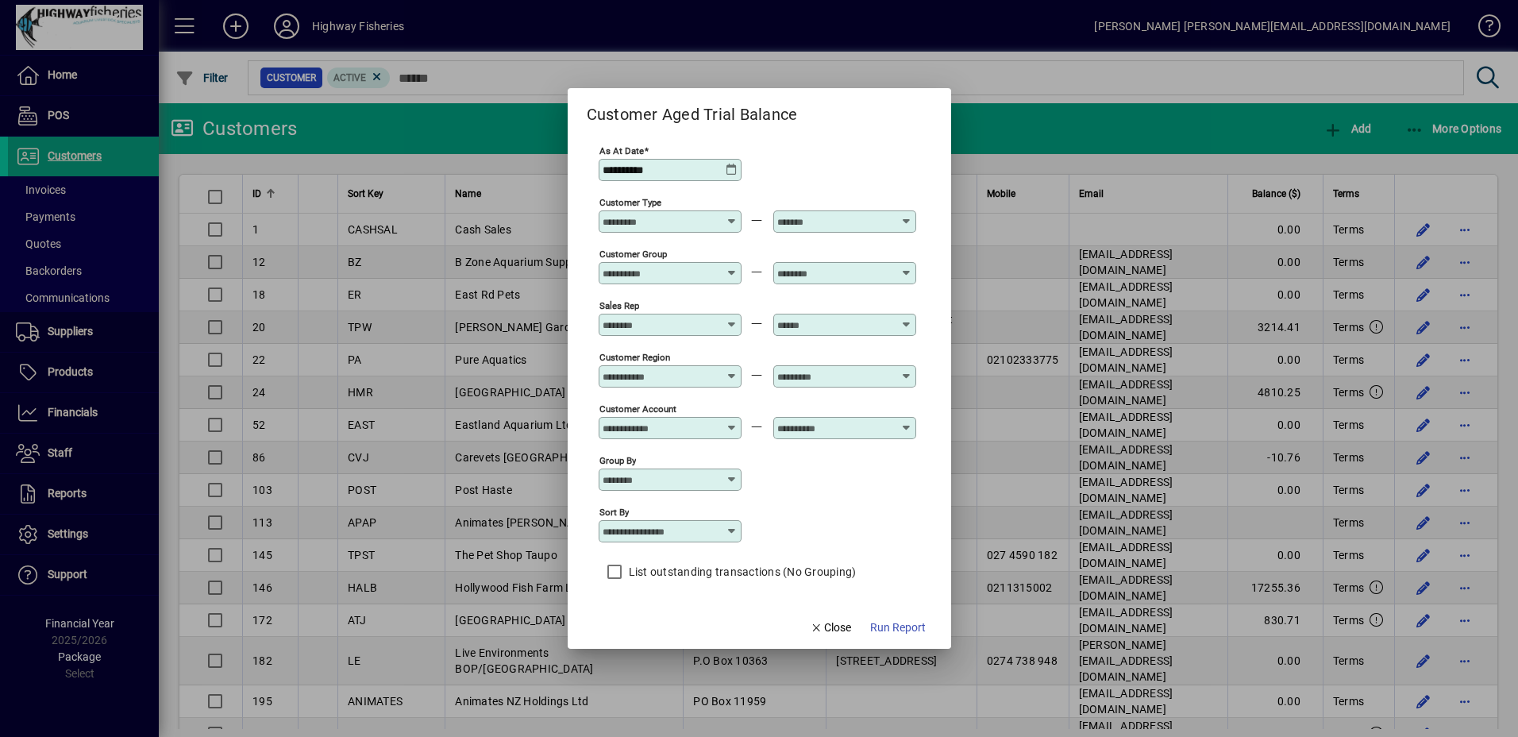
click at [725, 271] on div at bounding box center [672, 273] width 138 height 13
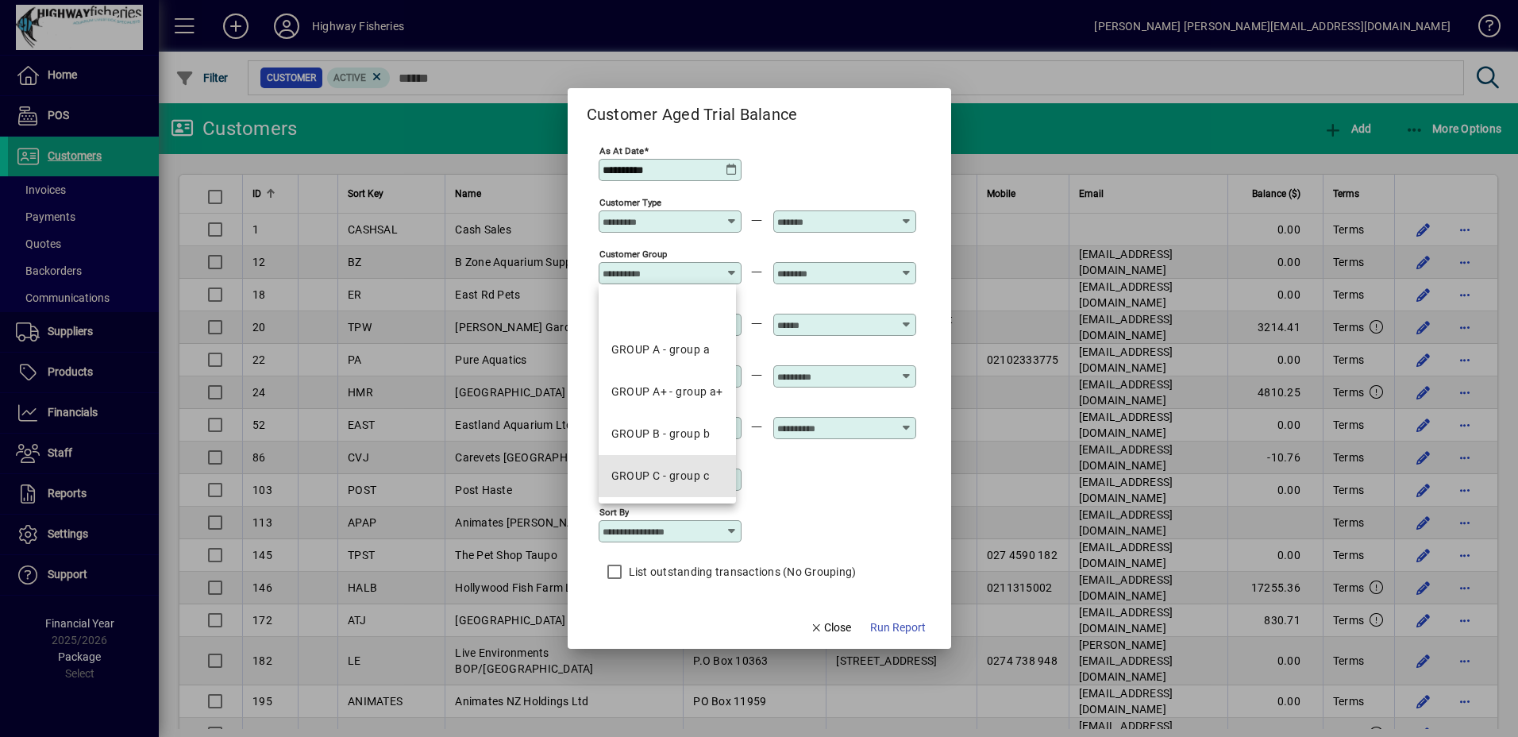
drag, startPoint x: 691, startPoint y: 483, endPoint x: 759, endPoint y: 518, distance: 76.7
click at [692, 482] on div "GROUP C - group c" at bounding box center [660, 476] width 98 height 17
type input "**********"
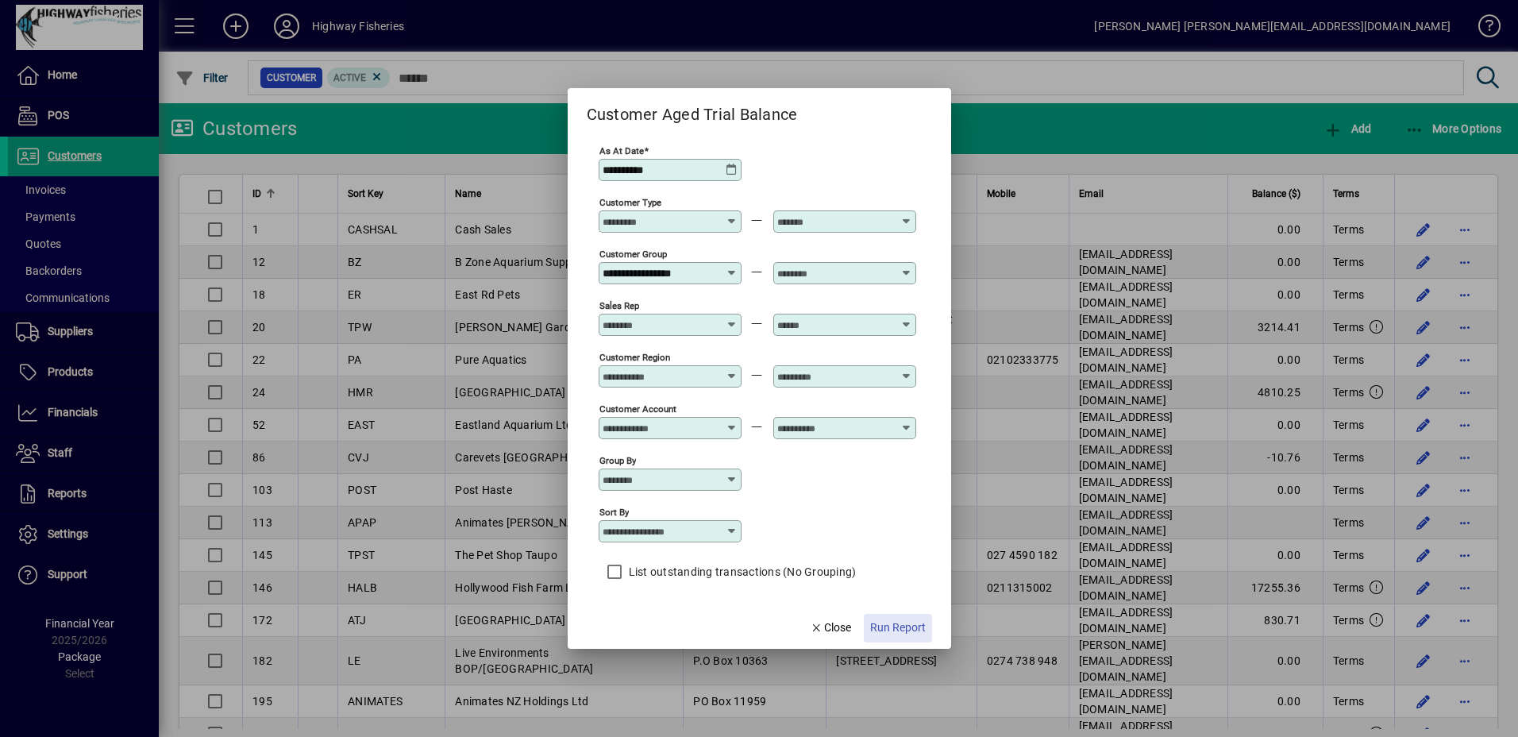
click at [900, 642] on span "button" at bounding box center [898, 628] width 68 height 38
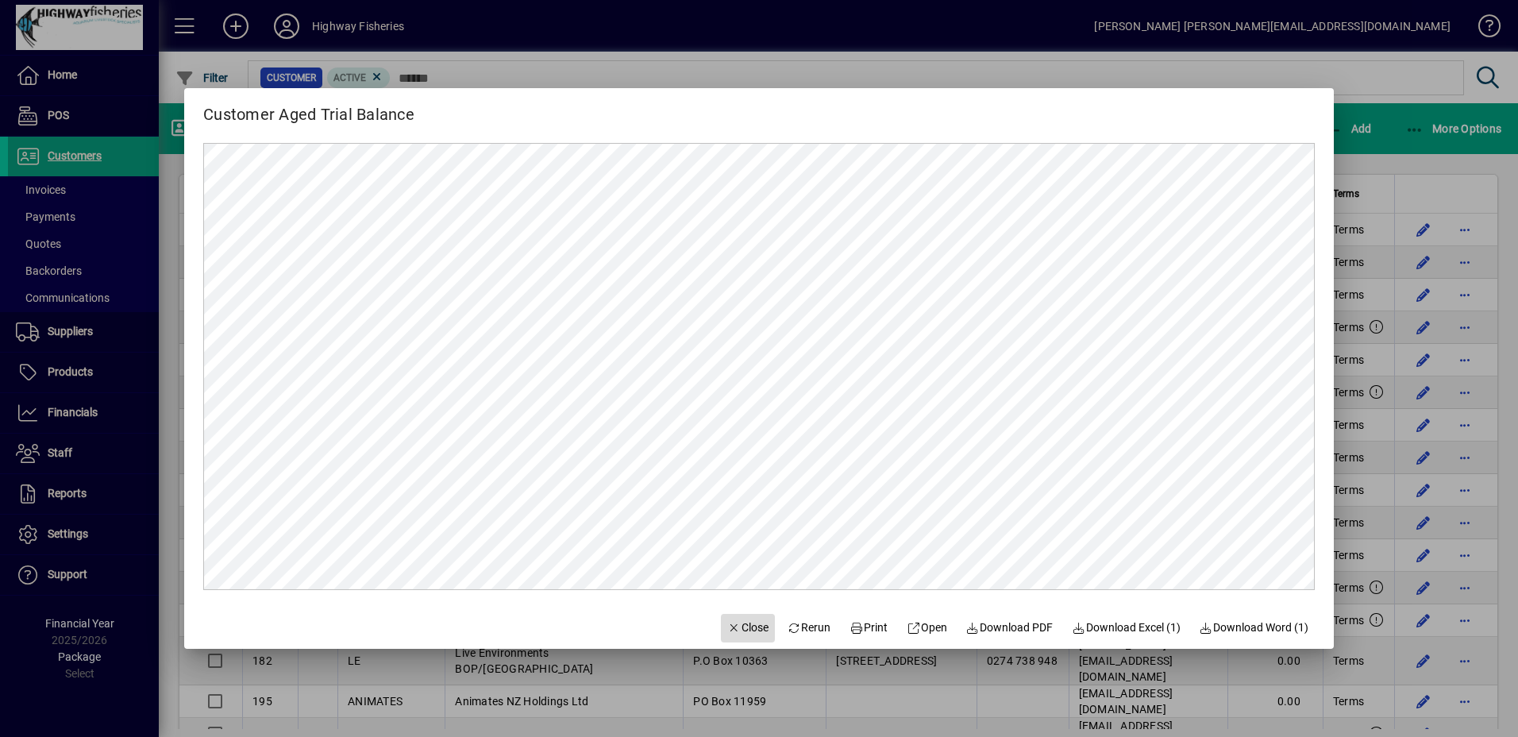
click at [721, 613] on span "button" at bounding box center [748, 628] width 54 height 38
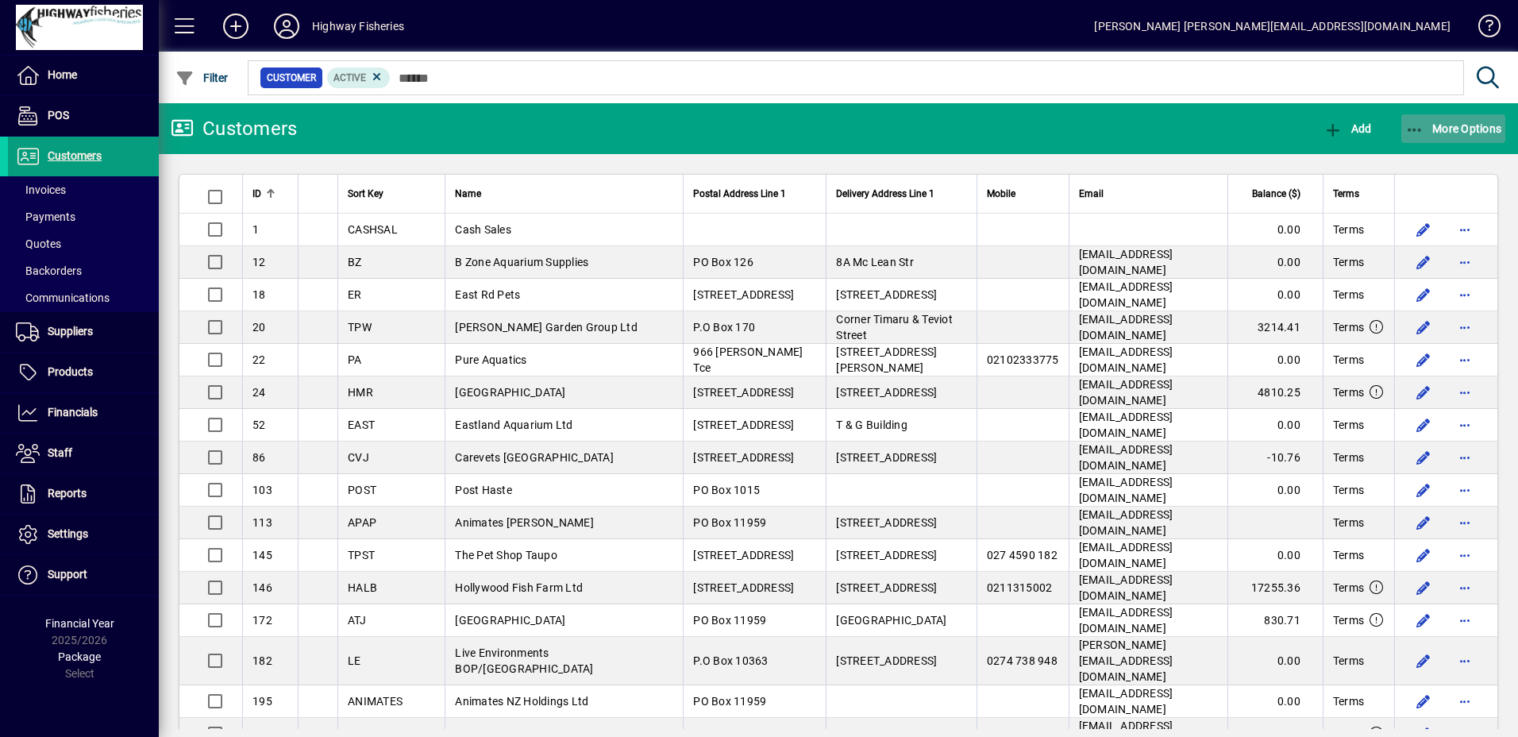
click at [1464, 132] on span "More Options" at bounding box center [1454, 128] width 97 height 13
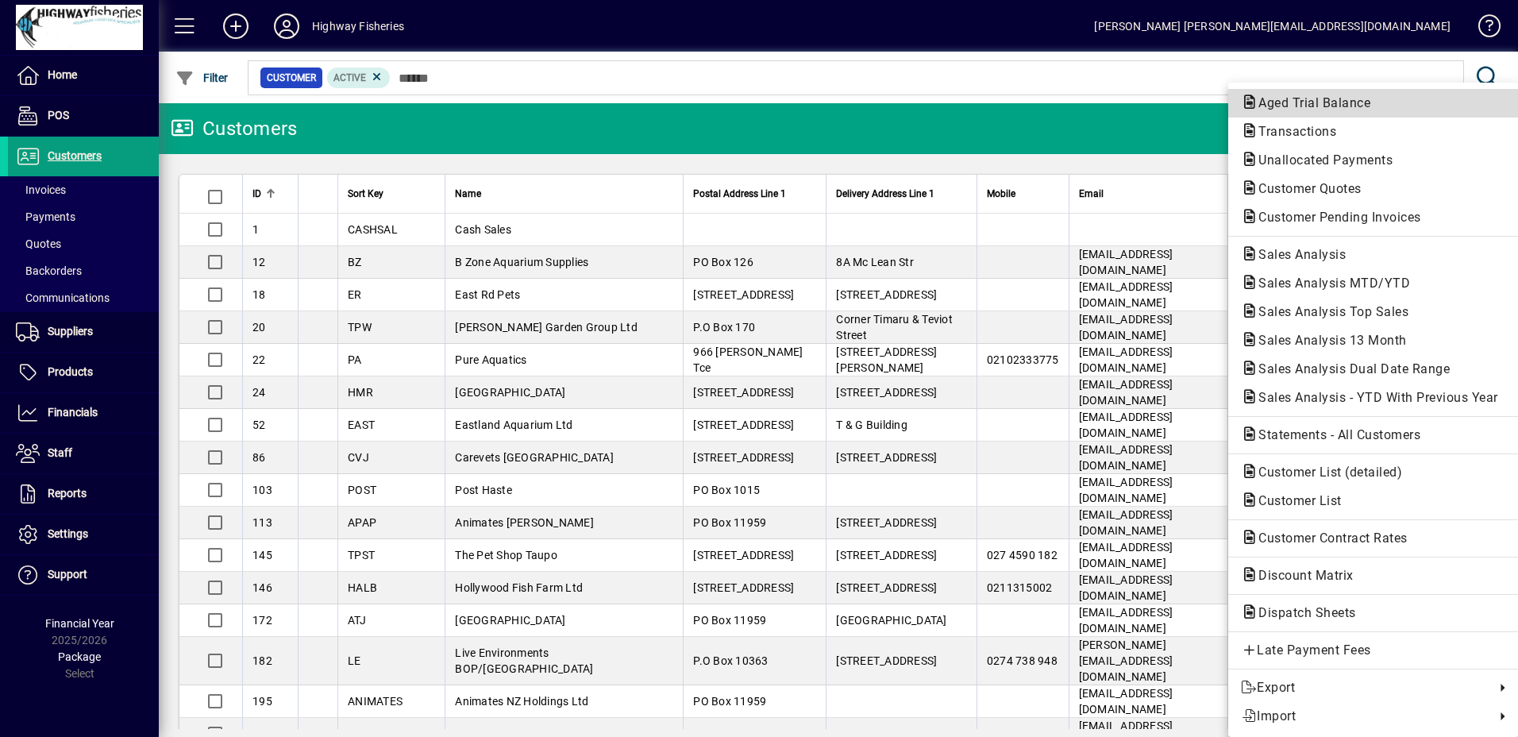
click at [1278, 105] on span "Aged Trial Balance" at bounding box center [1309, 102] width 137 height 15
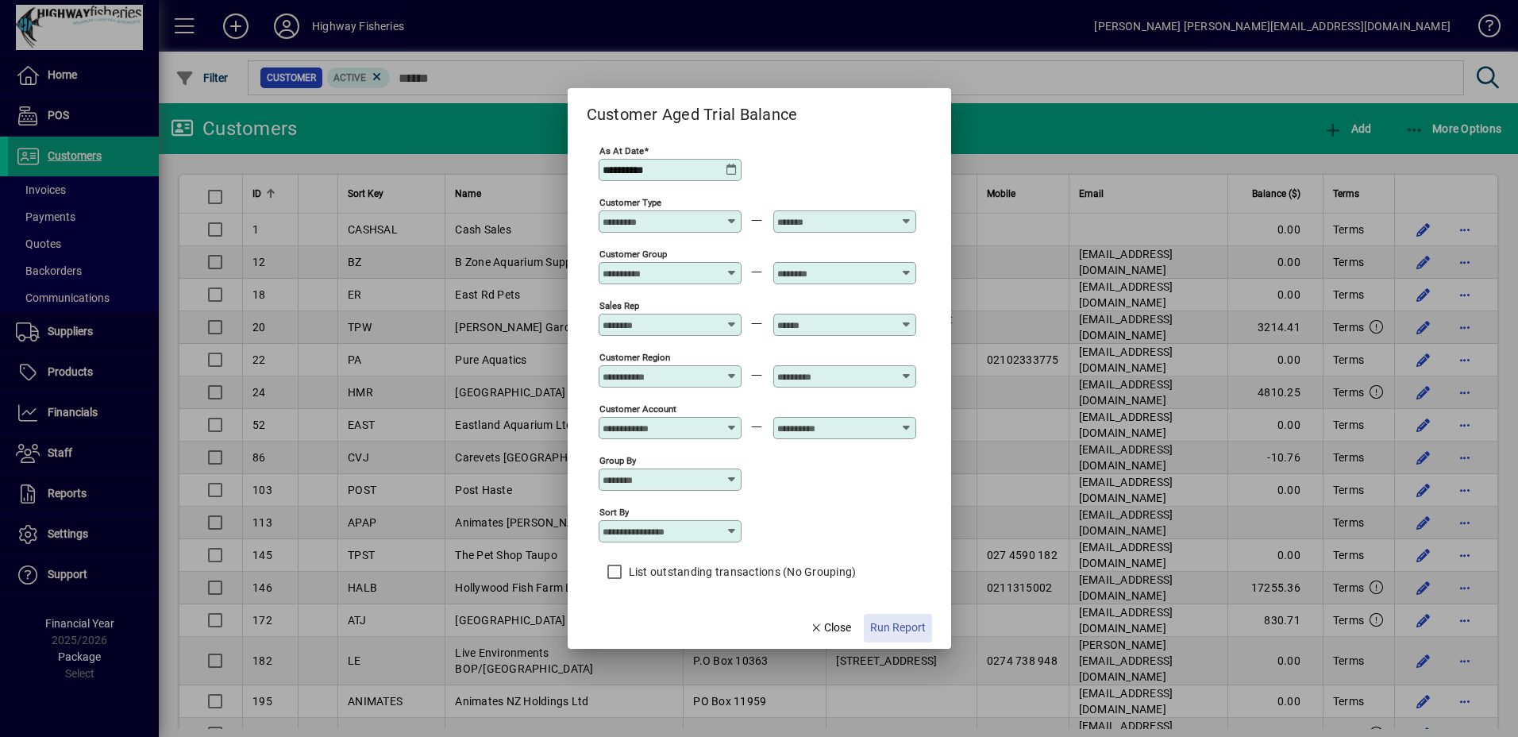
click at [904, 626] on span "Run Report" at bounding box center [898, 627] width 56 height 17
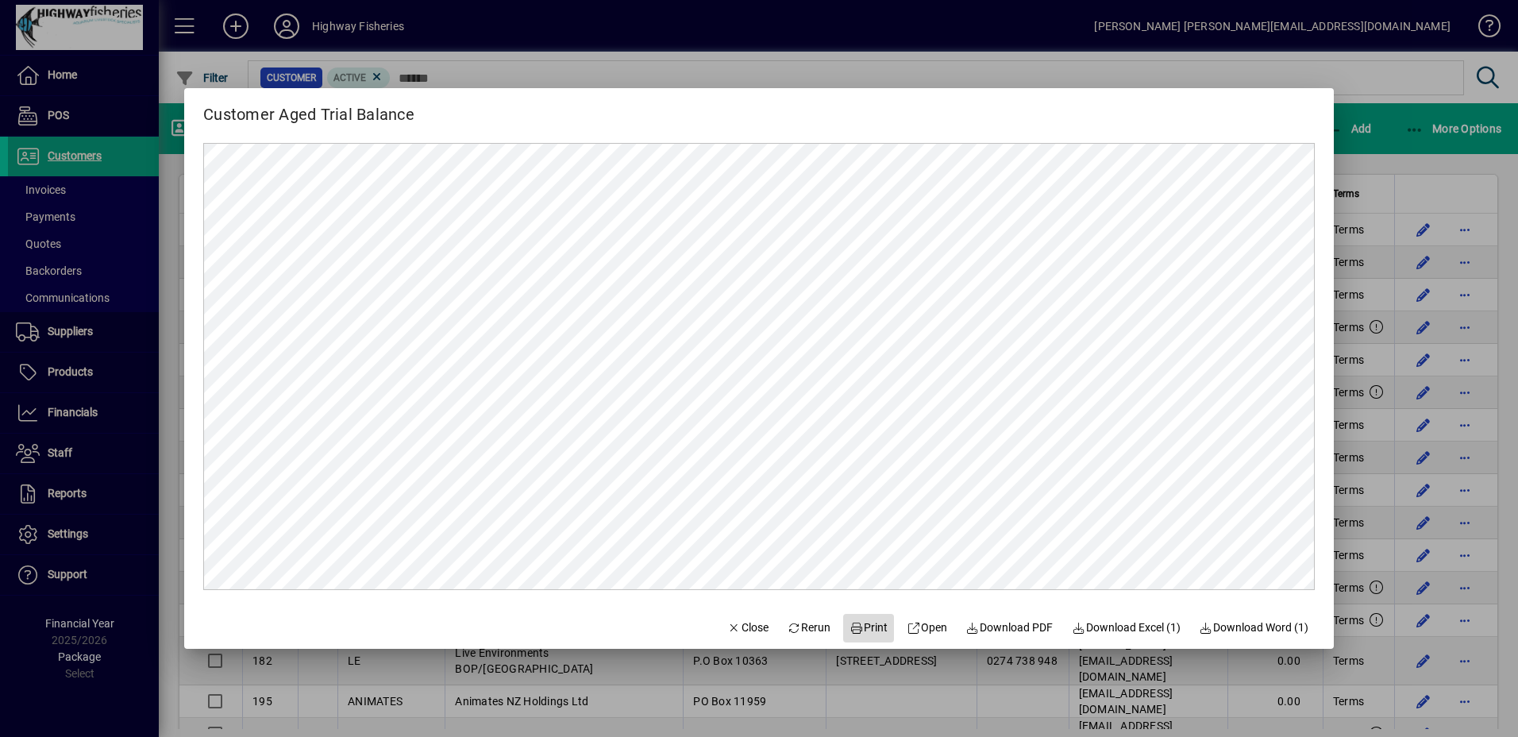
click at [853, 635] on span "Print" at bounding box center [869, 627] width 38 height 17
drag, startPoint x: 1330, startPoint y: 78, endPoint x: 1333, endPoint y: 67, distance: 10.8
click at [1329, 76] on div at bounding box center [759, 368] width 1518 height 737
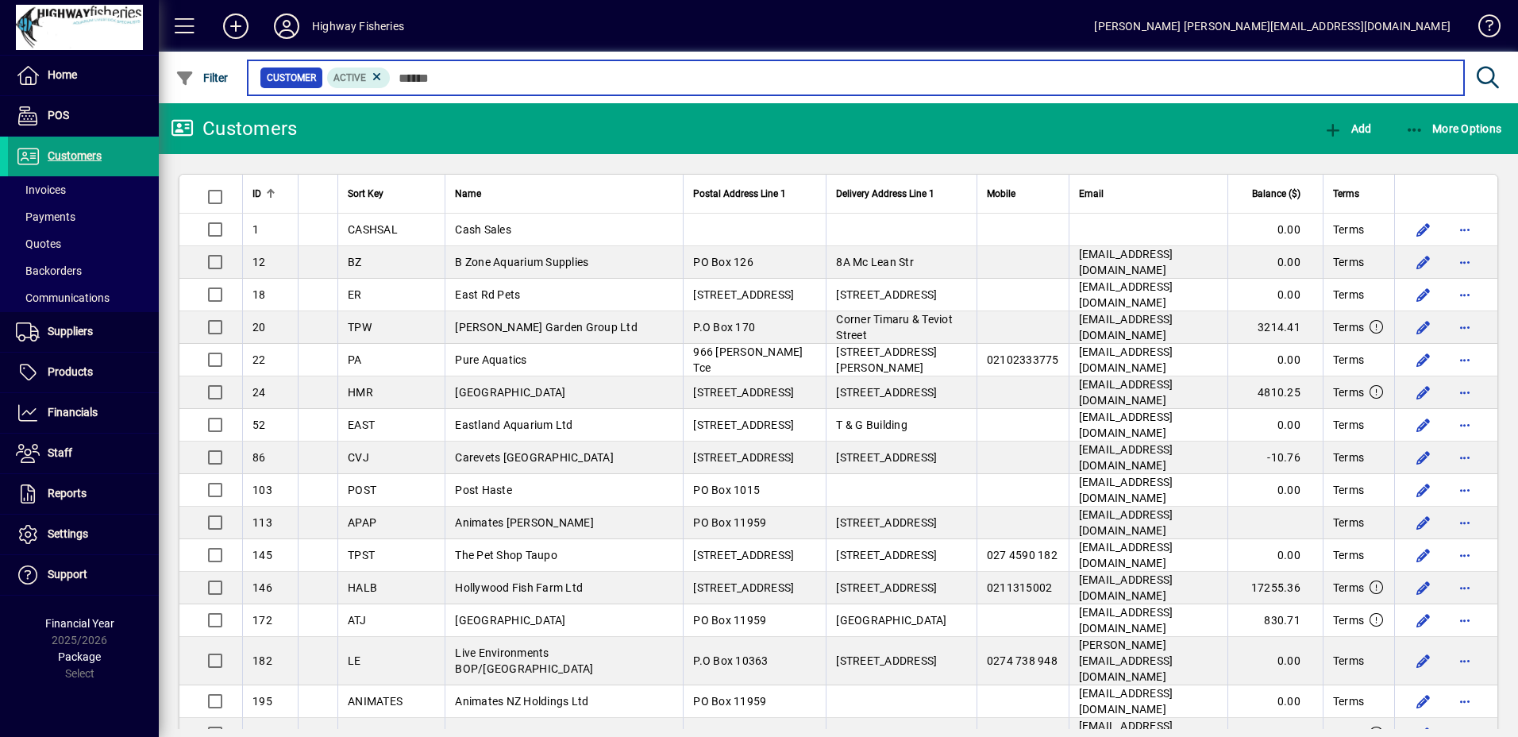
click at [448, 79] on input "text" at bounding box center [921, 78] width 1061 height 22
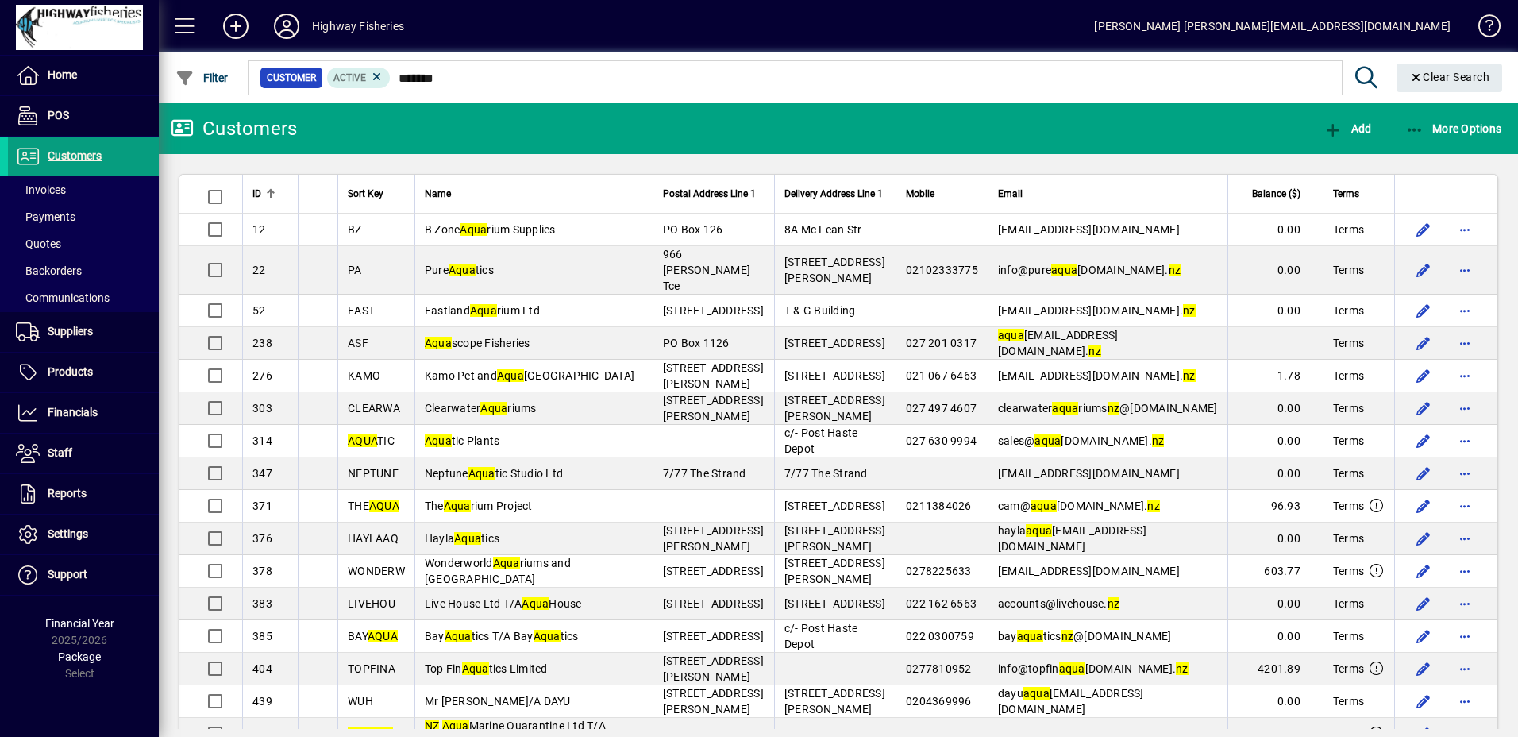
click at [492, 98] on div "Customer Active ******* Clear Search" at bounding box center [877, 78] width 1265 height 52
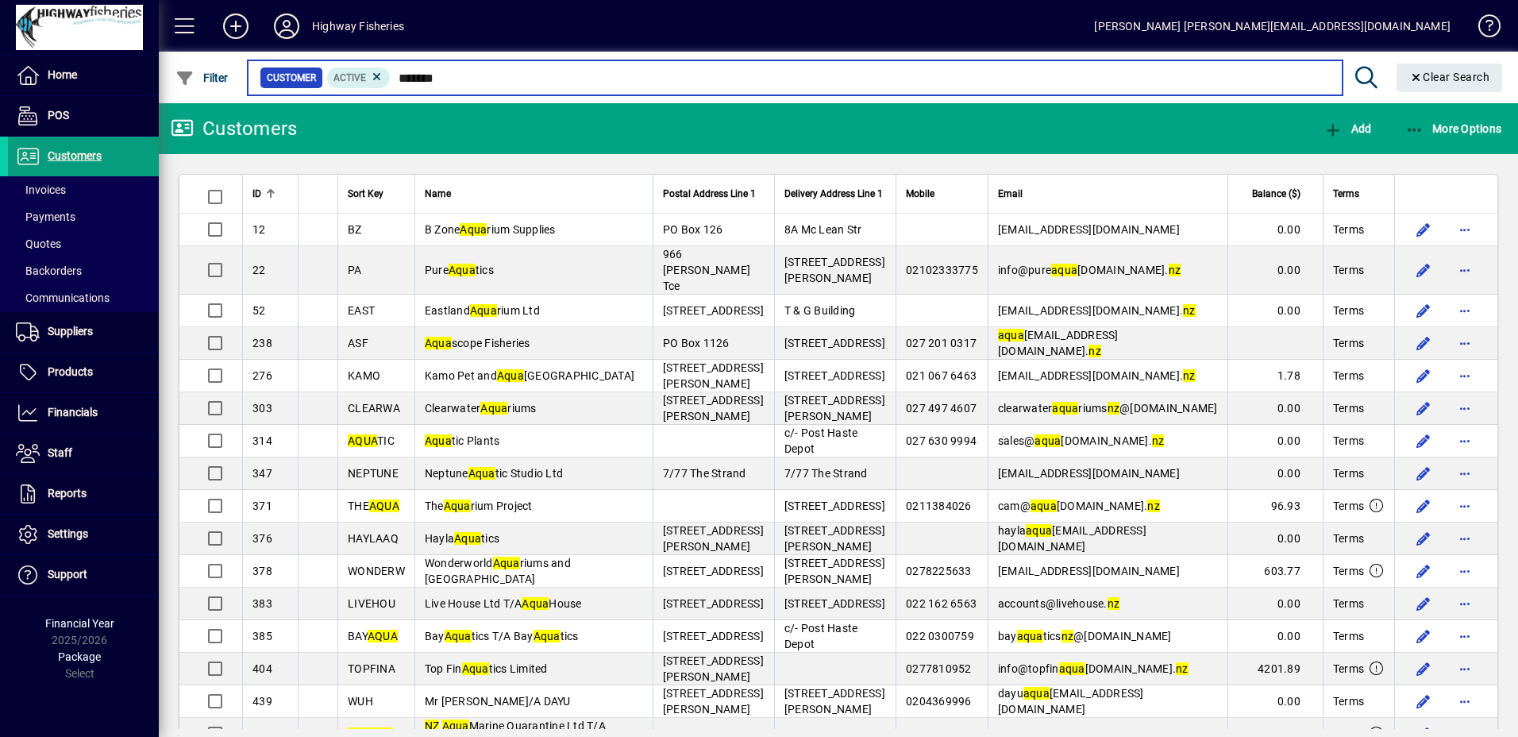
click at [484, 83] on input "*******" at bounding box center [860, 78] width 939 height 22
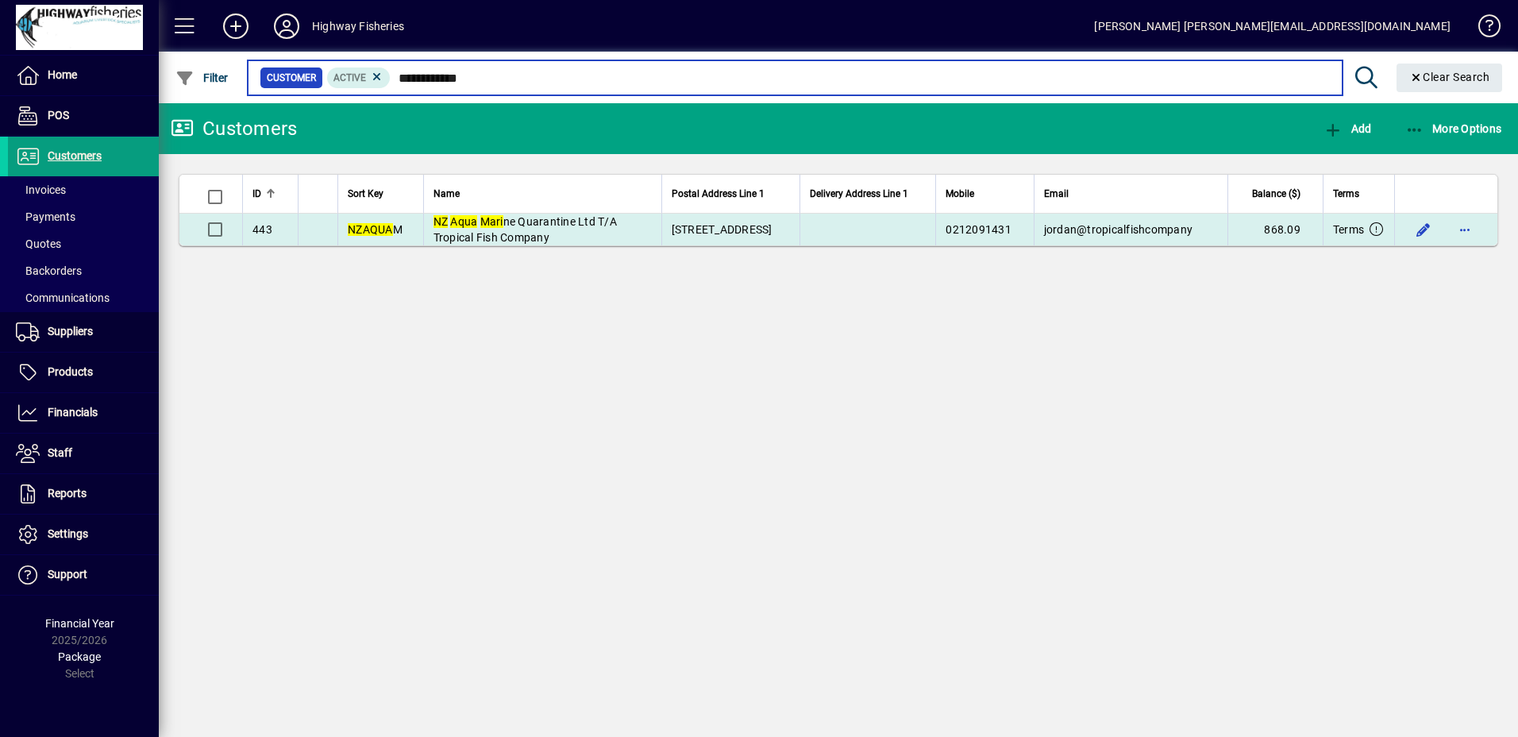
type input "**********"
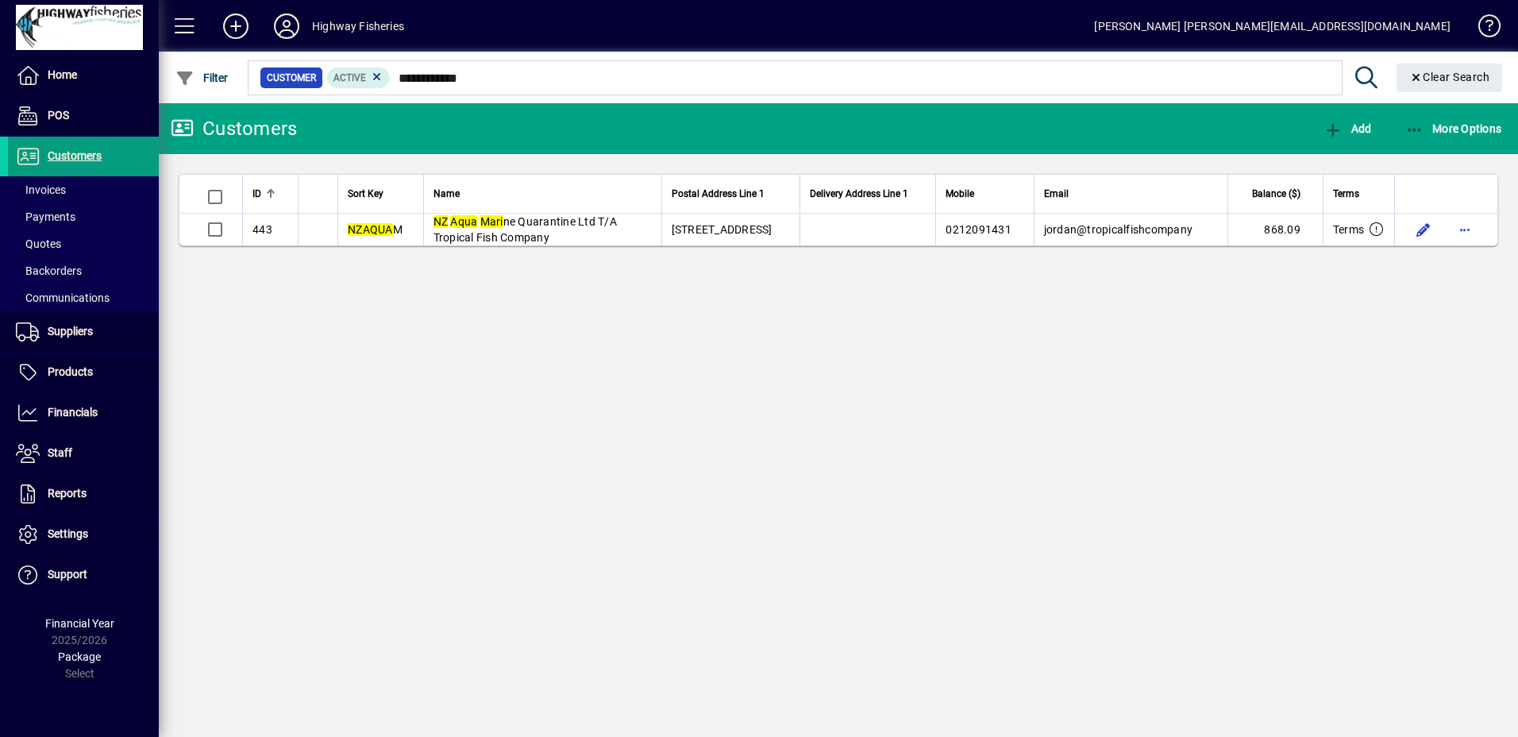
drag, startPoint x: 650, startPoint y: 232, endPoint x: 718, endPoint y: 254, distance: 71.8
click at [651, 232] on td "NZ Aqua Mari ne Quarantine Ltd T/A Tropical Fish Company" at bounding box center [542, 230] width 238 height 32
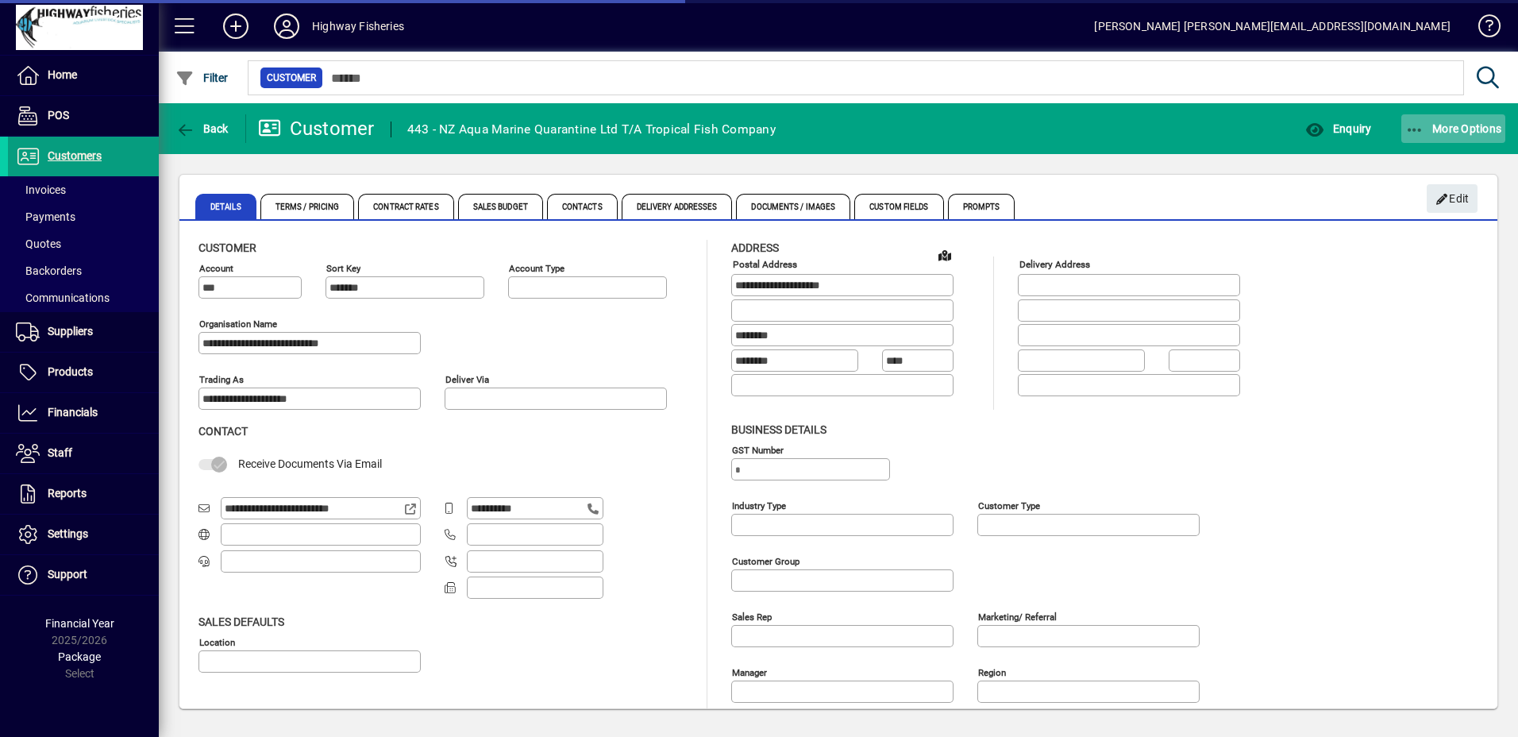
type input "**********"
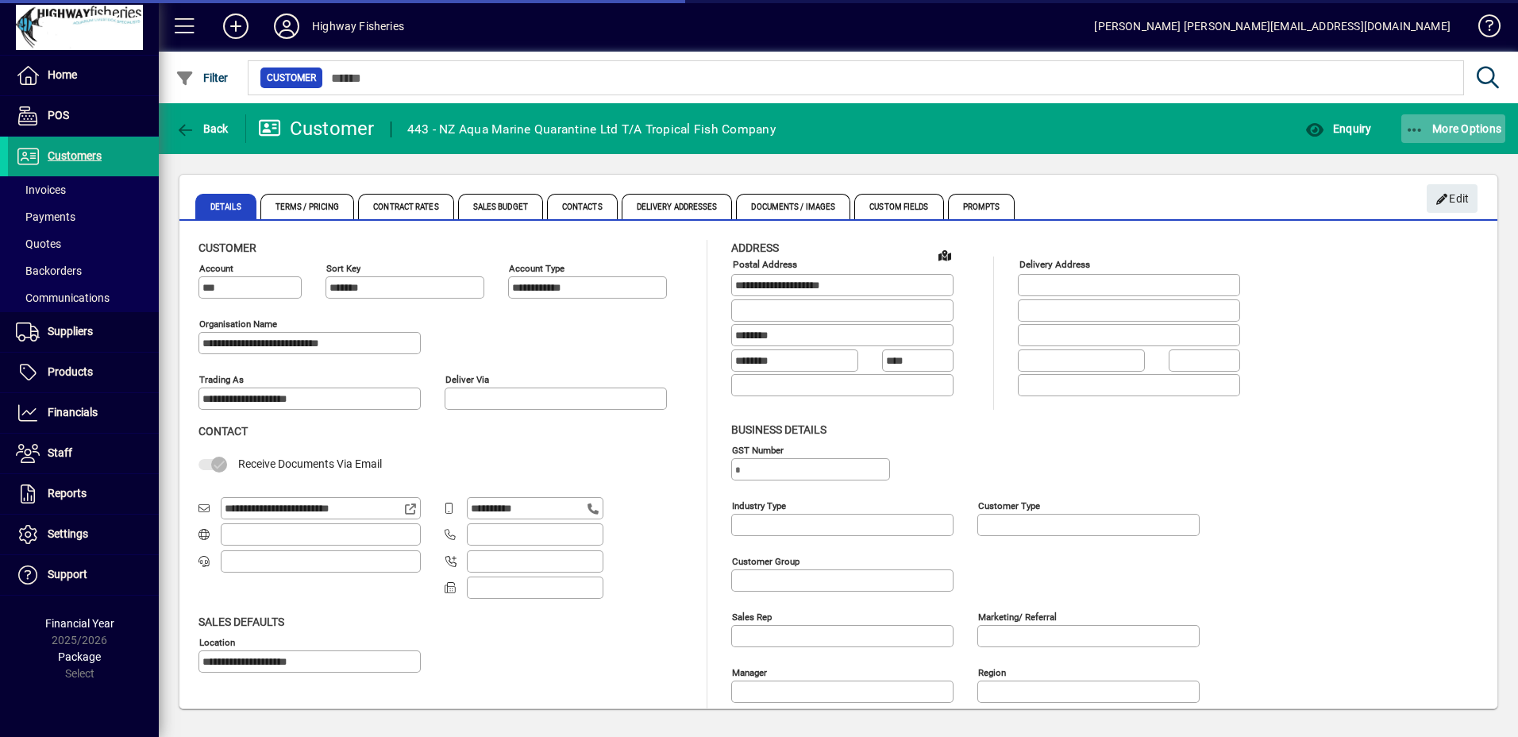
type input "**********"
click at [1412, 124] on icon "button" at bounding box center [1416, 130] width 20 height 16
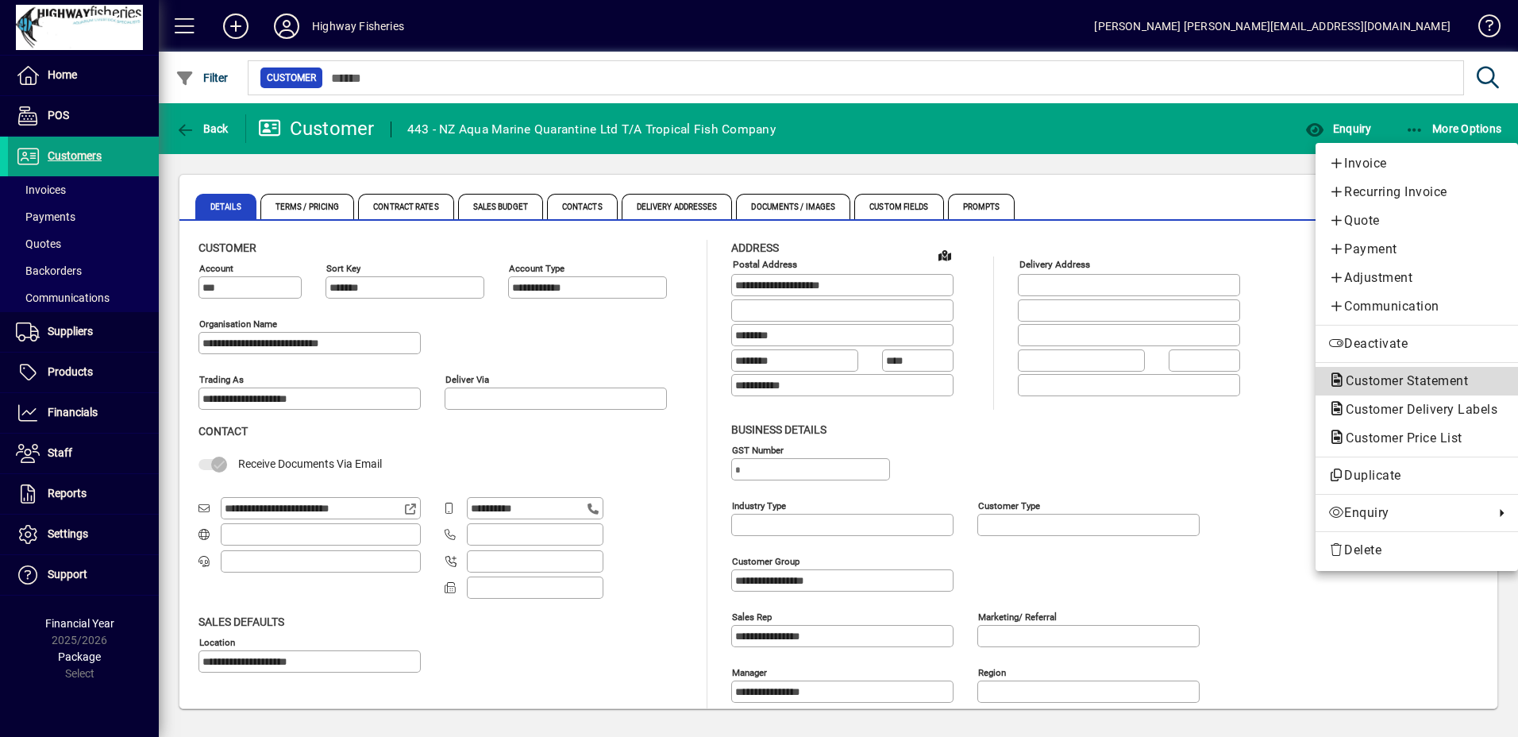
click at [1375, 376] on span "Customer Statement" at bounding box center [1402, 380] width 148 height 15
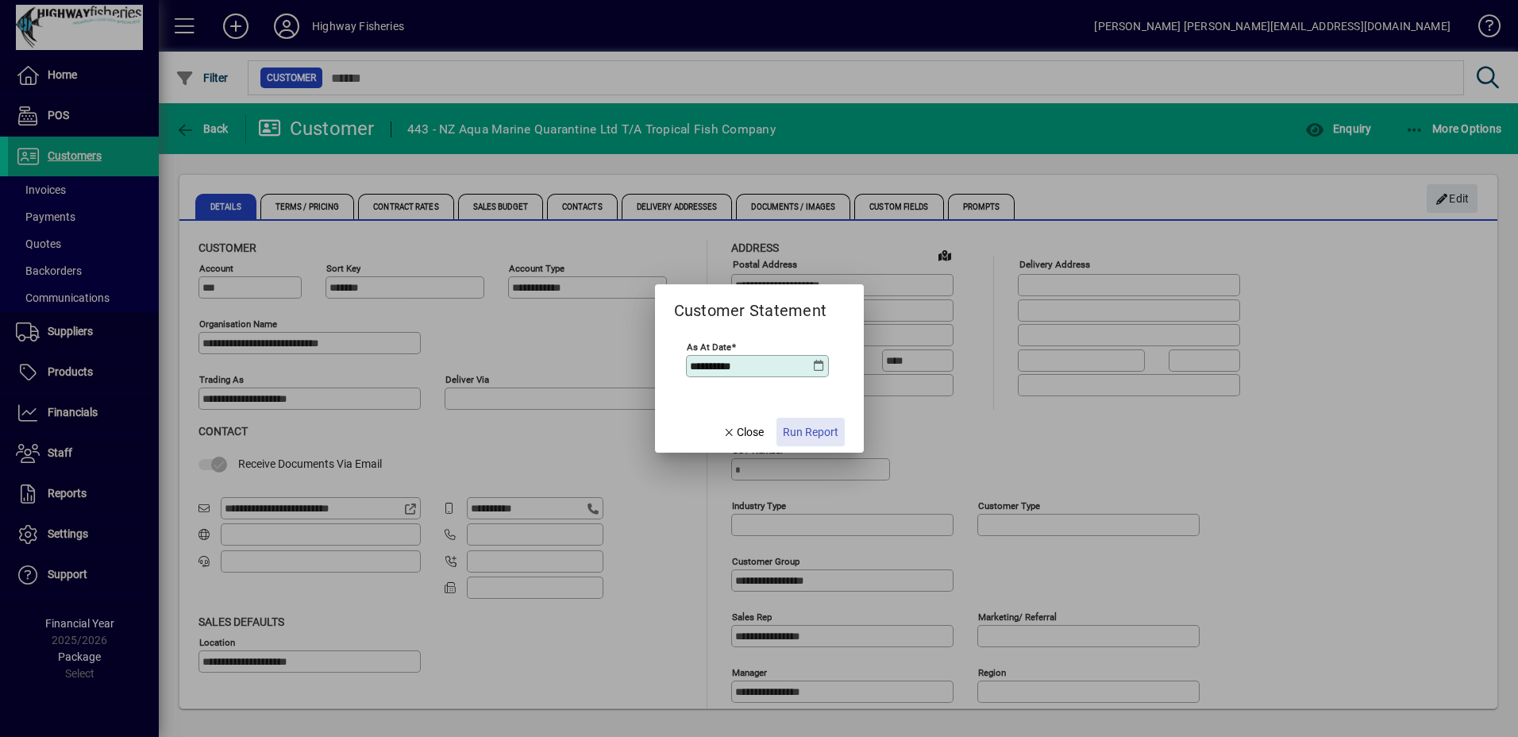
click at [813, 424] on span "Run Report" at bounding box center [811, 432] width 56 height 17
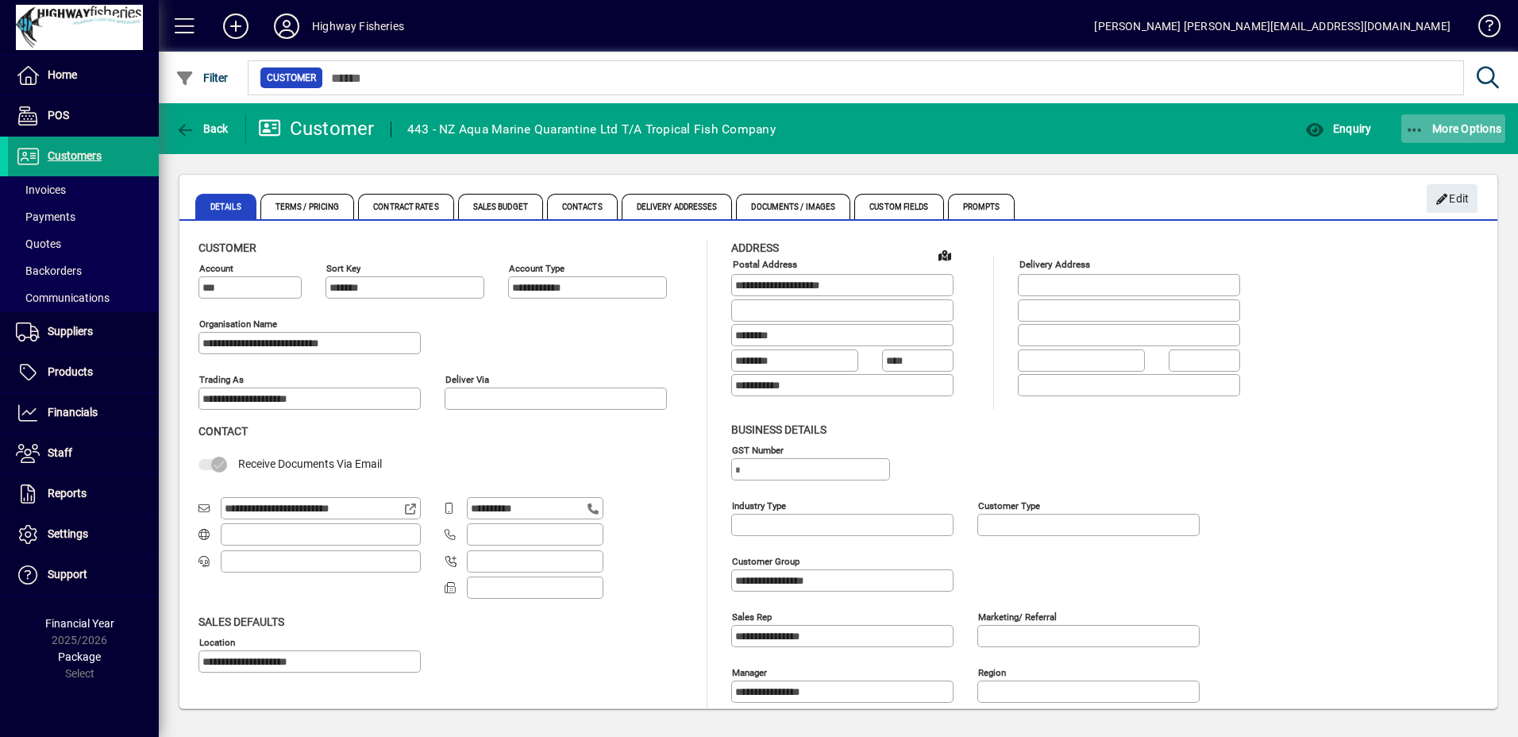
click at [1466, 146] on span "button" at bounding box center [1454, 129] width 105 height 38
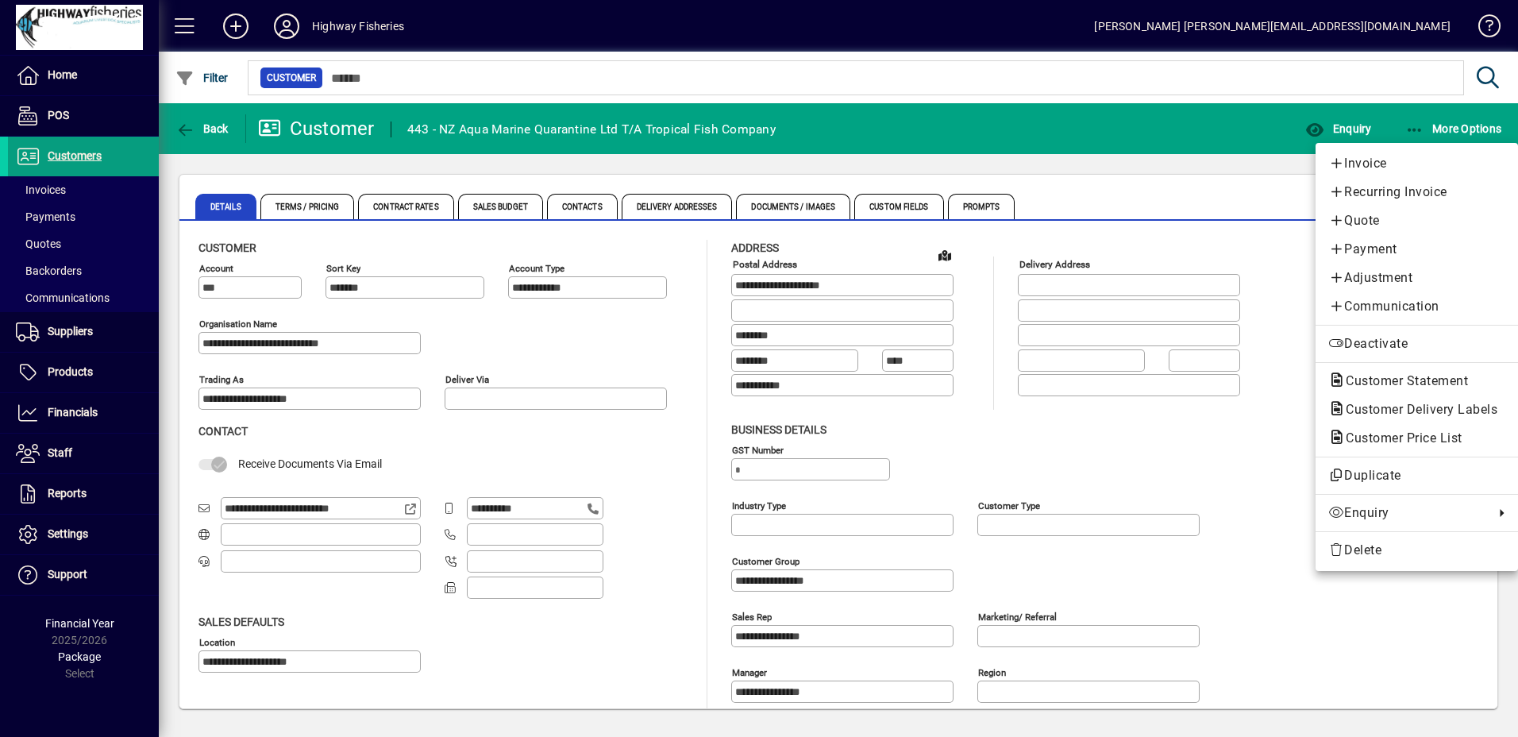
click at [1390, 382] on span "Customer Statement" at bounding box center [1402, 380] width 148 height 15
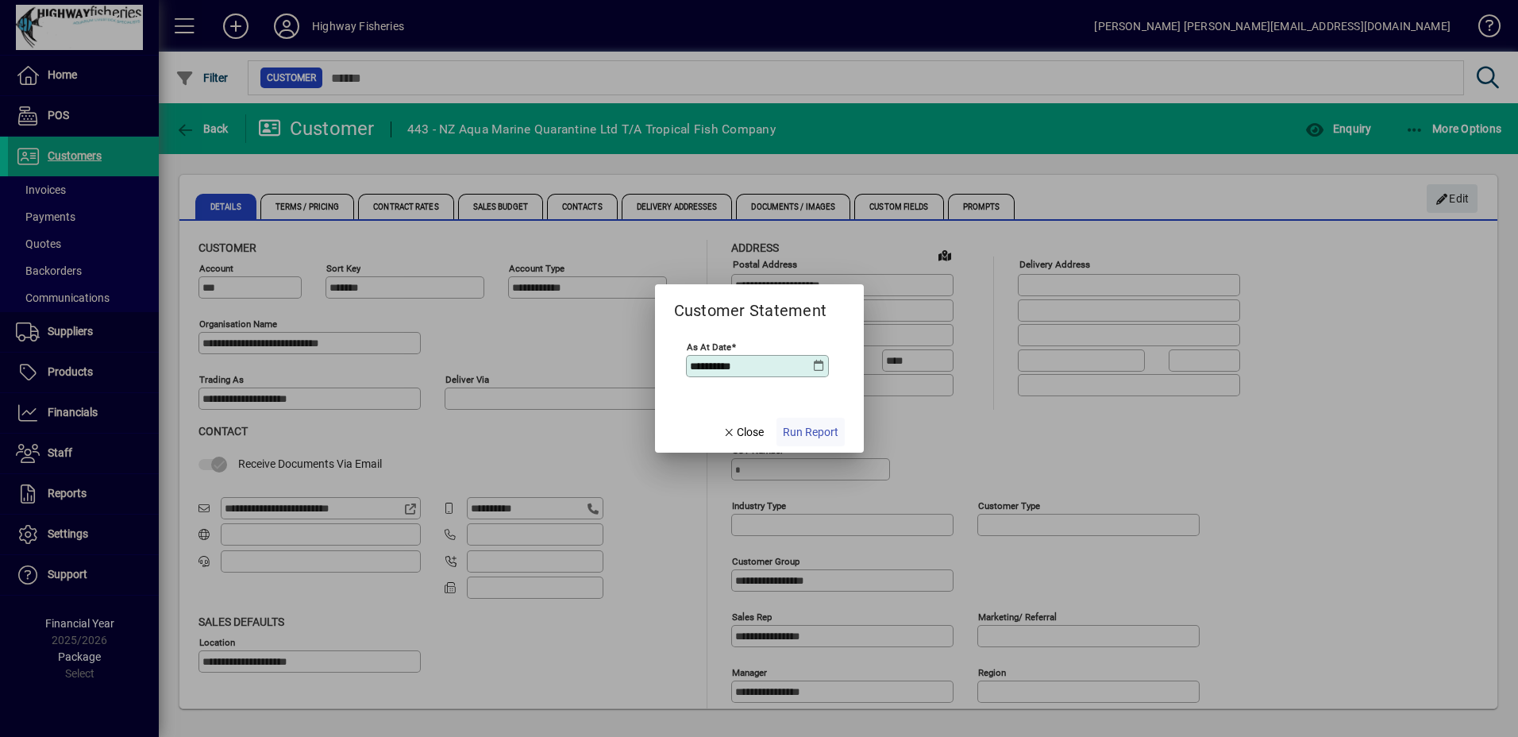
click at [831, 437] on span "Run Report" at bounding box center [811, 432] width 56 height 17
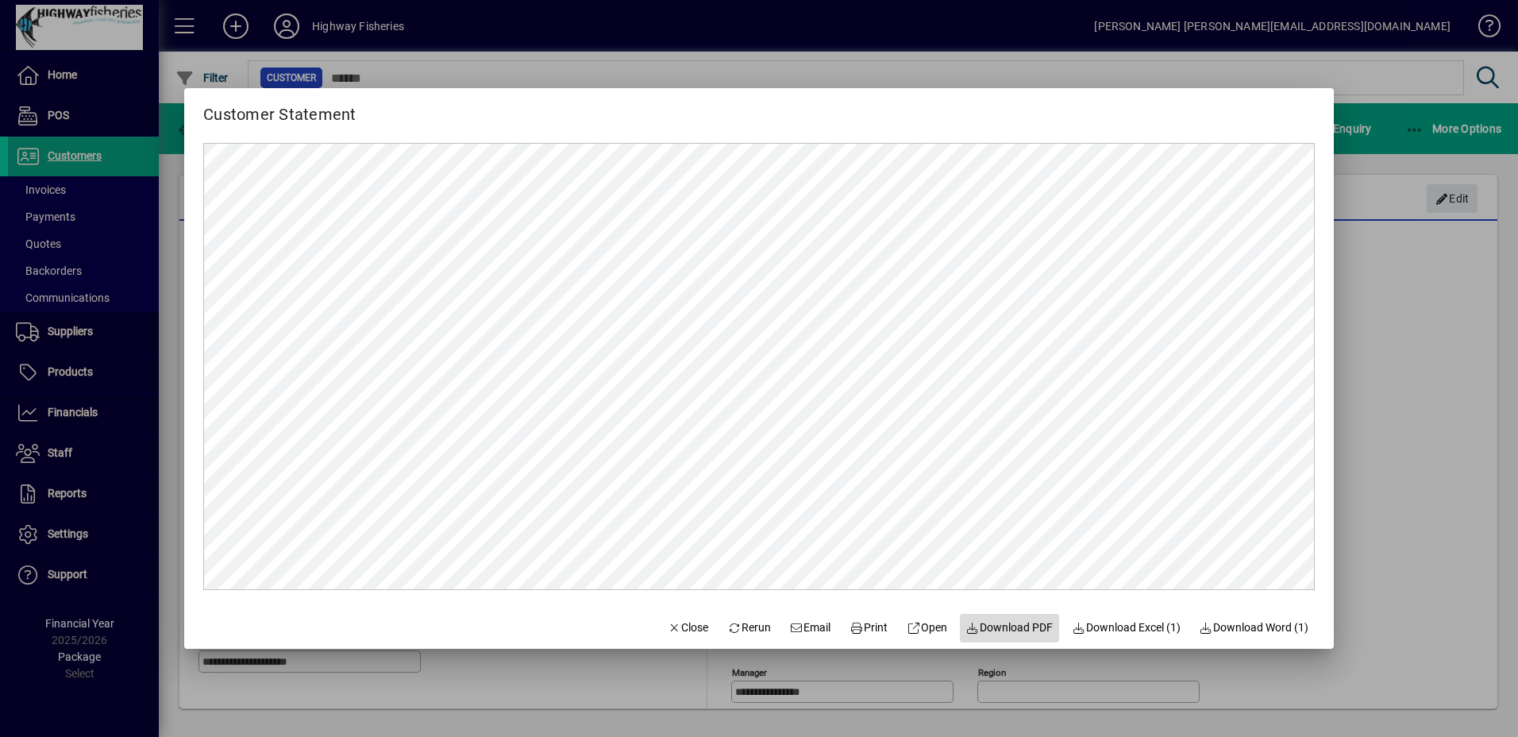
click at [1021, 632] on span "Download PDF" at bounding box center [1009, 627] width 87 height 17
